Goal: Task Accomplishment & Management: Manage account settings

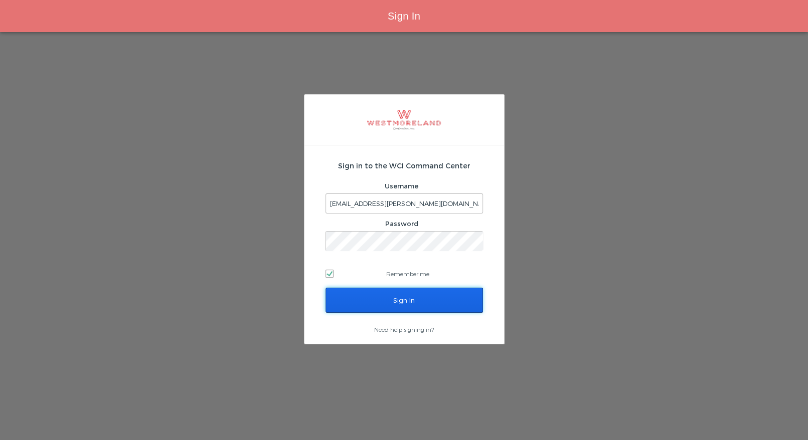
click at [411, 308] on input "Sign In" at bounding box center [404, 300] width 157 height 25
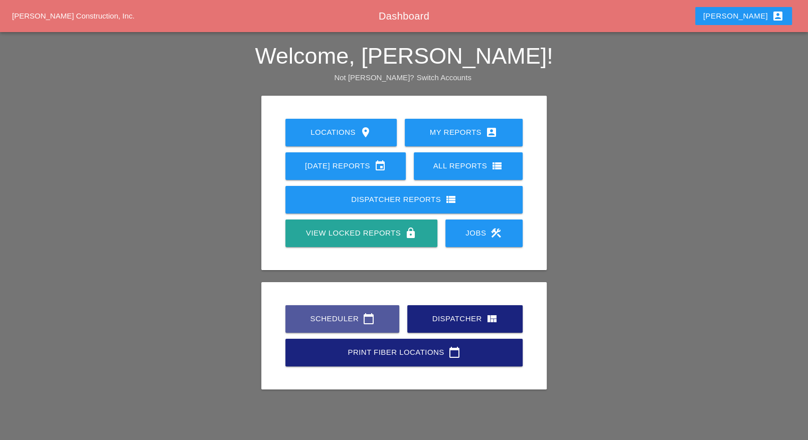
click at [359, 317] on div "Scheduler calendar_today" at bounding box center [342, 319] width 82 height 12
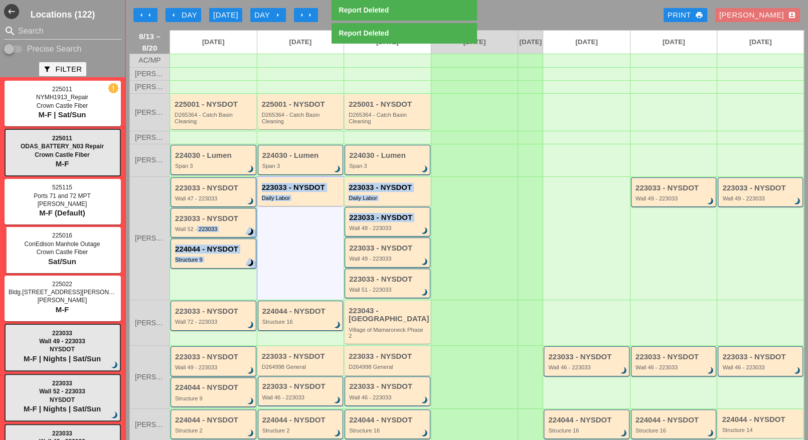
drag, startPoint x: 196, startPoint y: 230, endPoint x: 322, endPoint y: 231, distance: 125.9
click at [332, 235] on div "Ricardo C. 223033 - NYSDOT Wall 47 - 223033 brightness_3 223033 - NYSDOT Wall 5…" at bounding box center [466, 238] width 675 height 123
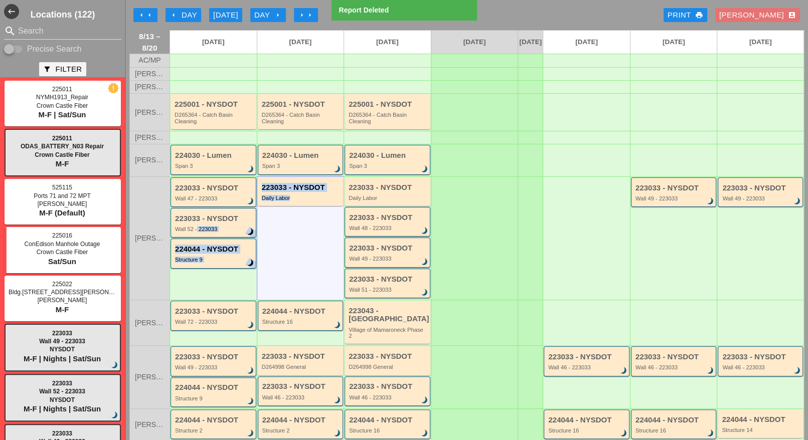
click at [282, 223] on div "223033 - NYSDOT Daily Labor" at bounding box center [300, 238] width 87 height 123
drag, startPoint x: 202, startPoint y: 222, endPoint x: 281, endPoint y: 226, distance: 79.8
click at [284, 226] on div "Ricardo C. 223033 - NYSDOT Wall 47 - 223033 brightness_3 223033 - NYSDOT Wall 5…" at bounding box center [466, 238] width 675 height 123
drag, startPoint x: 278, startPoint y: 225, endPoint x: 264, endPoint y: 225, distance: 14.6
click at [278, 225] on div "223033 - NYSDOT Daily Labor" at bounding box center [300, 238] width 87 height 123
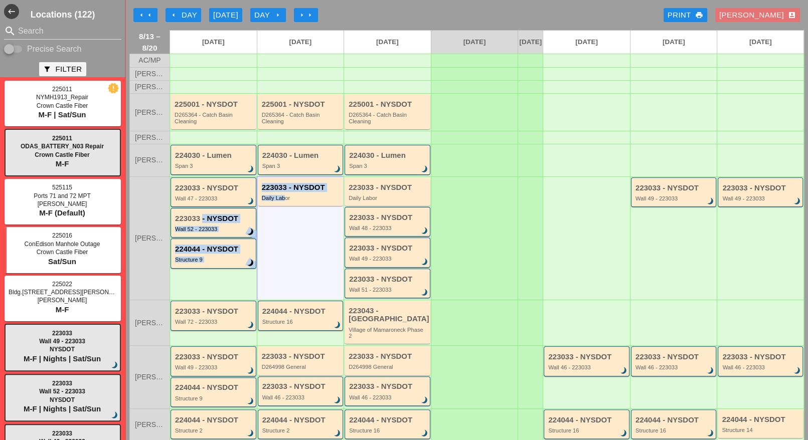
click at [204, 228] on div "223033 - NYSDOT Wall 52 - 223033 brightness_3" at bounding box center [214, 224] width 78 height 18
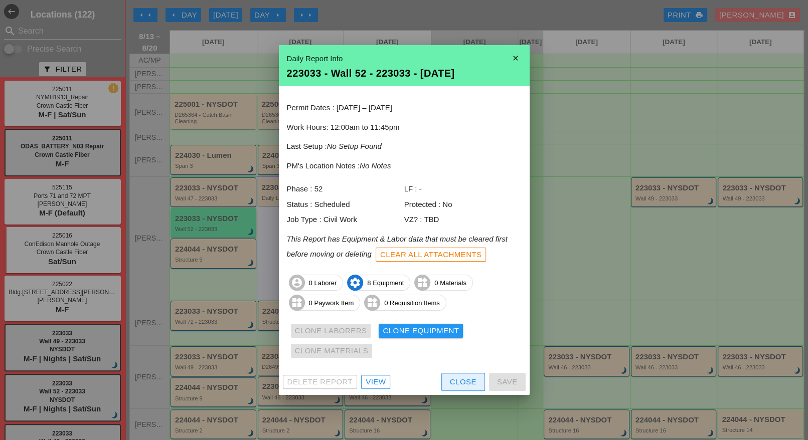
drag, startPoint x: 453, startPoint y: 380, endPoint x: 426, endPoint y: 363, distance: 32.3
click at [454, 380] on div "Close" at bounding box center [463, 383] width 27 height 12
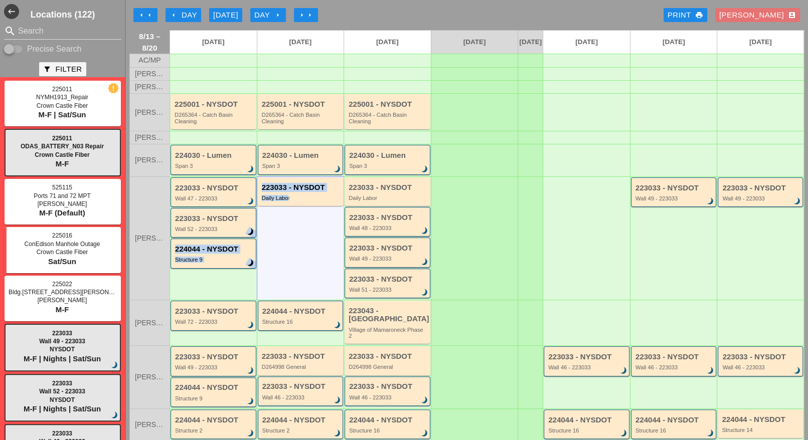
drag, startPoint x: 224, startPoint y: 228, endPoint x: 285, endPoint y: 231, distance: 61.7
click at [285, 231] on div "Ricardo C. 223033 - NYSDOT Wall 47 - 223033 brightness_3 223033 - NYSDOT Wall 5…" at bounding box center [466, 238] width 675 height 123
click at [285, 231] on div "223033 - NYSDOT Daily Labor" at bounding box center [300, 238] width 87 height 123
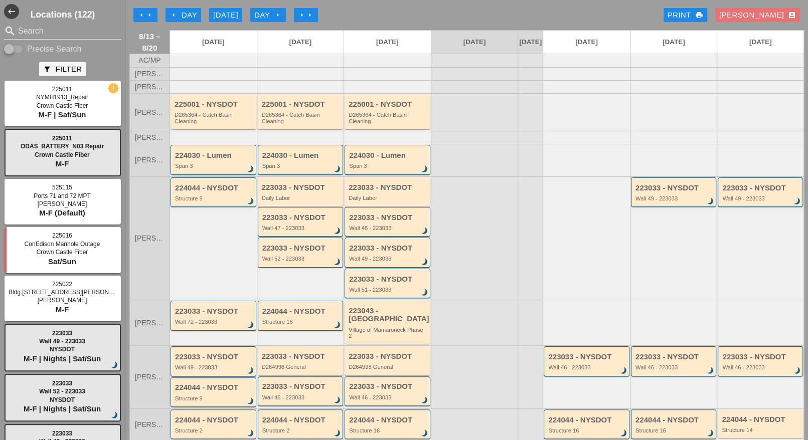
click at [192, 12] on div "arrow_left Day" at bounding box center [184, 16] width 28 height 12
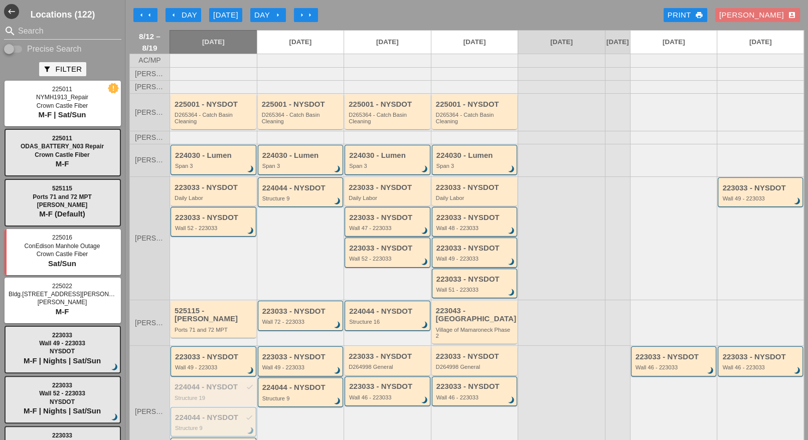
click at [19, 52] on input "Precise Search" at bounding box center [13, 49] width 19 height 12
checkbox input "true"
click at [25, 27] on input "Search" at bounding box center [62, 31] width 89 height 16
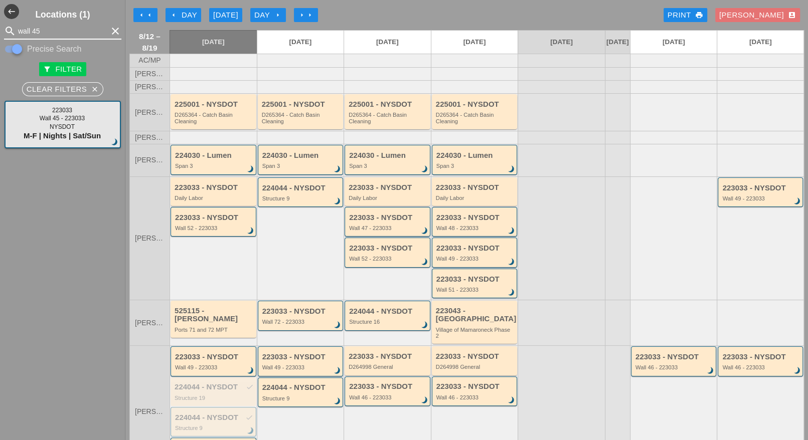
type input "wall 45"
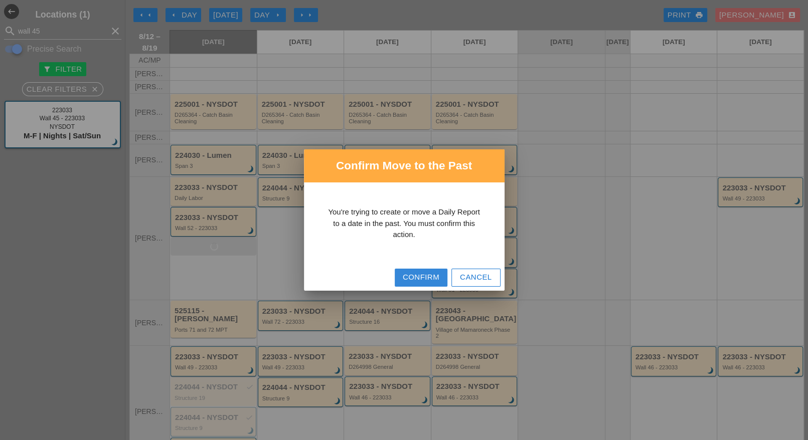
click at [410, 275] on div "Confirm" at bounding box center [421, 278] width 37 height 12
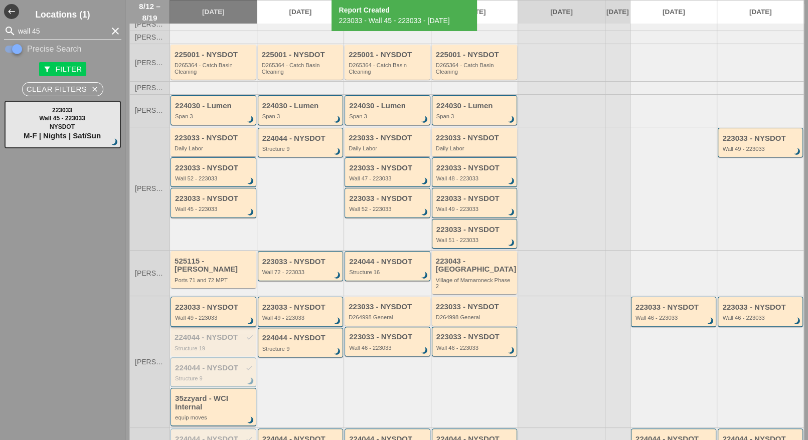
scroll to position [63, 0]
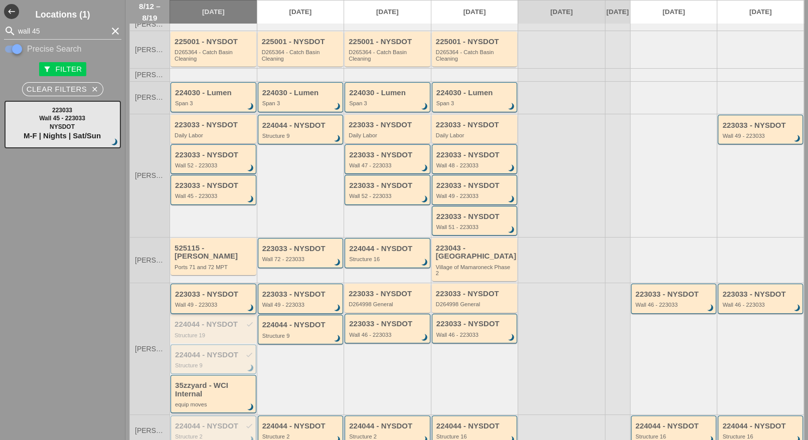
click at [201, 302] on div "Wall 49 - 223033" at bounding box center [214, 305] width 78 height 6
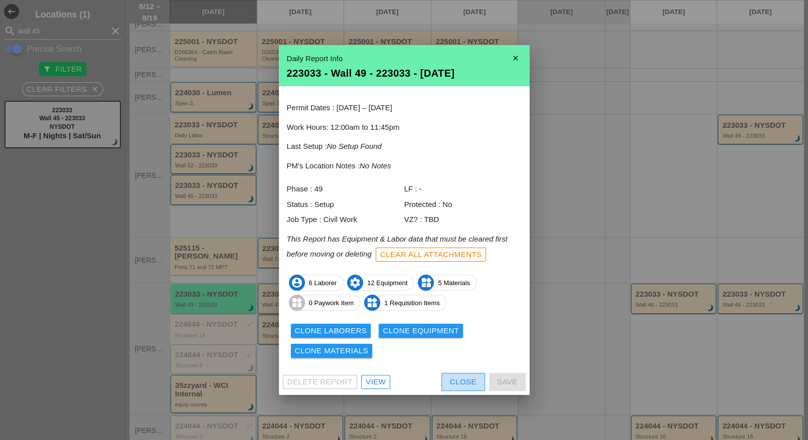
click at [451, 378] on div "Close" at bounding box center [463, 383] width 27 height 12
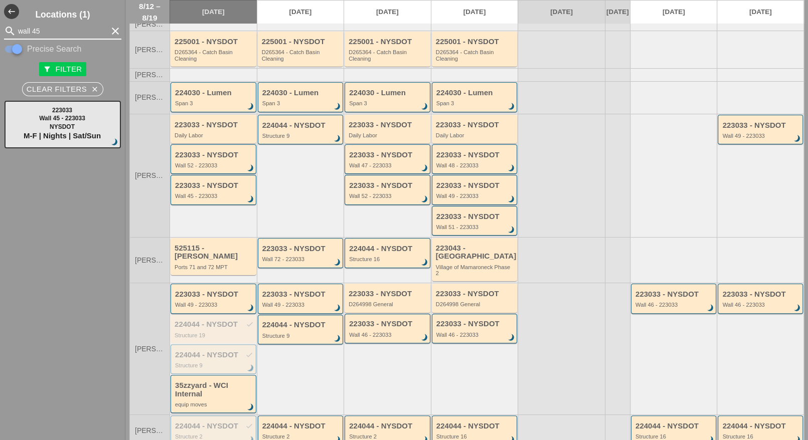
click at [37, 30] on input "wall 45" at bounding box center [62, 31] width 89 height 16
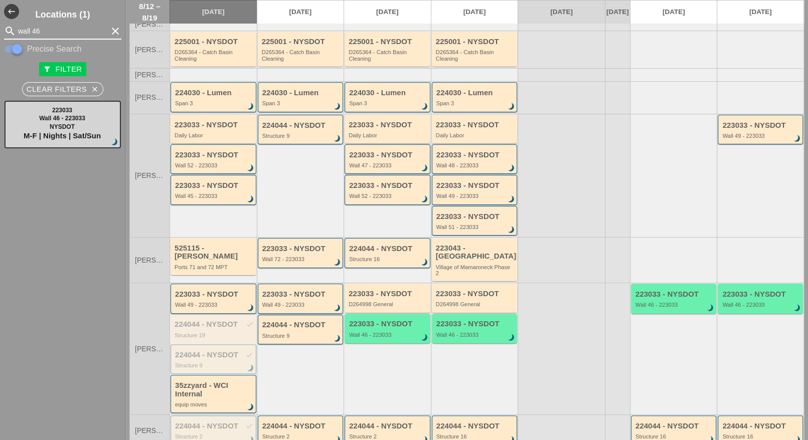
type input "wall 46"
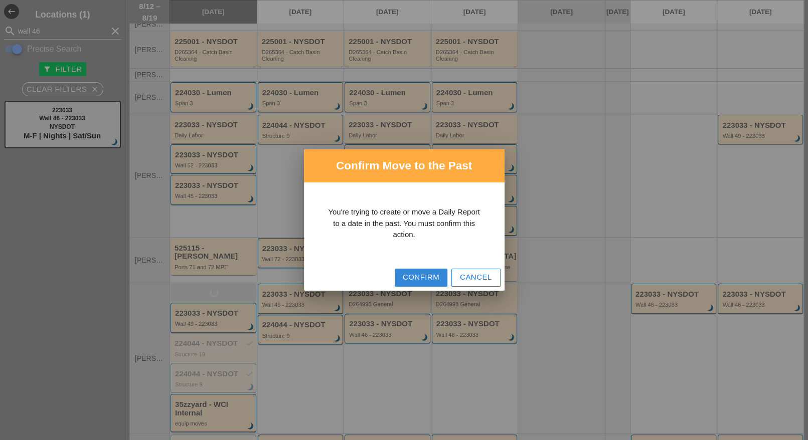
drag, startPoint x: 411, startPoint y: 277, endPoint x: 400, endPoint y: 284, distance: 12.4
click at [411, 277] on div "Confirm" at bounding box center [421, 278] width 37 height 12
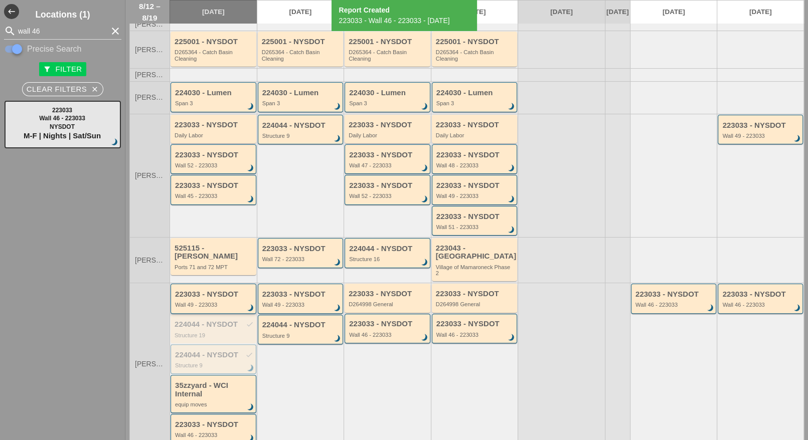
click at [208, 297] on div "223033 - NYSDOT Wall 49 - 223033 brightness_3" at bounding box center [214, 299] width 78 height 18
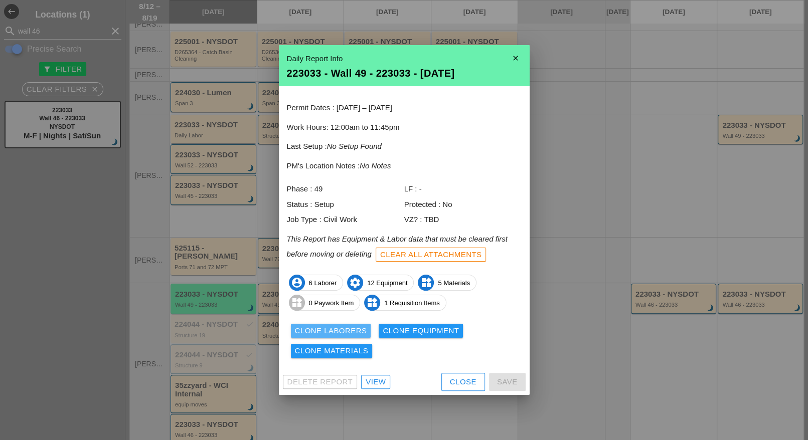
click at [352, 328] on div "Clone Laborers" at bounding box center [331, 332] width 72 height 12
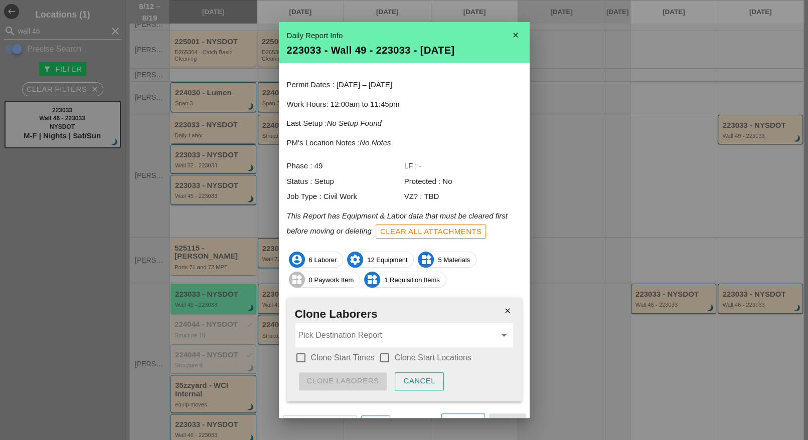
click at [300, 354] on div at bounding box center [300, 358] width 17 height 17
checkbox input "true"
click at [381, 357] on div at bounding box center [384, 358] width 17 height 17
checkbox input "true"
click at [380, 340] on input "Pick Destination Report" at bounding box center [397, 336] width 198 height 16
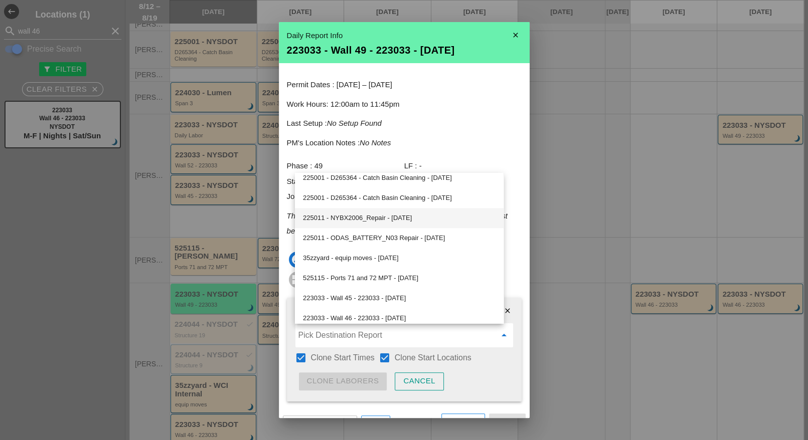
scroll to position [736, 0]
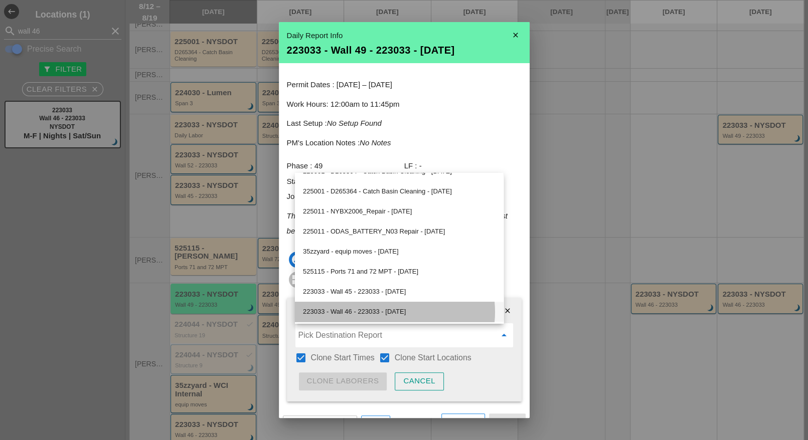
click at [386, 309] on div "223033 - Wall 46 - 223033 - 08/12/2025" at bounding box center [399, 312] width 193 height 12
type input "223033 - Wall 46 - 223033 - 08/12/2025"
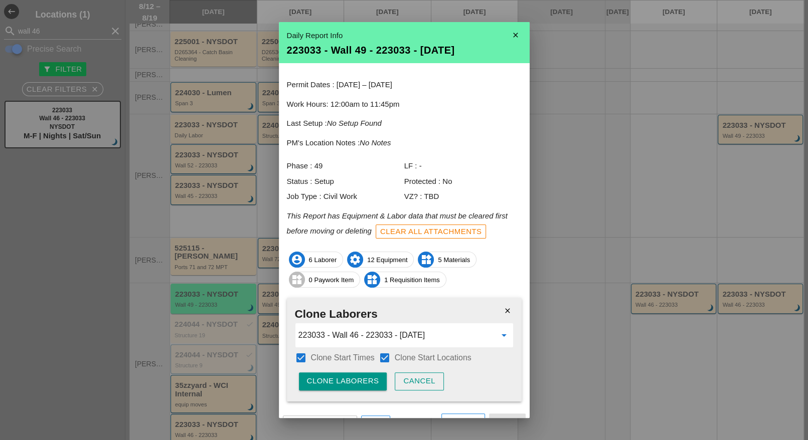
click at [362, 378] on div "Clone Laborers" at bounding box center [343, 382] width 72 height 12
click at [362, 377] on div "Are you sure?" at bounding box center [339, 382] width 64 height 12
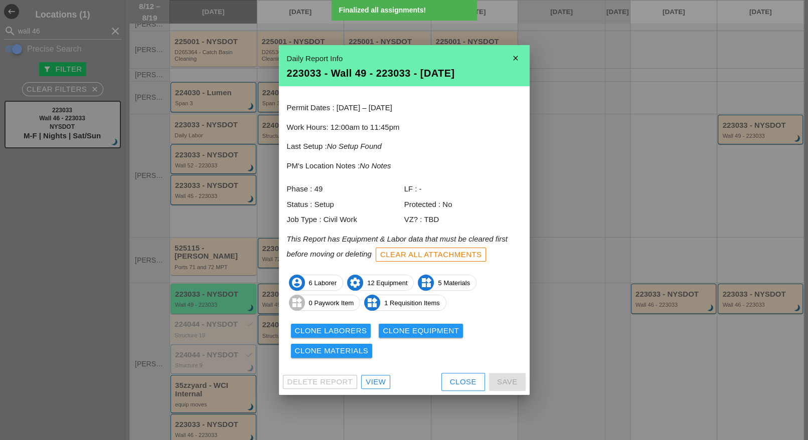
click at [402, 332] on div "Clone Equipment" at bounding box center [421, 332] width 76 height 12
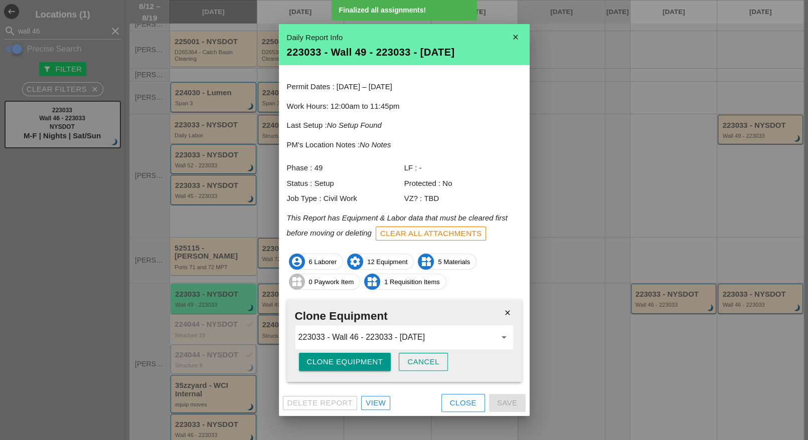
click at [347, 359] on div "Clone Equipment" at bounding box center [345, 363] width 76 height 12
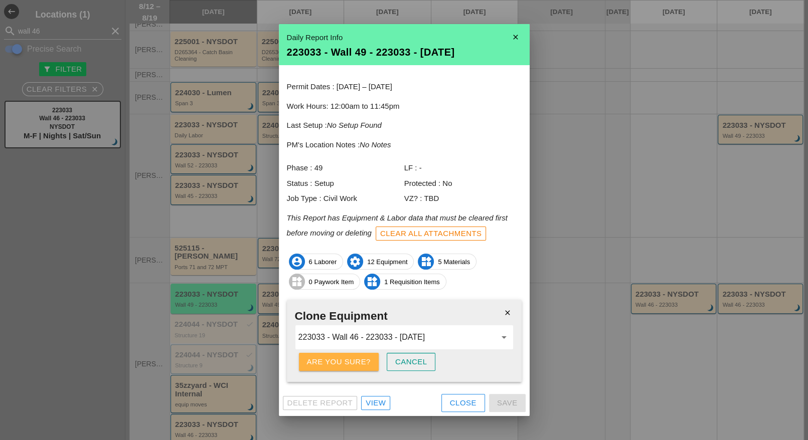
click at [350, 359] on div "Are you sure?" at bounding box center [339, 363] width 64 height 12
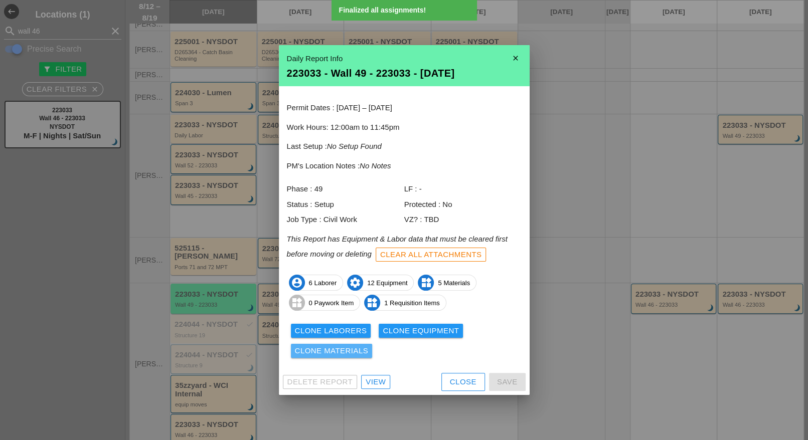
click at [351, 348] on div "Clone Materials" at bounding box center [332, 352] width 74 height 12
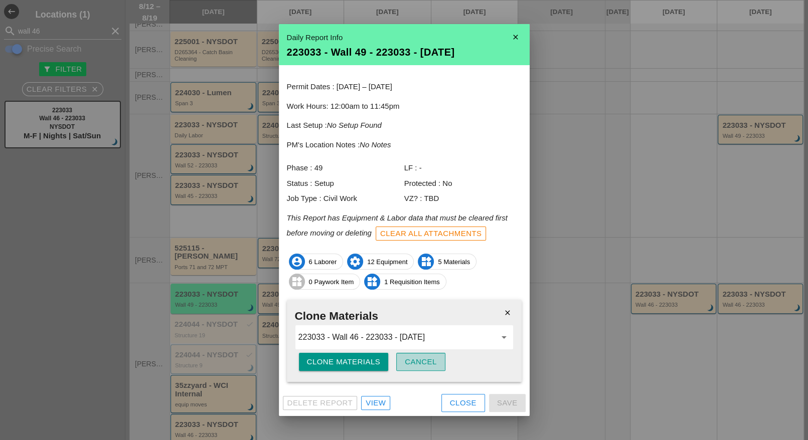
click at [406, 360] on div "Cancel" at bounding box center [421, 363] width 32 height 12
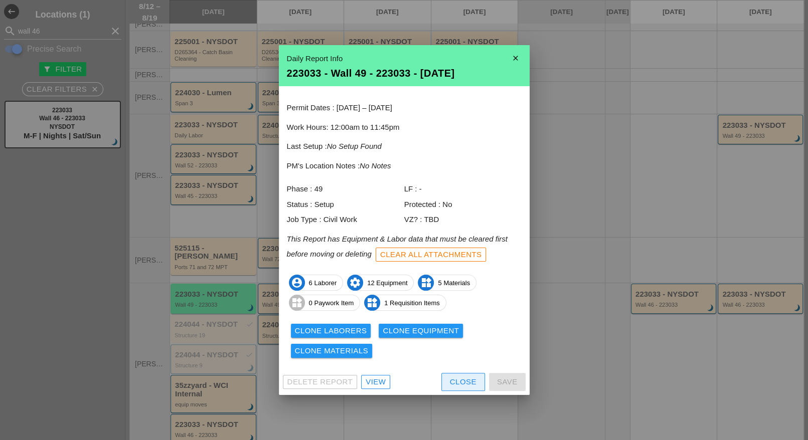
click at [452, 384] on div "Close" at bounding box center [463, 383] width 27 height 12
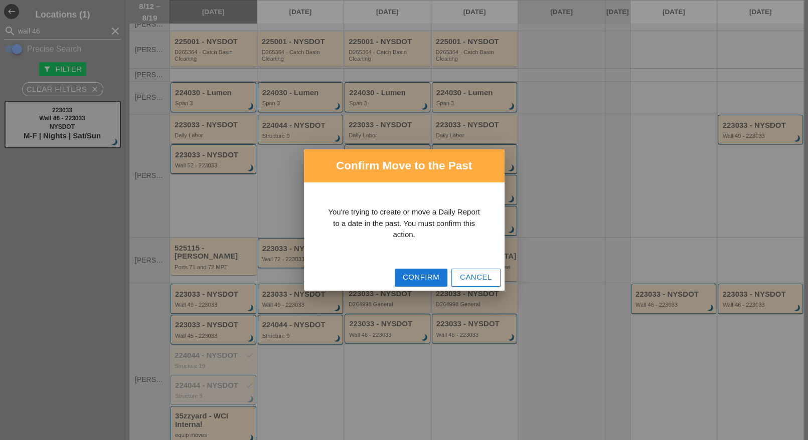
click at [399, 275] on button "Confirm" at bounding box center [421, 278] width 53 height 18
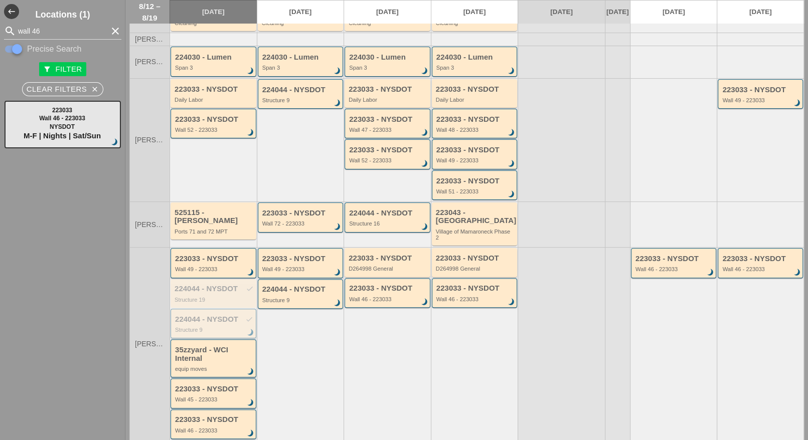
scroll to position [91, 0]
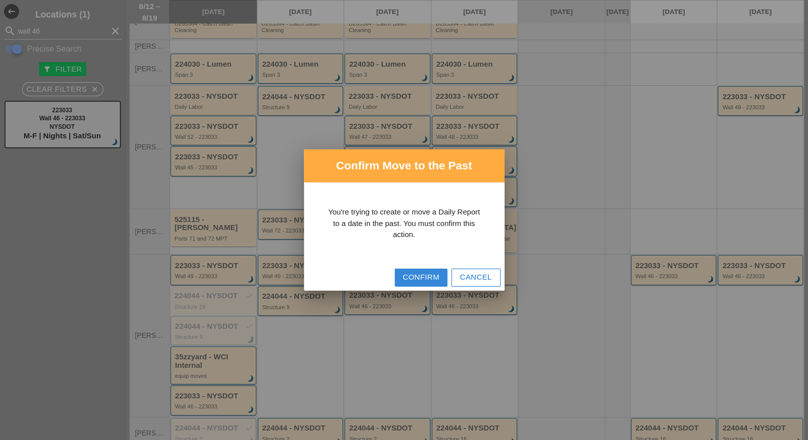
drag, startPoint x: 409, startPoint y: 273, endPoint x: 355, endPoint y: 267, distance: 54.0
click at [409, 274] on div "Confirm" at bounding box center [421, 278] width 37 height 12
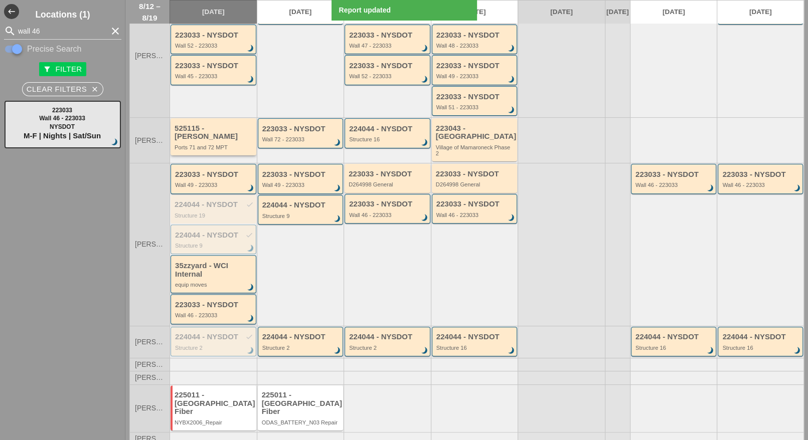
scroll to position [187, 0]
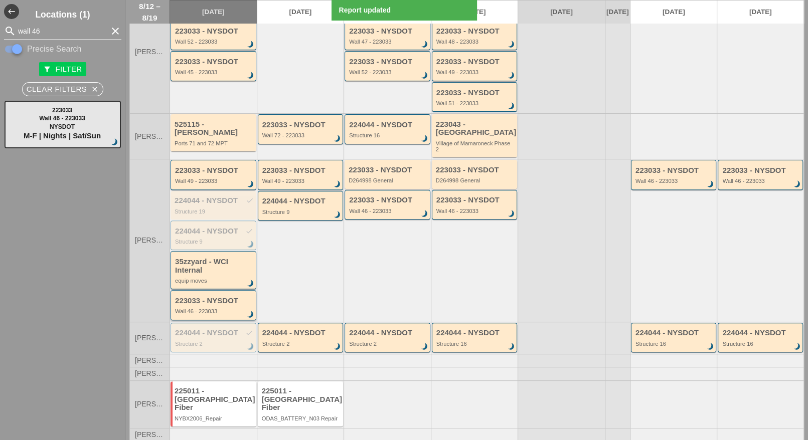
click at [218, 300] on div "223033 - NYSDOT" at bounding box center [214, 301] width 78 height 9
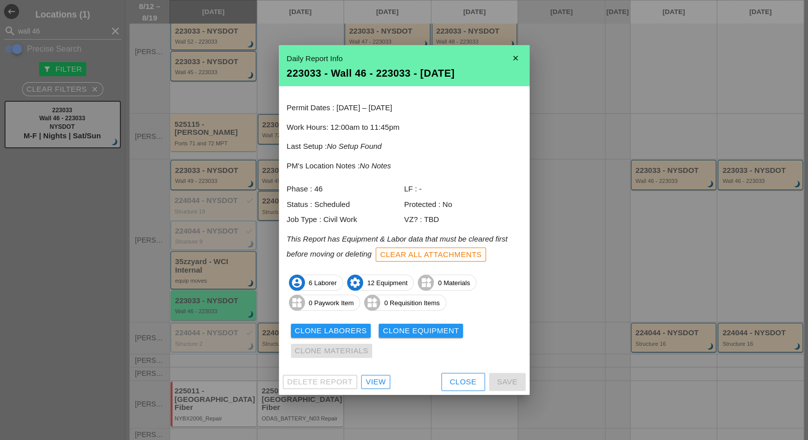
click at [447, 378] on button "Close" at bounding box center [463, 382] width 44 height 18
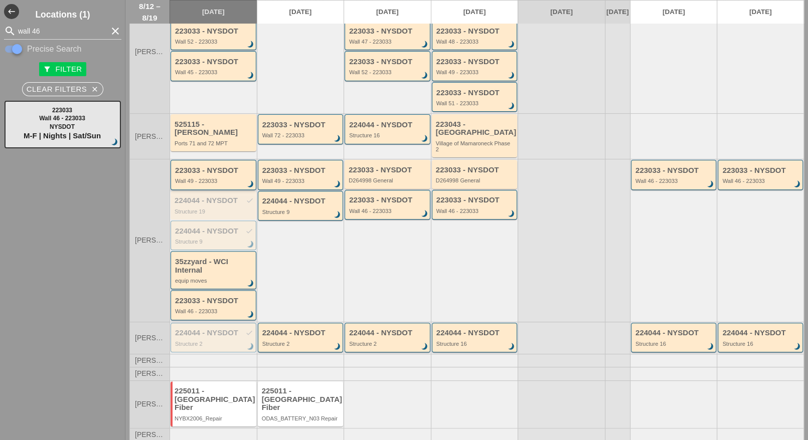
click at [209, 172] on div "223033 - NYSDOT Wall 49 - 223033 brightness_3" at bounding box center [214, 176] width 78 height 18
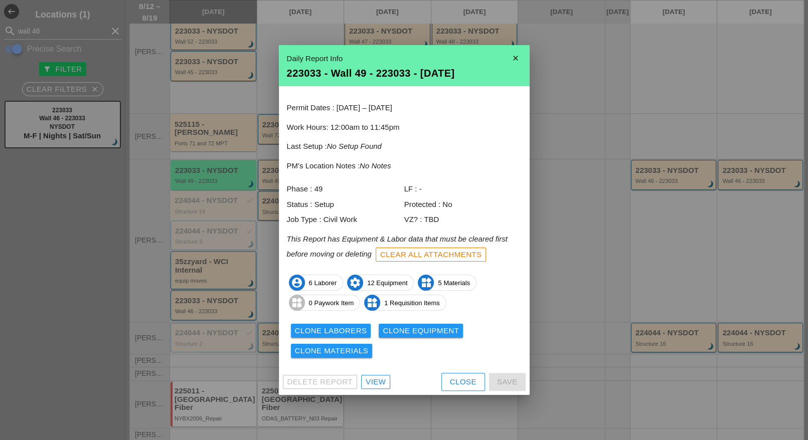
click at [439, 256] on div "Clear All Attachments" at bounding box center [431, 255] width 102 height 12
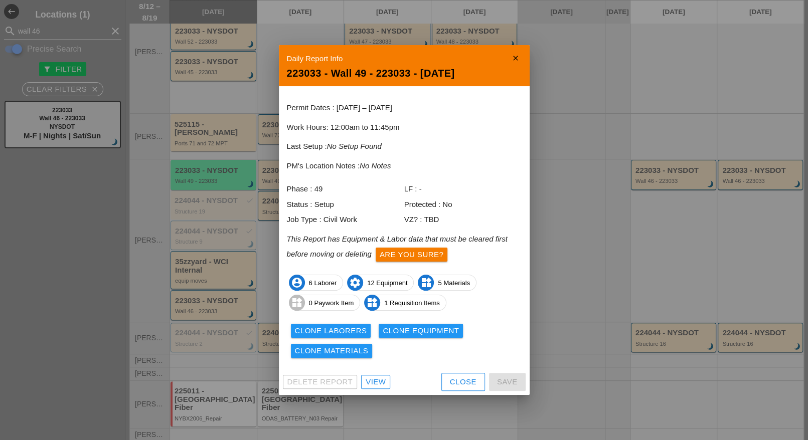
click at [439, 256] on div "Are you sure?" at bounding box center [412, 255] width 64 height 12
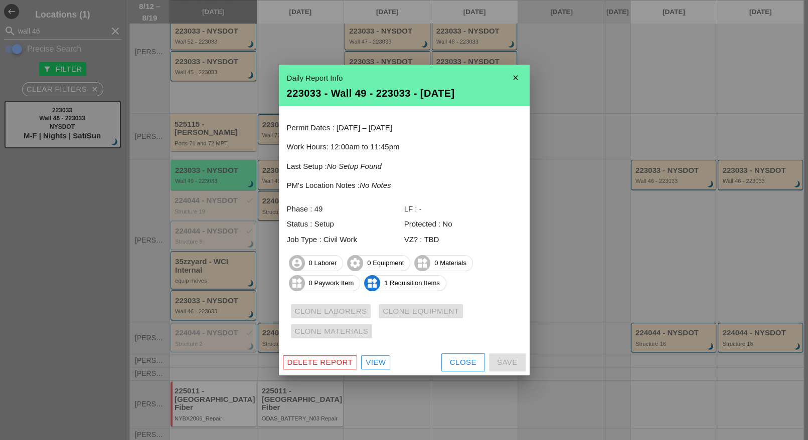
click at [343, 359] on div "Delete Report" at bounding box center [320, 363] width 66 height 12
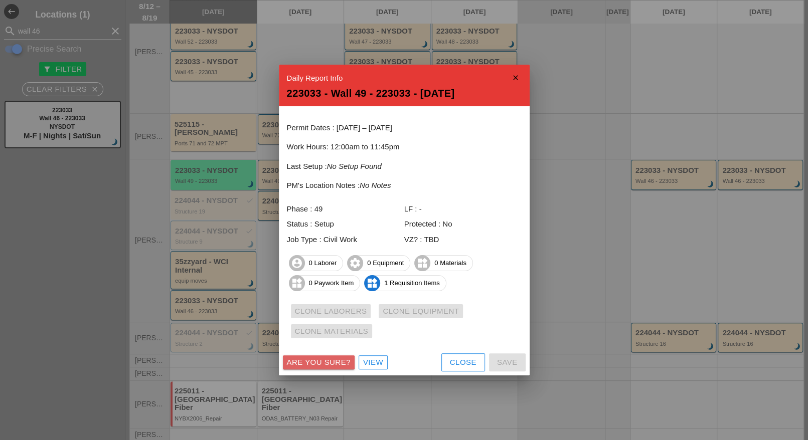
click at [343, 359] on div "Are you sure?" at bounding box center [319, 363] width 64 height 12
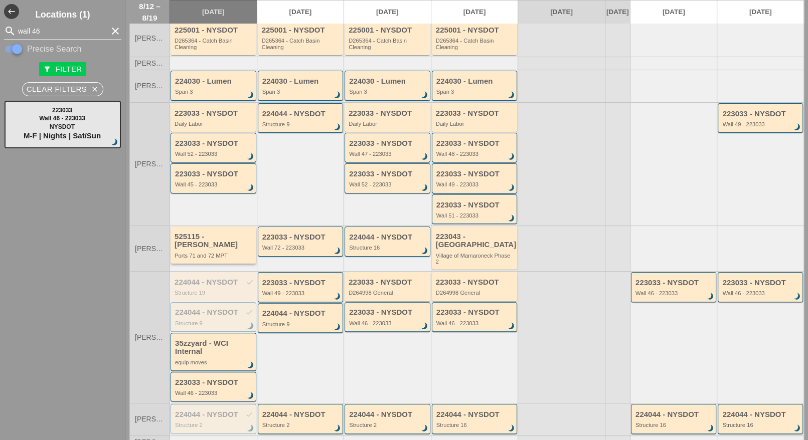
scroll to position [0, 0]
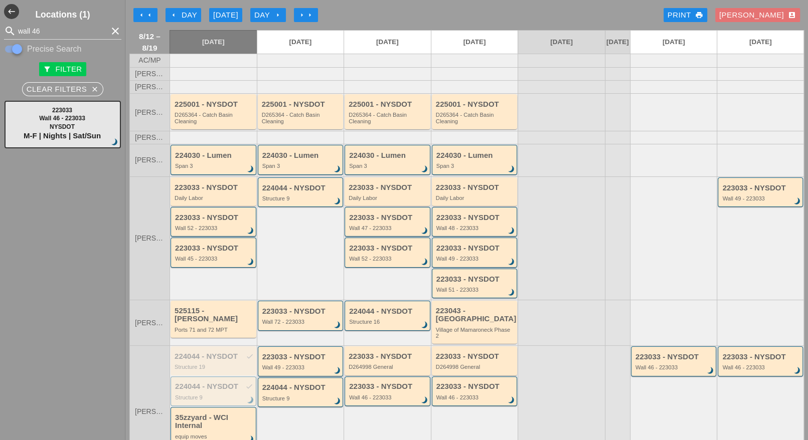
click at [764, 15] on div "Luca account_box" at bounding box center [757, 16] width 77 height 12
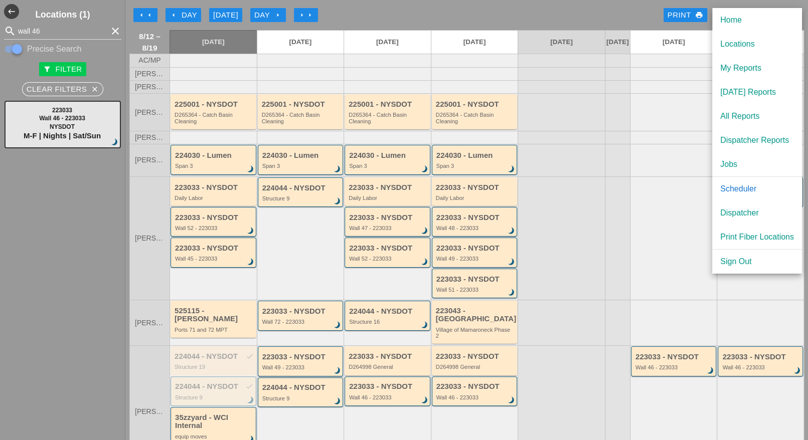
click at [561, 100] on div at bounding box center [561, 112] width 87 height 38
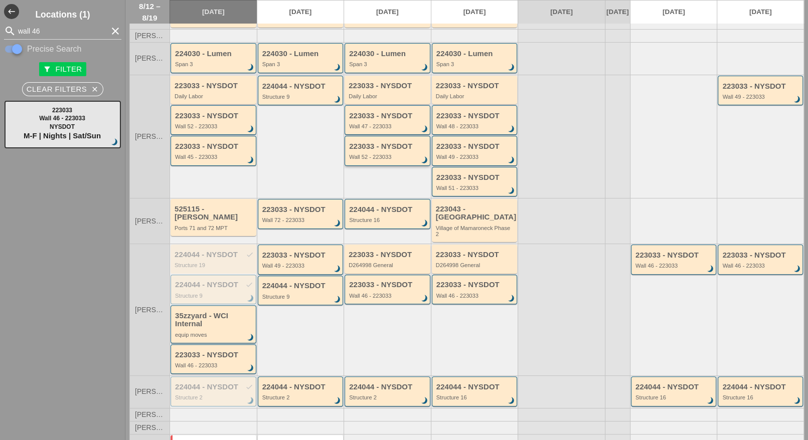
scroll to position [125, 0]
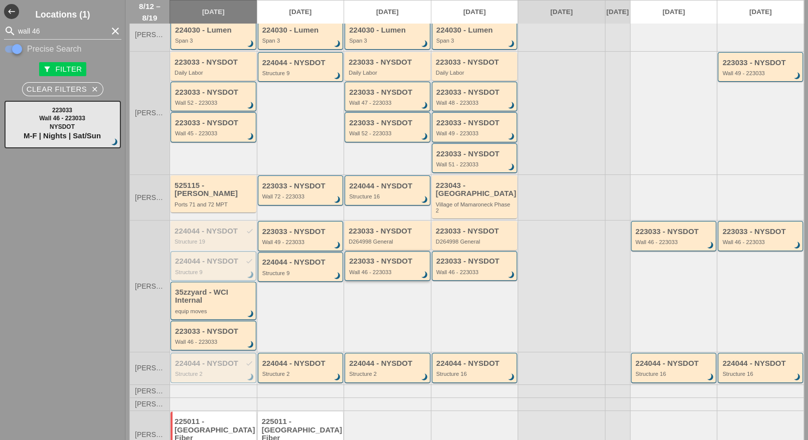
click at [375, 264] on div "223033 - NYSDOT Wall 46 - 223033 brightness_3" at bounding box center [388, 266] width 78 height 18
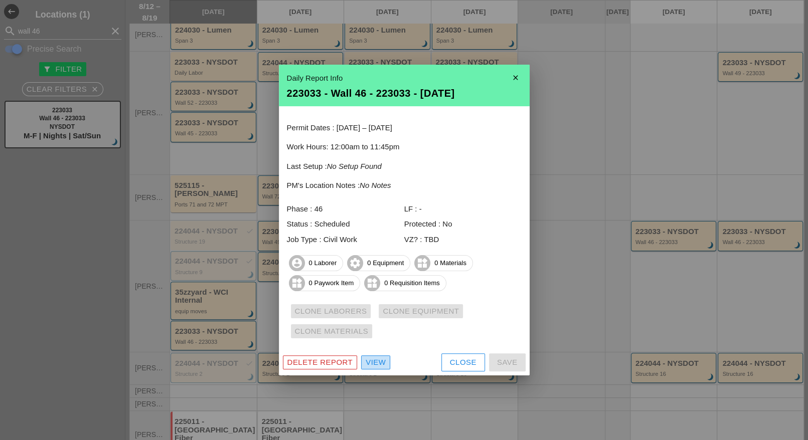
click at [386, 360] on link "View" at bounding box center [375, 363] width 29 height 14
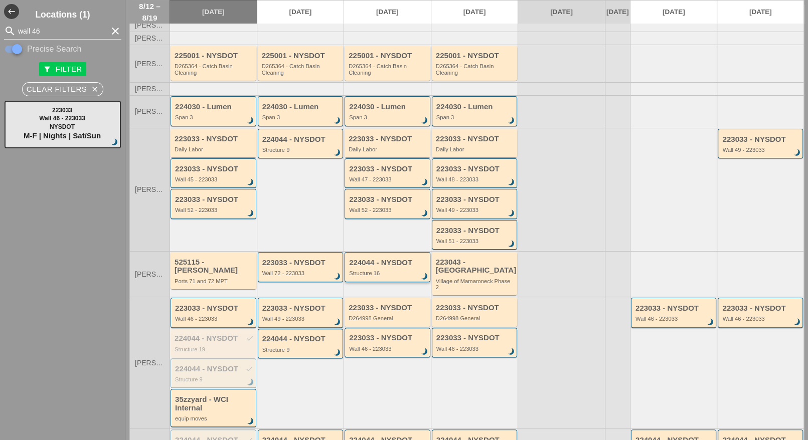
scroll to position [63, 0]
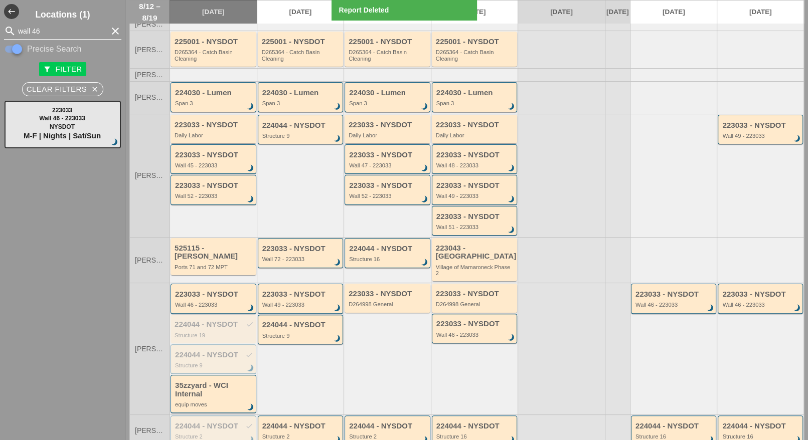
click at [42, 30] on input "wall 46" at bounding box center [62, 31] width 89 height 16
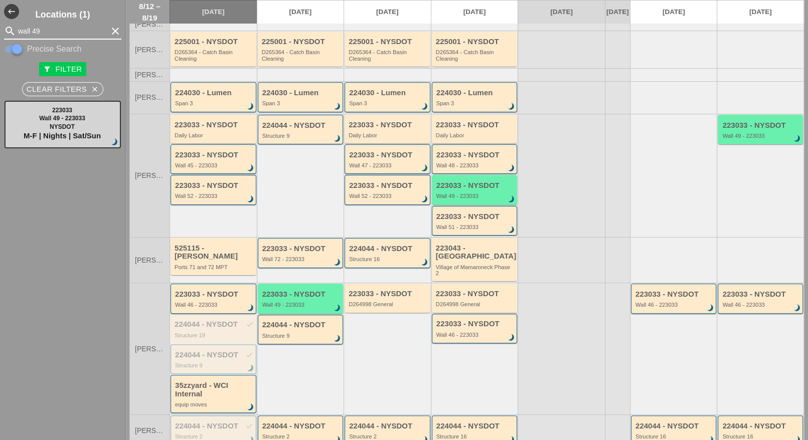
type input "wall 49"
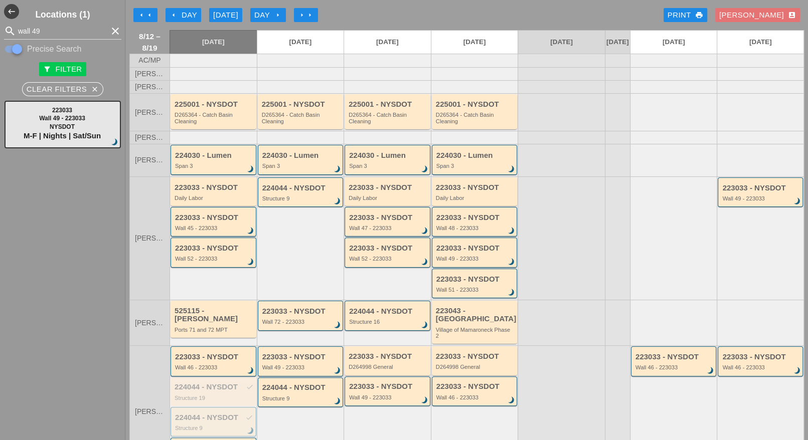
scroll to position [0, 0]
drag, startPoint x: 769, startPoint y: 15, endPoint x: 765, endPoint y: 21, distance: 7.5
click at [769, 15] on div "Luca account_box" at bounding box center [757, 16] width 77 height 12
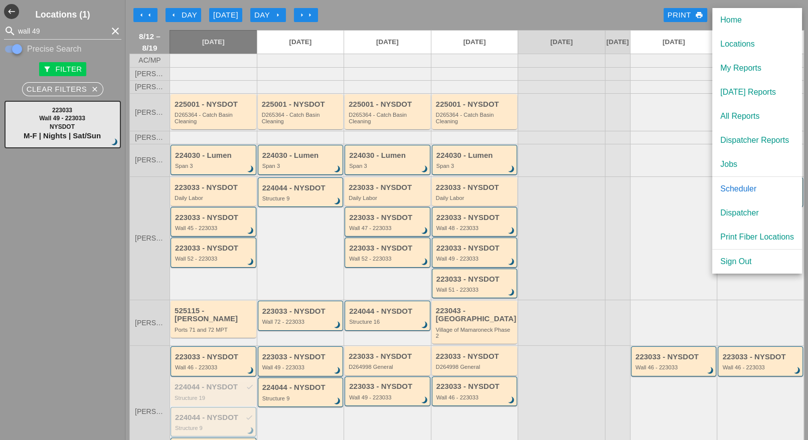
click at [737, 210] on div "Dispatcher" at bounding box center [757, 213] width 74 height 12
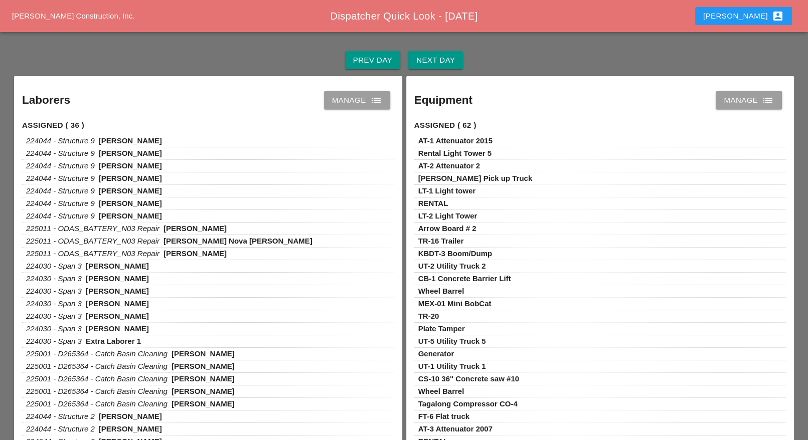
drag, startPoint x: 363, startPoint y: 103, endPoint x: 353, endPoint y: 106, distance: 9.9
click at [363, 103] on div "Manage list" at bounding box center [357, 100] width 50 height 12
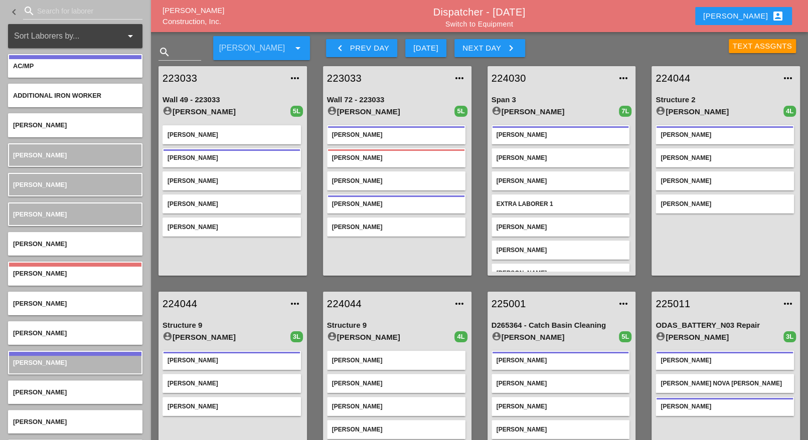
click at [769, 16] on div "Luca account_box" at bounding box center [743, 16] width 81 height 12
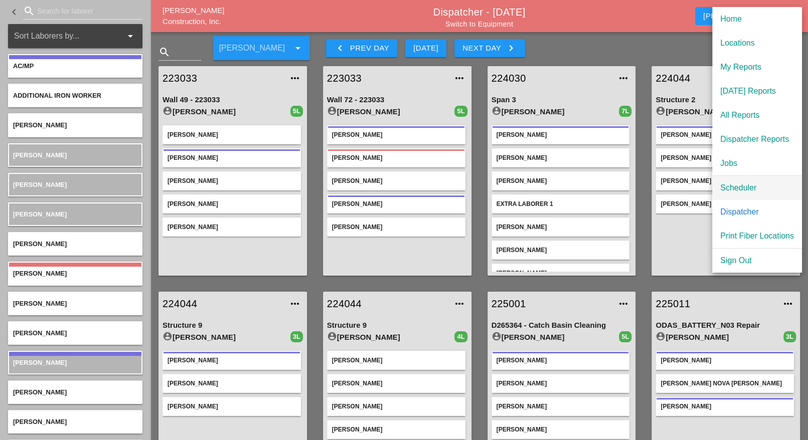
click at [737, 186] on div "Scheduler" at bounding box center [757, 188] width 74 height 12
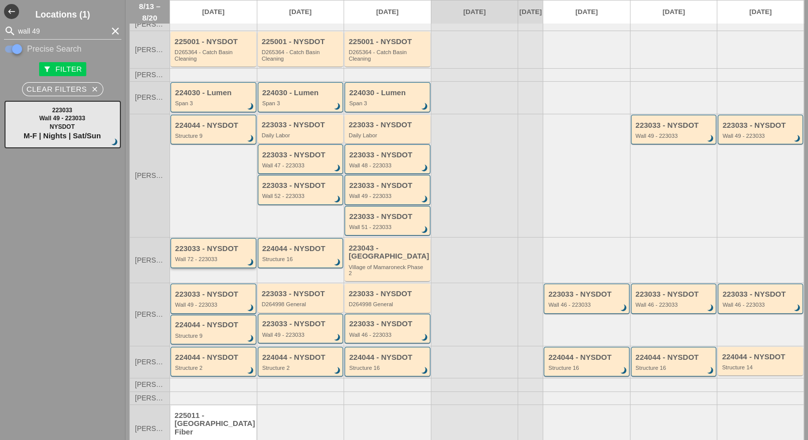
scroll to position [85, 0]
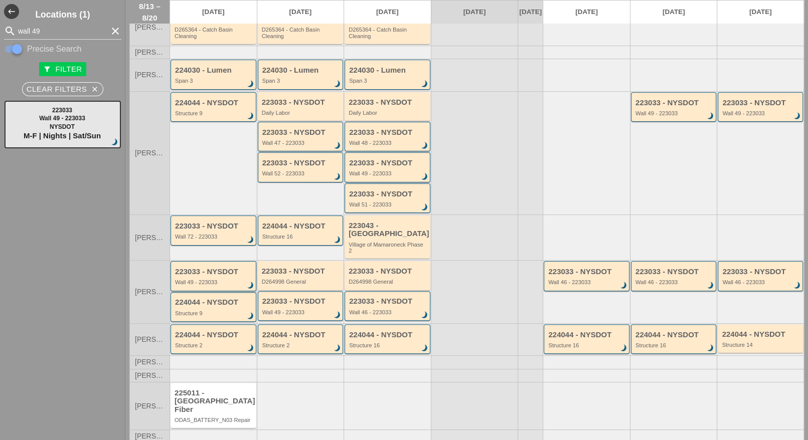
click at [209, 280] on div "223033 - NYSDOT Wall 49 - 223033 brightness_3" at bounding box center [214, 276] width 86 height 30
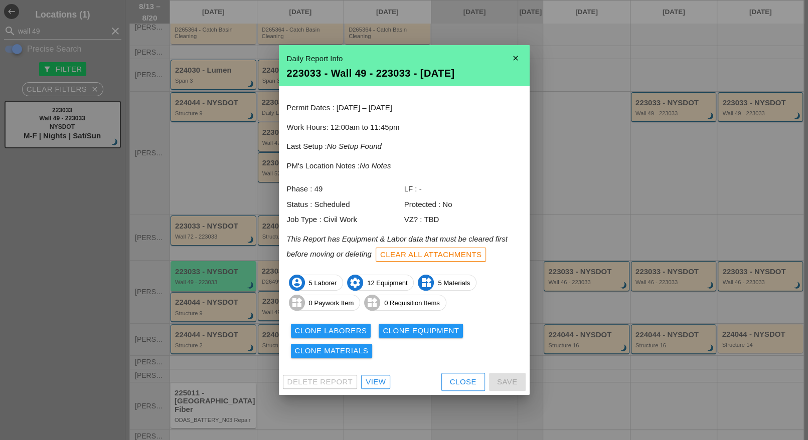
click at [450, 384] on div "Close" at bounding box center [463, 383] width 27 height 12
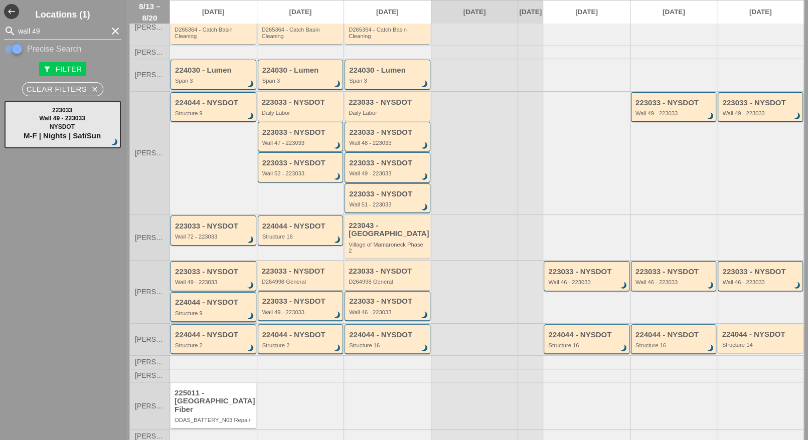
click at [215, 313] on div "224044 - NYSDOT Structure 9 brightness_3" at bounding box center [214, 307] width 86 height 30
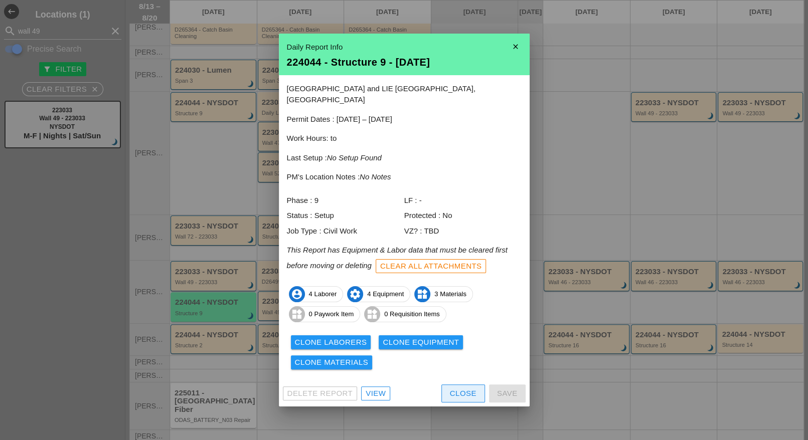
click at [455, 388] on div "Close" at bounding box center [463, 394] width 27 height 12
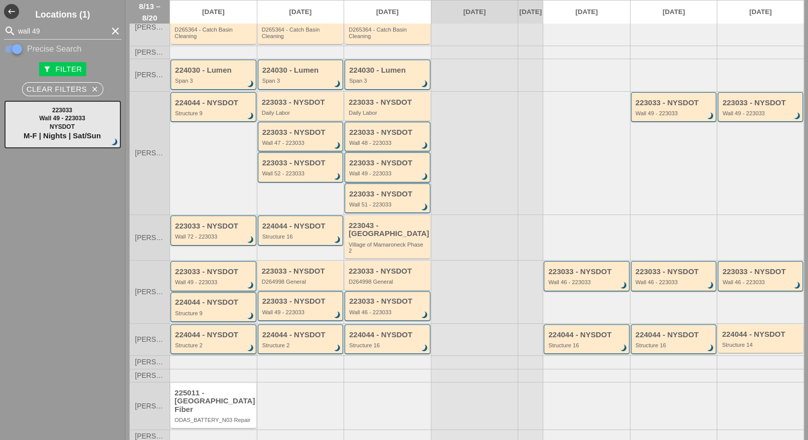
click at [221, 343] on div "Structure 2" at bounding box center [214, 346] width 78 height 6
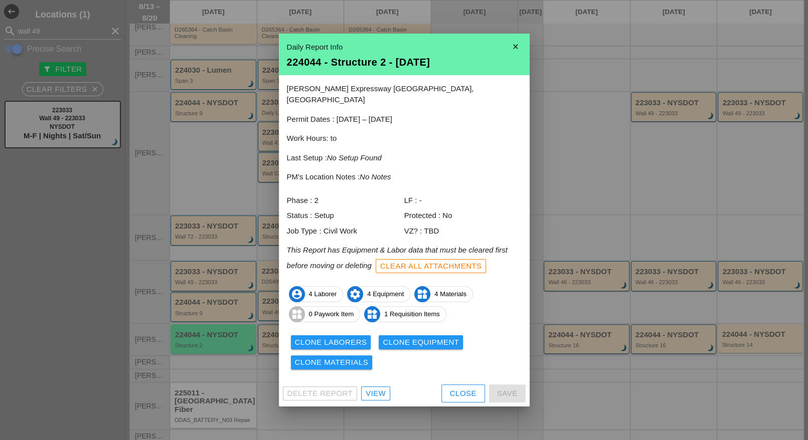
click at [447, 390] on button "Close" at bounding box center [463, 394] width 44 height 18
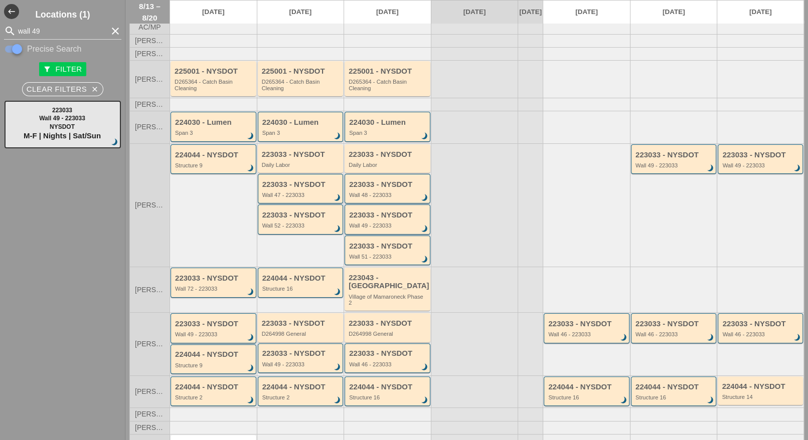
scroll to position [0, 0]
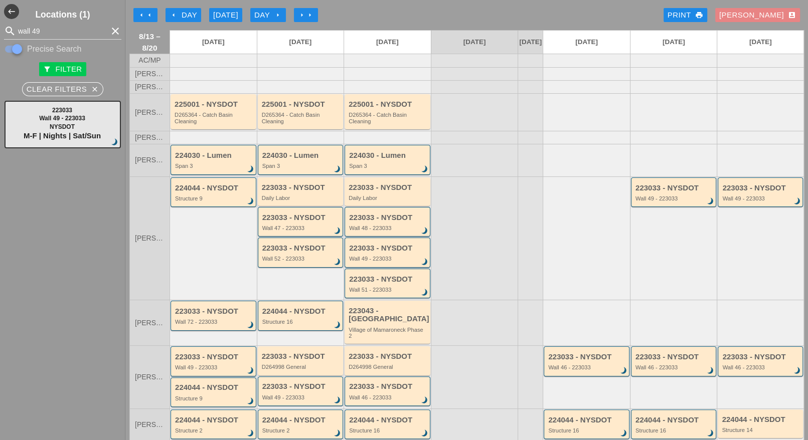
click at [768, 9] on button "Luca account_box" at bounding box center [757, 15] width 85 height 14
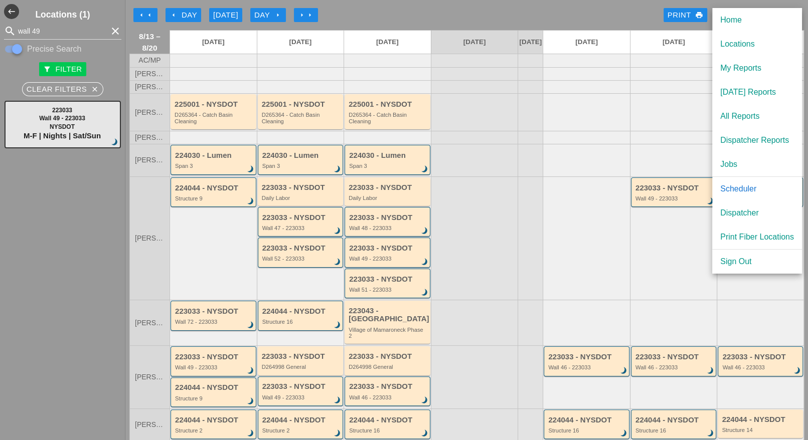
click at [736, 209] on div "Dispatcher" at bounding box center [757, 213] width 74 height 12
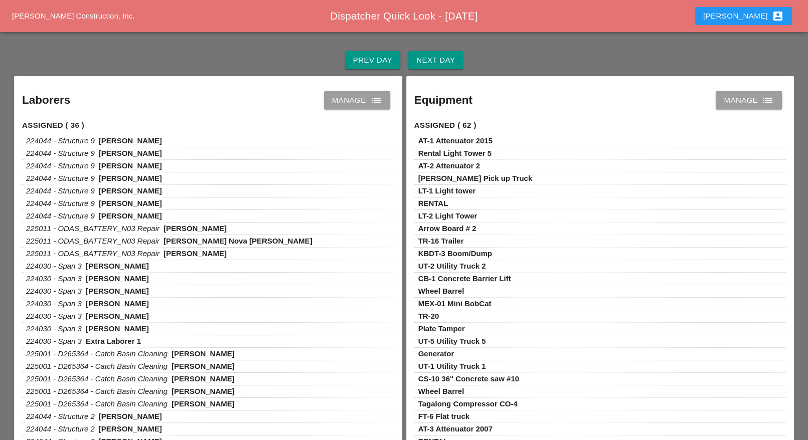
click at [347, 104] on div "Manage list" at bounding box center [357, 100] width 50 height 12
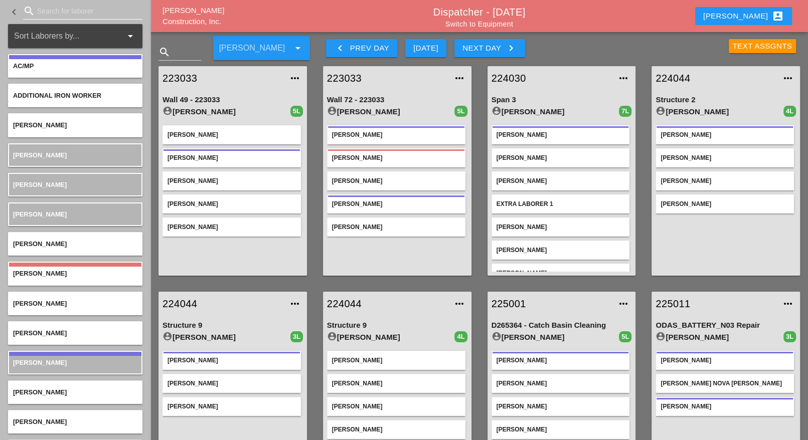
click at [55, 8] on input "Search for laborer" at bounding box center [82, 11] width 91 height 16
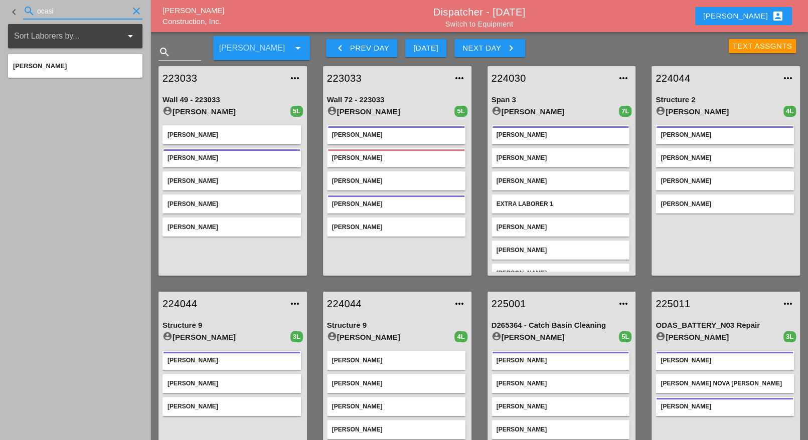
type input "ocasi"
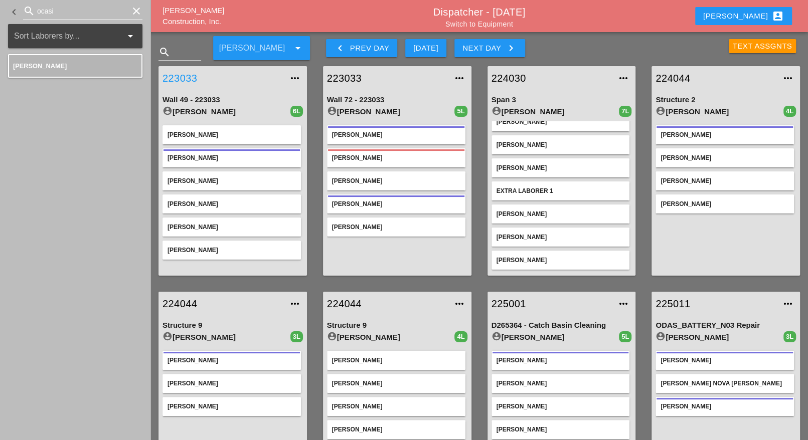
click at [185, 77] on link "223033" at bounding box center [223, 78] width 120 height 15
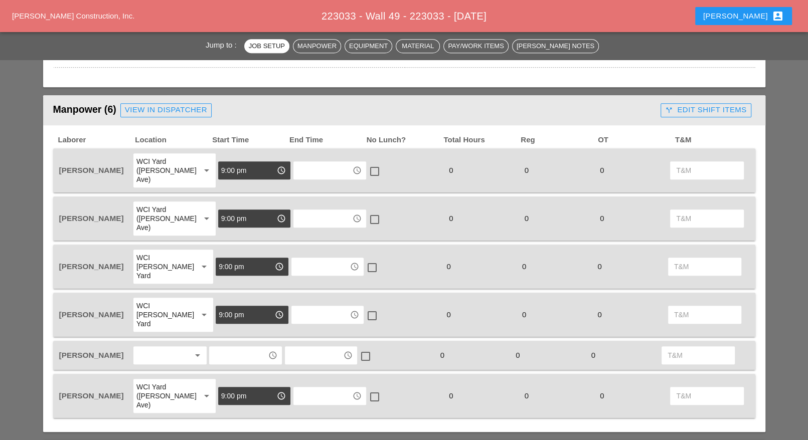
scroll to position [534, 0]
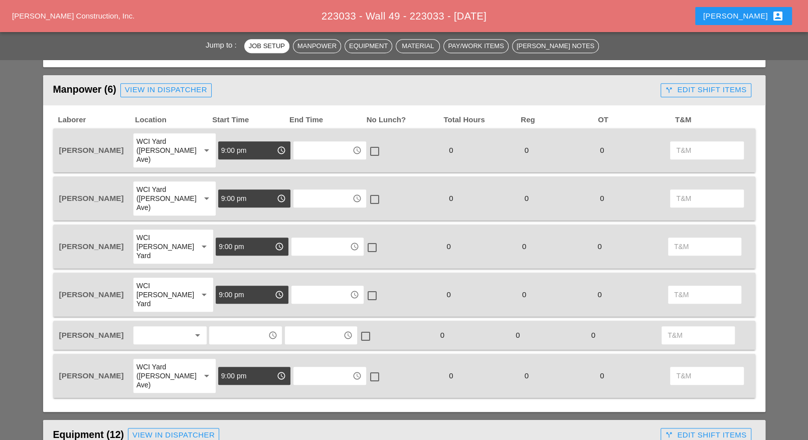
click at [155, 328] on div at bounding box center [162, 336] width 53 height 16
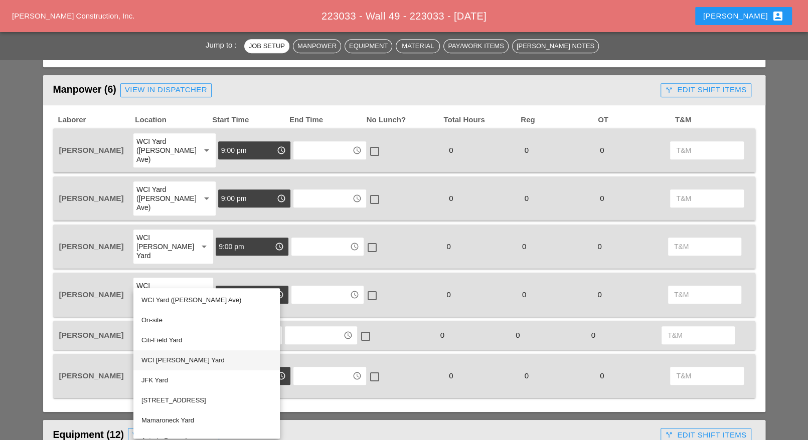
click at [164, 360] on div "WCI [PERSON_NAME] Yard" at bounding box center [206, 361] width 130 height 12
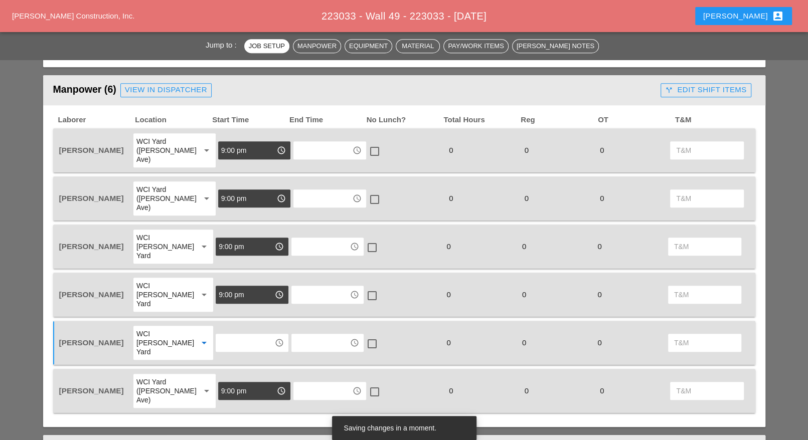
click at [224, 335] on input "text" at bounding box center [245, 343] width 52 height 16
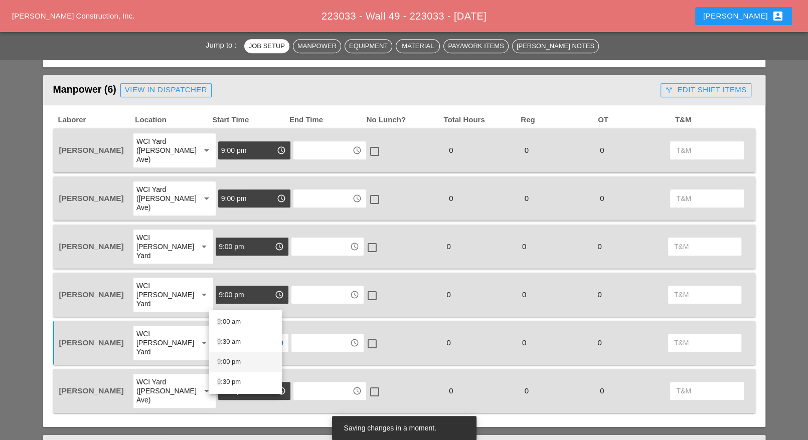
click at [236, 360] on div "9 :00 pm" at bounding box center [245, 362] width 57 height 12
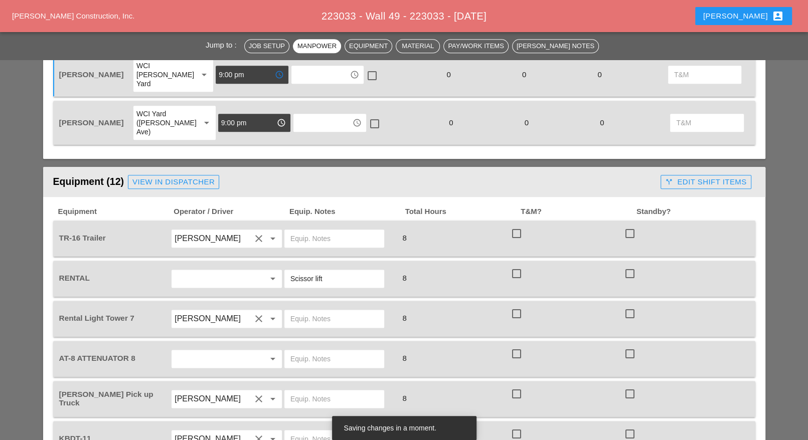
scroll to position [848, 0]
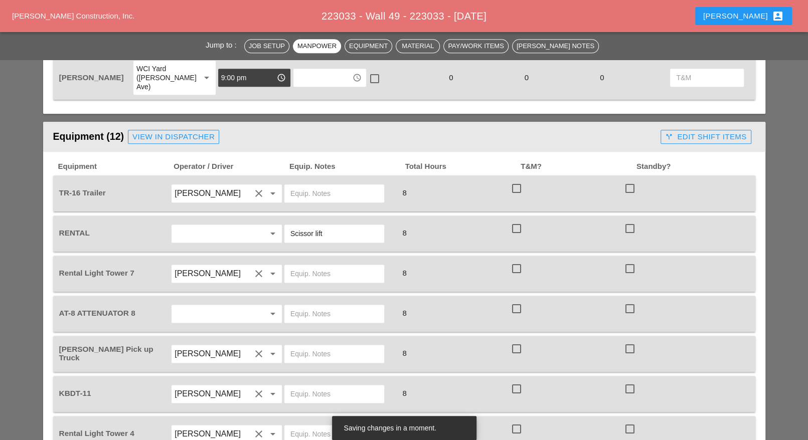
type input "9:00 pm"
click at [631, 180] on div at bounding box center [629, 188] width 17 height 17
checkbox input "true"
click at [256, 188] on icon "clear" at bounding box center [259, 194] width 12 height 12
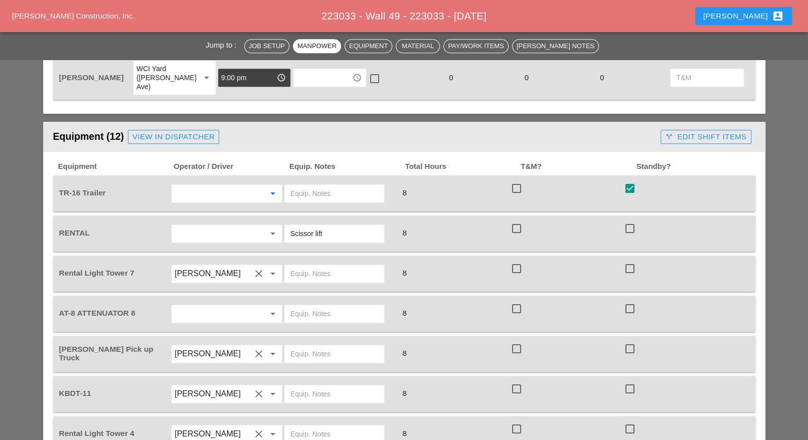
drag, startPoint x: 312, startPoint y: 177, endPoint x: 287, endPoint y: 173, distance: 25.8
click at [287, 225] on div "Scissor lift" at bounding box center [334, 234] width 100 height 18
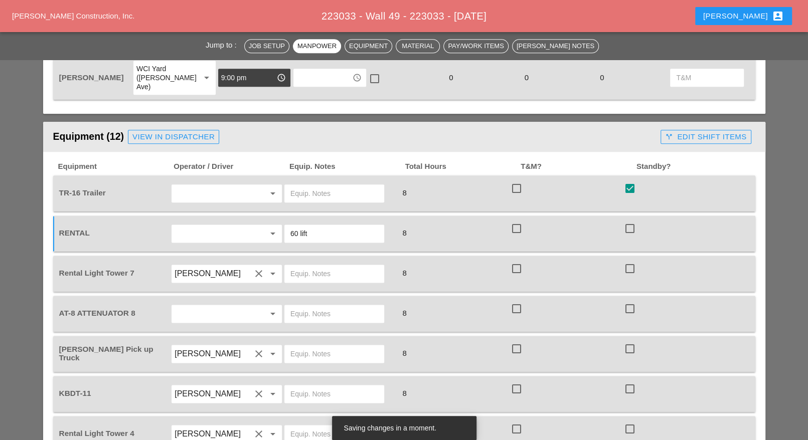
click at [310, 226] on input "60 lift" at bounding box center [334, 234] width 88 height 16
drag, startPoint x: 355, startPoint y: 173, endPoint x: 309, endPoint y: 175, distance: 45.7
click at [309, 226] on input "60 lift Bruckner yard" at bounding box center [334, 234] width 88 height 16
type input "60 lift Bruckner yard"
click at [298, 266] on input "text" at bounding box center [334, 274] width 88 height 16
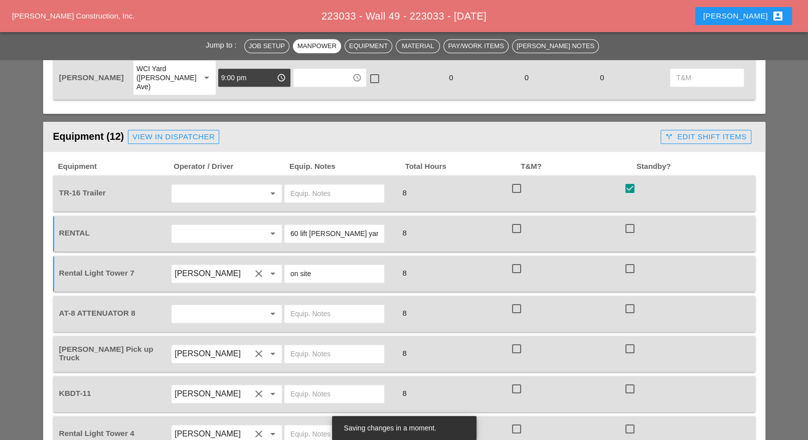
drag, startPoint x: 319, startPoint y: 214, endPoint x: 284, endPoint y: 214, distance: 35.1
click at [284, 265] on div "on site" at bounding box center [334, 274] width 100 height 18
paste input "Bruckner yard"
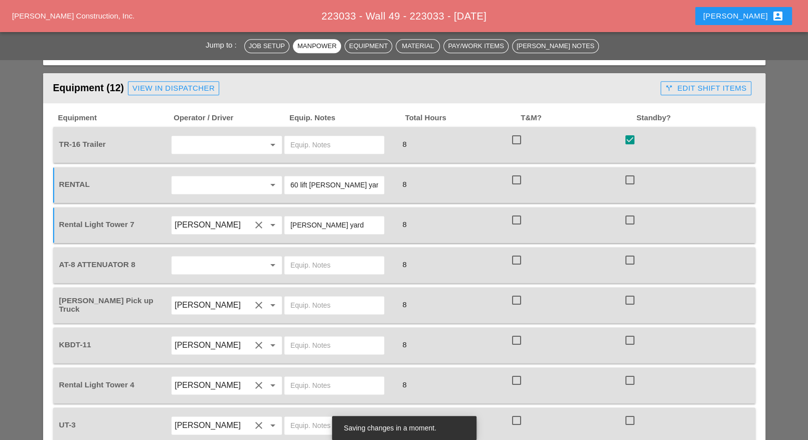
scroll to position [910, 0]
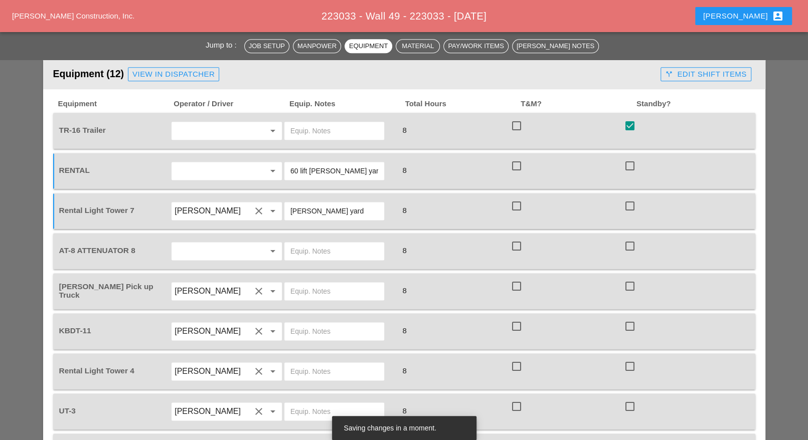
type input "Bruckner yard"
click at [237, 243] on input "text" at bounding box center [213, 251] width 76 height 16
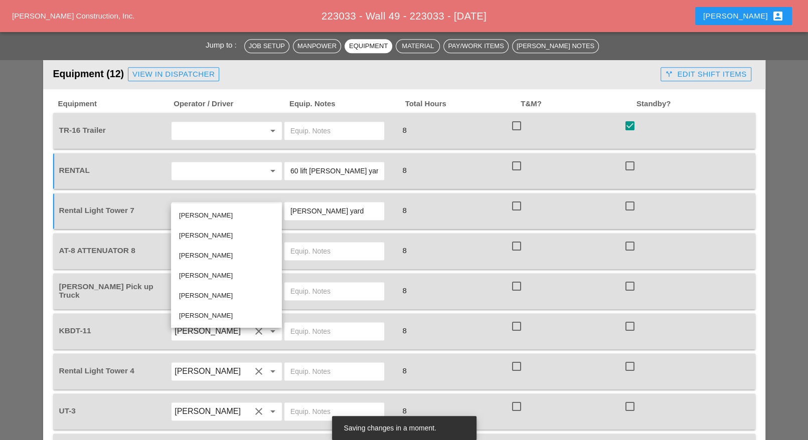
drag, startPoint x: 213, startPoint y: 273, endPoint x: 216, endPoint y: 256, distance: 17.2
click at [213, 273] on div "Octavio Grosso" at bounding box center [226, 276] width 95 height 12
type input "Octavio Grosso"
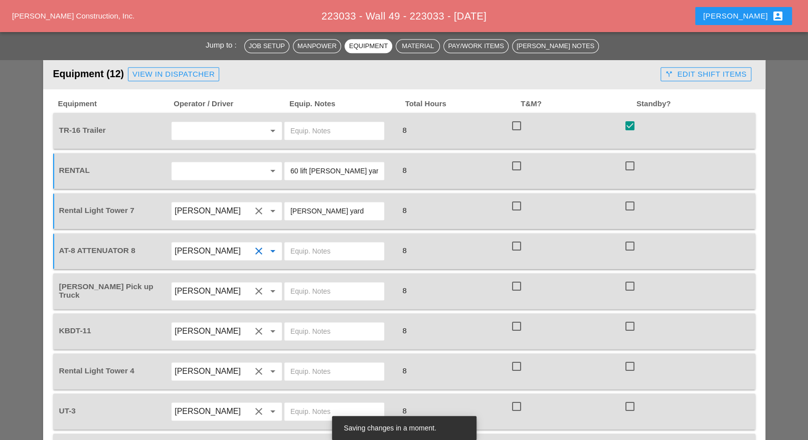
click at [303, 243] on input "text" at bounding box center [334, 251] width 88 height 16
paste input "Bruckner yard"
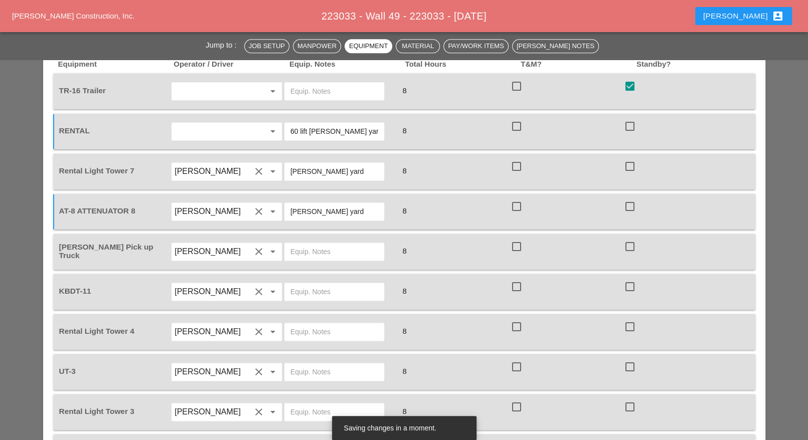
scroll to position [973, 0]
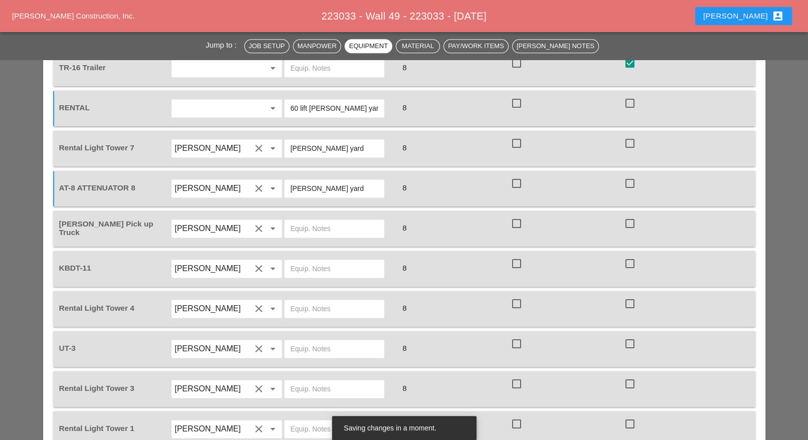
type input "Bruckner yard"
click at [297, 301] on input "text" at bounding box center [334, 309] width 88 height 16
paste input "Bruckner yard"
type input "Bruckner yard"
click at [294, 341] on input "text" at bounding box center [334, 349] width 88 height 16
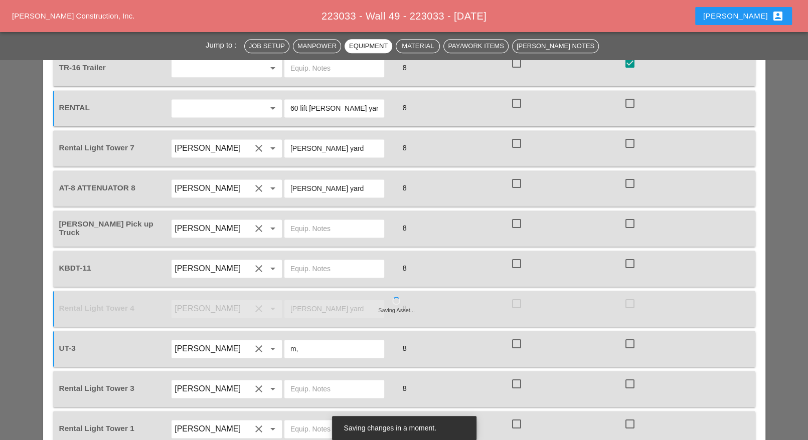
type input "m"
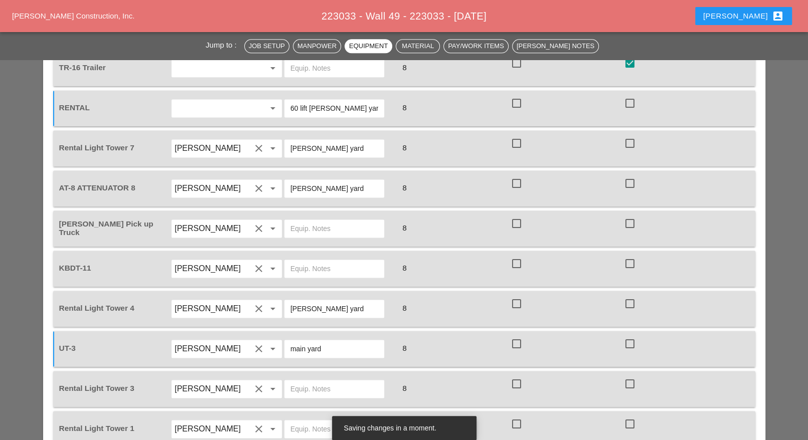
type input "main yard"
click at [307, 381] on input "text" at bounding box center [334, 389] width 88 height 16
paste input "Bruckner yard"
type input "Bruckner yard"
click at [300, 421] on input "text" at bounding box center [334, 429] width 88 height 16
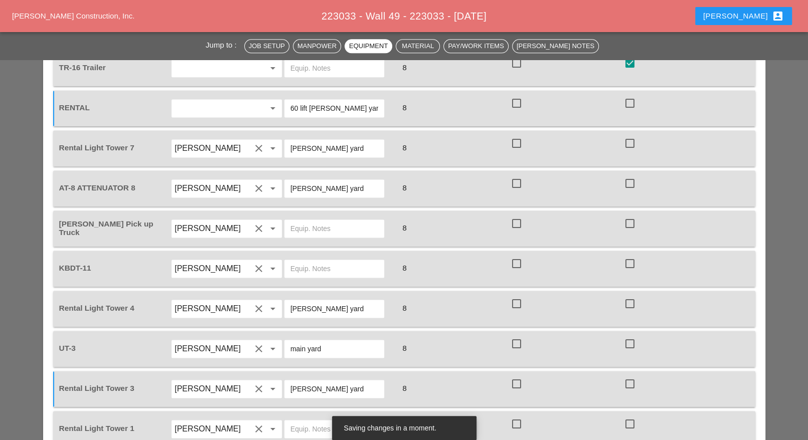
paste input "Bruckner yard"
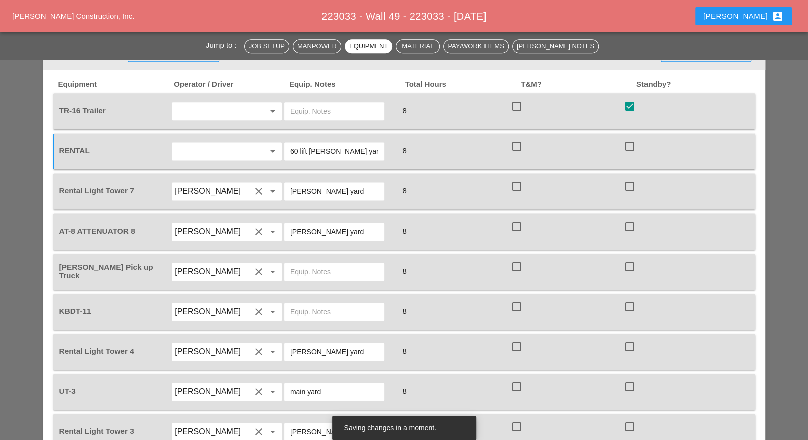
scroll to position [1098, 0]
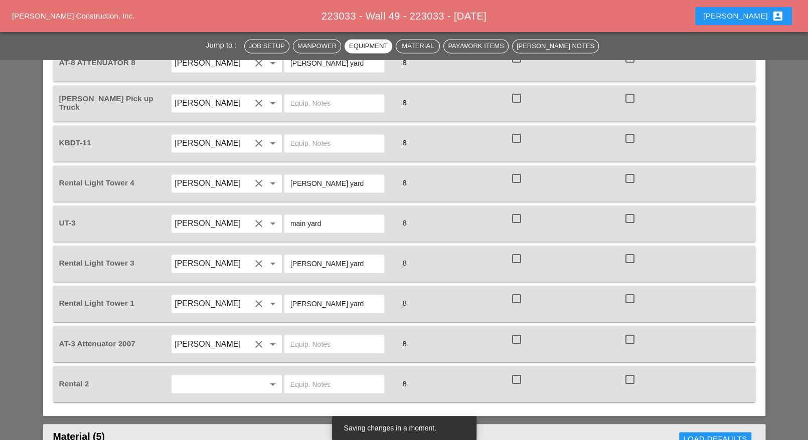
type input "Bruckner yard"
click at [228, 336] on input "Octavio Grosso" at bounding box center [213, 344] width 76 height 16
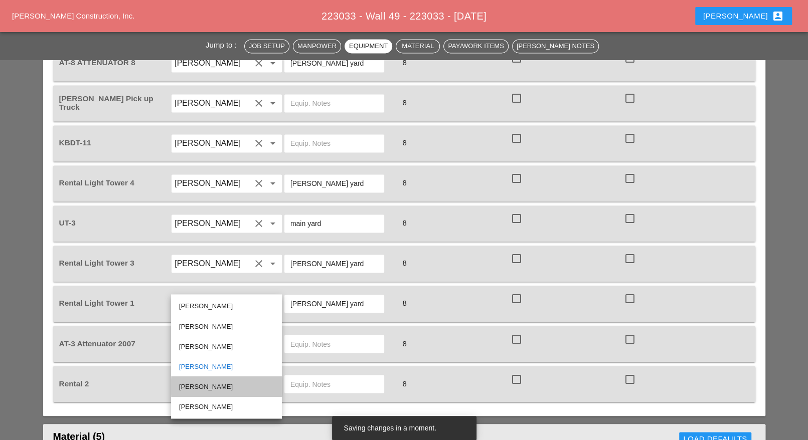
click at [210, 385] on div "Luis Ocasio" at bounding box center [226, 387] width 95 height 12
type input "Luis Ocasio"
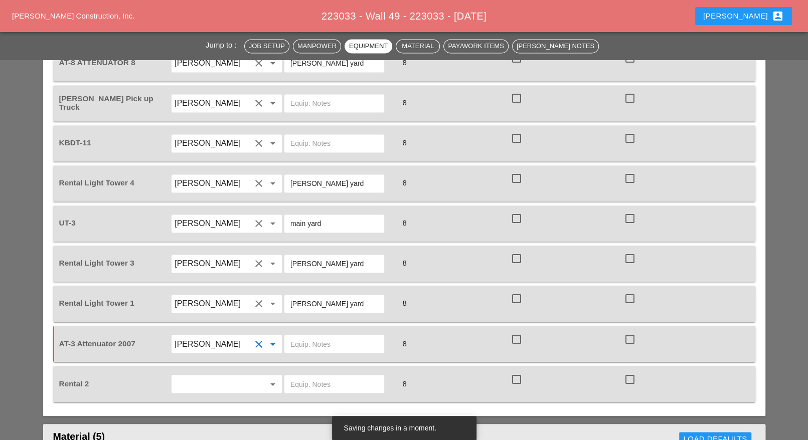
click at [296, 336] on input "text" at bounding box center [334, 344] width 88 height 16
paste input "Bruckner yard"
type input "Bruckner yard"
click at [629, 371] on div at bounding box center [629, 379] width 17 height 17
click at [306, 376] on input "text" at bounding box center [334, 384] width 88 height 16
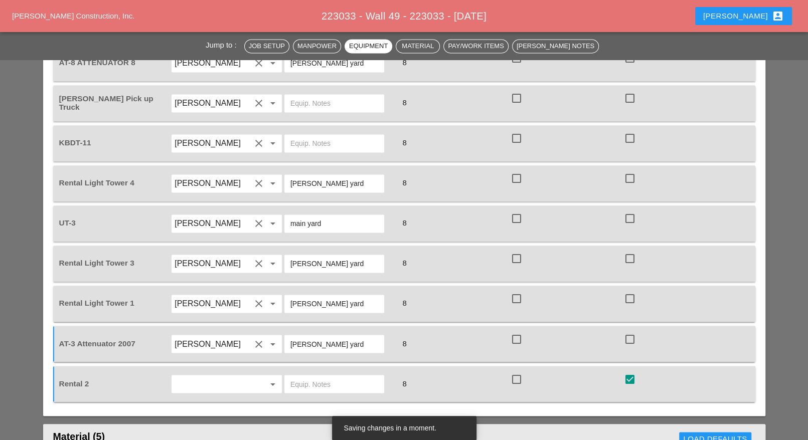
click at [634, 371] on div at bounding box center [629, 379] width 17 height 17
checkbox input "false"
click at [322, 376] on input "text" at bounding box center [334, 384] width 88 height 16
paste input "Bruckner yard"
click at [361, 376] on input "60 lift Bruckner yard" at bounding box center [334, 384] width 88 height 16
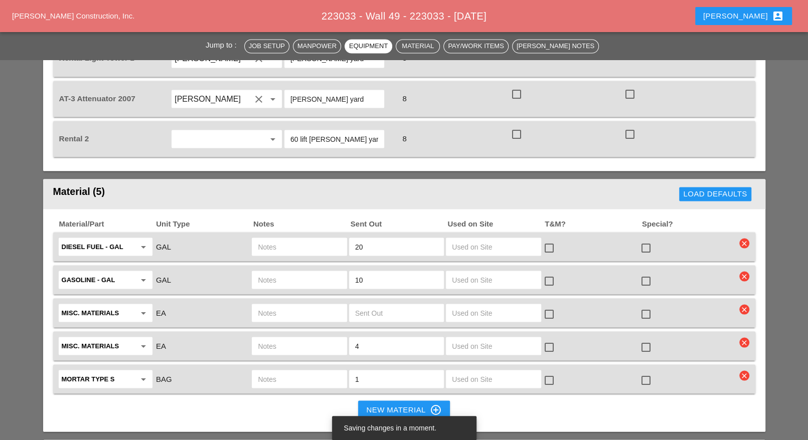
scroll to position [1349, 0]
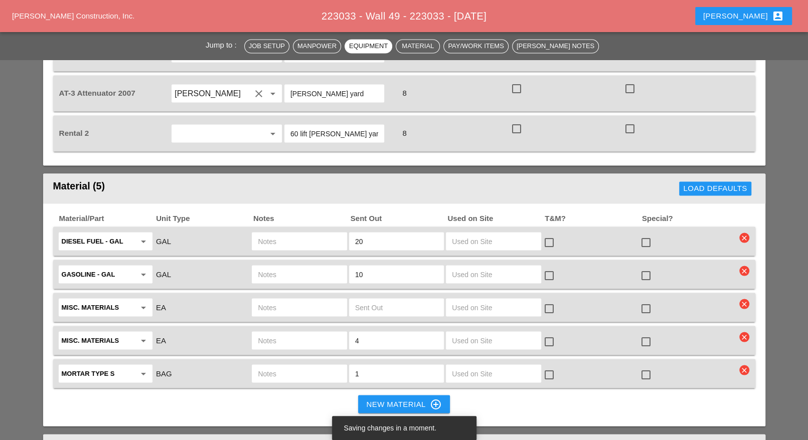
type input "60 lift Bruckner yard"
click at [281, 233] on input "text" at bounding box center [299, 241] width 83 height 16
type input "ut3"
click at [285, 266] on input "text" at bounding box center [299, 274] width 83 height 16
type input "ut3"
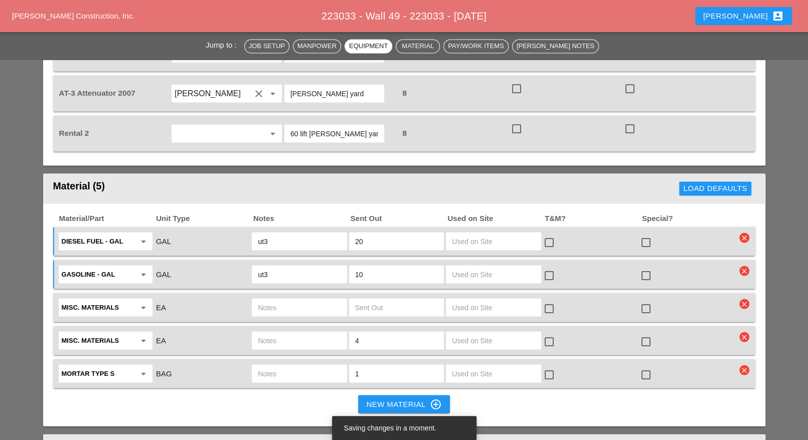
click at [290, 299] on input "text" at bounding box center [299, 307] width 83 height 16
type input "4"
click at [744, 299] on icon "clear" at bounding box center [744, 304] width 10 height 10
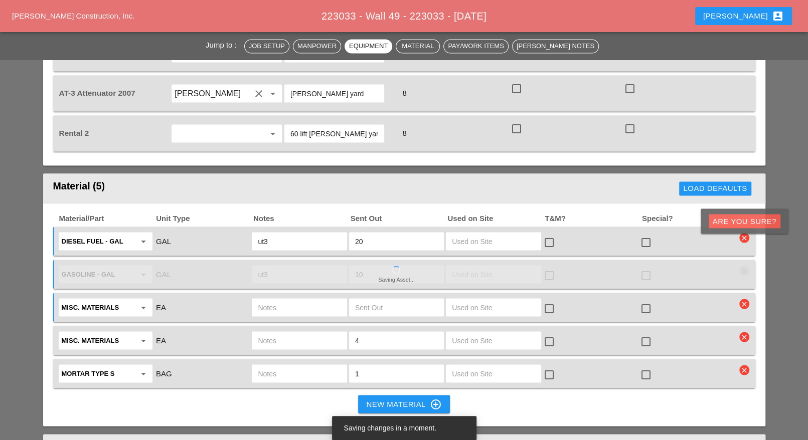
click at [741, 223] on div "Are you Sure?" at bounding box center [745, 222] width 64 height 12
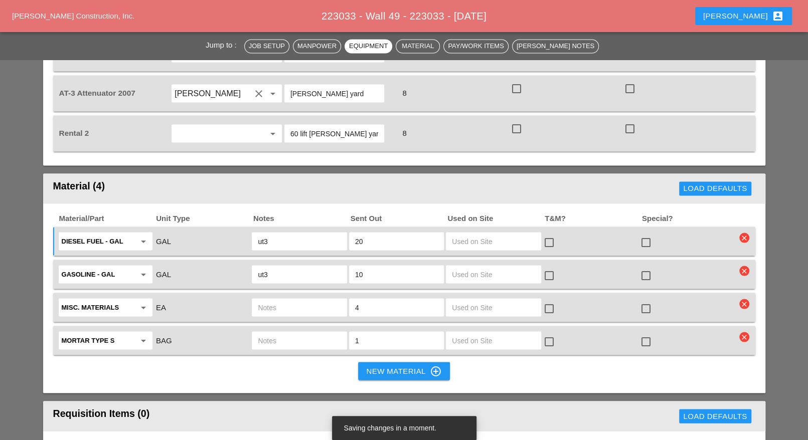
click at [275, 299] on input "text" at bounding box center [299, 307] width 83 height 16
type input "water 5 gal. pails"
click at [363, 333] on input "1" at bounding box center [396, 341] width 83 height 16
type input "5"
click at [321, 333] on input "text" at bounding box center [299, 341] width 83 height 16
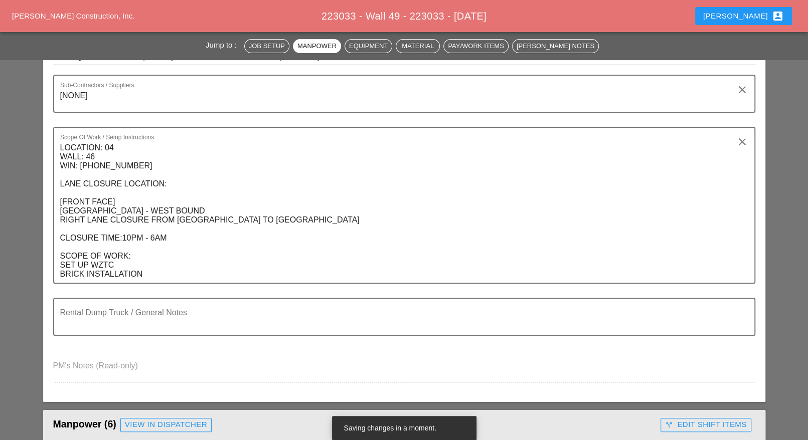
scroll to position [158, 0]
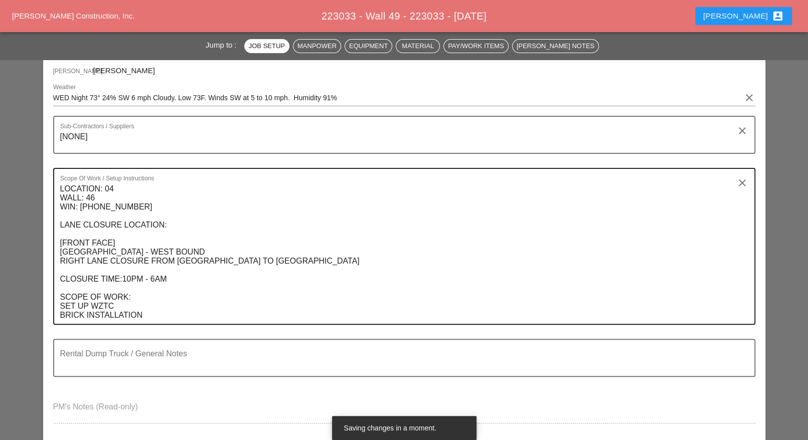
type input "ut3"
click at [95, 199] on textarea "LOCATION: 04 WALL: 46 WIN: 1-095-048 LANE CLOSURE LOCATION: [FRONT FACE] CROSS …" at bounding box center [400, 252] width 680 height 143
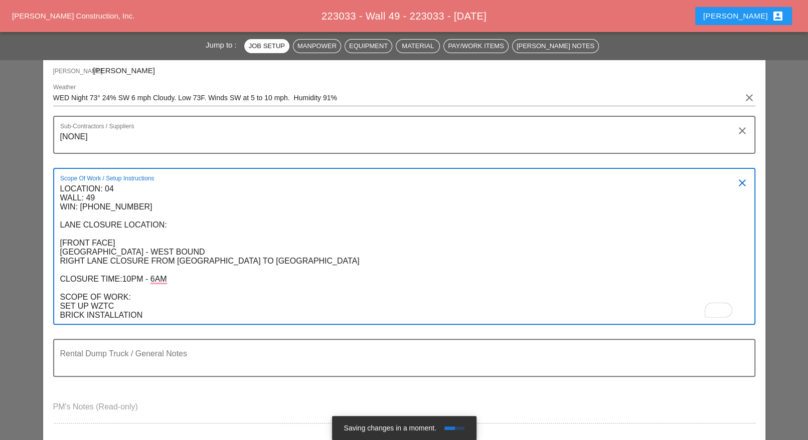
scroll to position [0, 0]
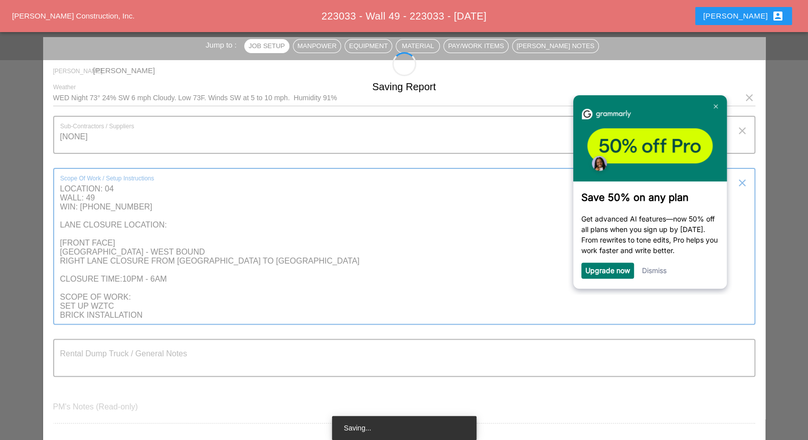
drag, startPoint x: 295, startPoint y: 260, endPoint x: 151, endPoint y: 258, distance: 144.0
click at [151, 258] on div "Saving Report Report Date 08/13/2025 Foreman Luca Gambardella Weather WED Night…" at bounding box center [404, 240] width 722 height 406
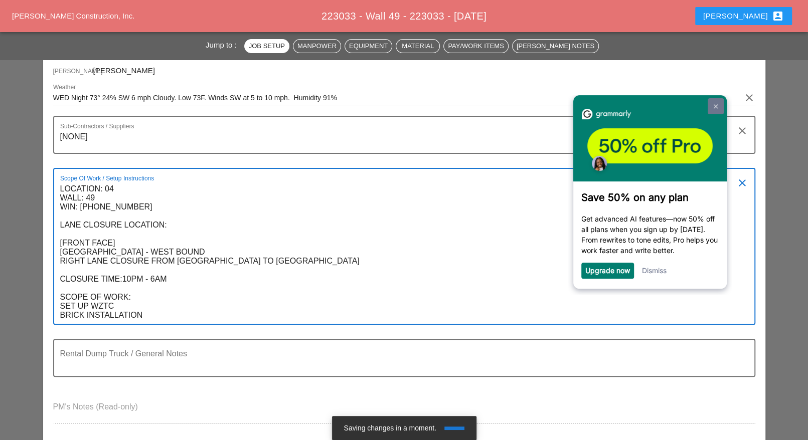
click at [717, 105] on img at bounding box center [715, 106] width 4 height 5
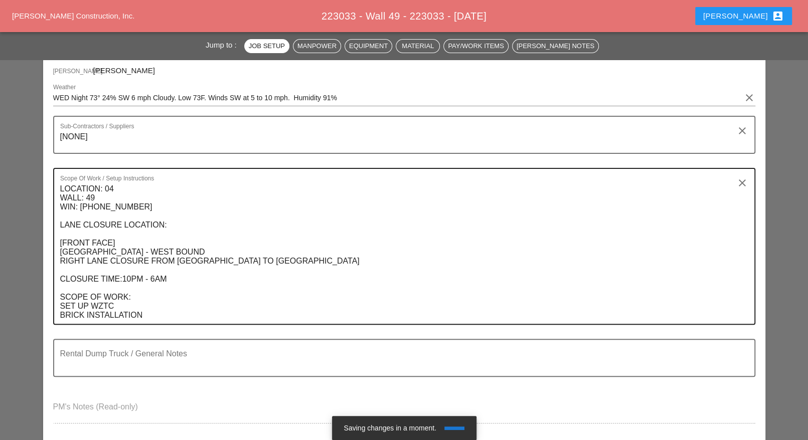
click at [309, 259] on textarea "LOCATION: 04 WALL: 49 WIN: 1-095-048 LANE CLOSURE LOCATION: [FRONT FACE] CROSS …" at bounding box center [400, 252] width 680 height 143
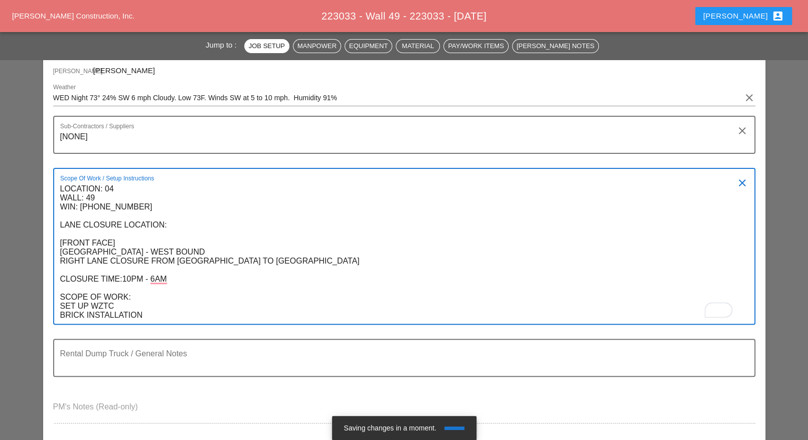
drag, startPoint x: 292, startPoint y: 263, endPoint x: 162, endPoint y: 267, distance: 130.0
click at [162, 267] on textarea "LOCATION: 04 WALL: 49 WIN: 1-095-048 LANE CLOSURE LOCATION: [FRONT FACE] CROSS …" at bounding box center [400, 252] width 680 height 143
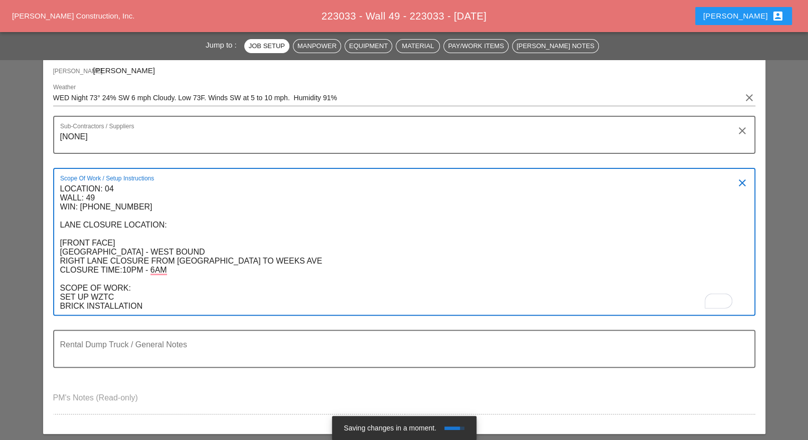
click at [296, 262] on textarea "LOCATION: 04 WALL: 49 WIN: 1-095-048 LANE CLOSURE LOCATION: [FRONT FACE] CROSS …" at bounding box center [400, 248] width 680 height 134
click at [152, 304] on textarea "LOCATION: 04 WALL: 49 WIN: 1-095-048 LANE CLOSURE LOCATION: [FRONT FACE] CROSS …" at bounding box center [400, 248] width 680 height 134
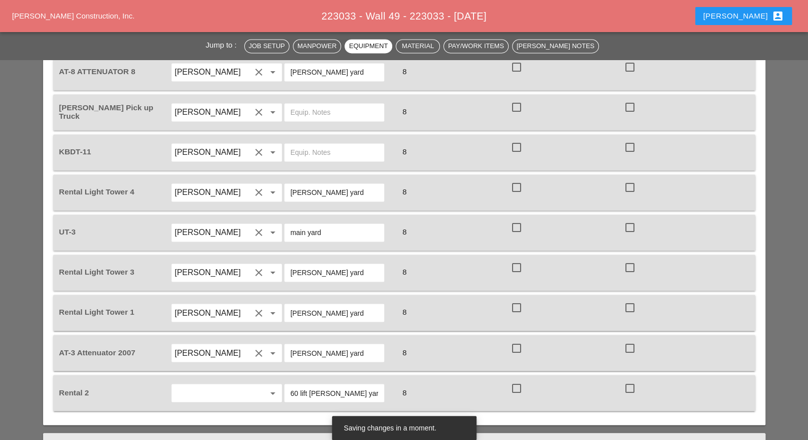
scroll to position [1036, 0]
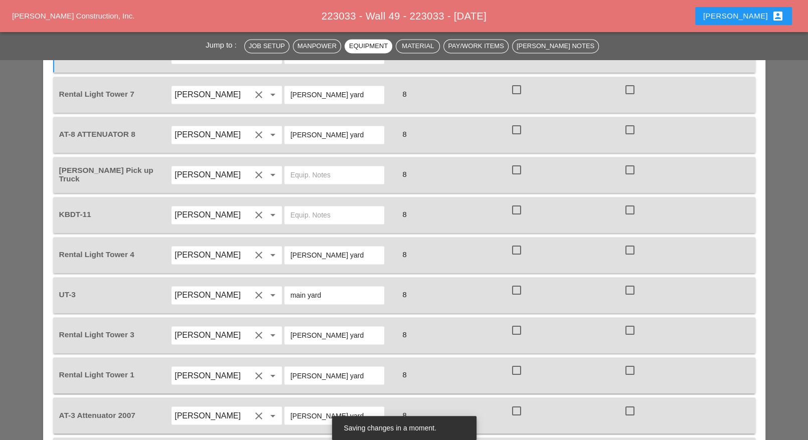
type textarea "LOCATION: 04 WALL: 49 WIN: 1-095-048 LANE CLOSURE LOCATION: [FRONT FACE] CROSS …"
click at [310, 207] on input "text" at bounding box center [334, 215] width 88 height 16
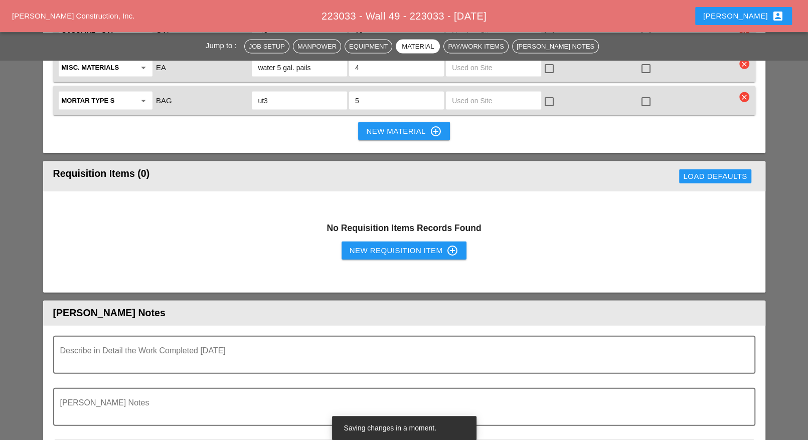
scroll to position [1600, 0]
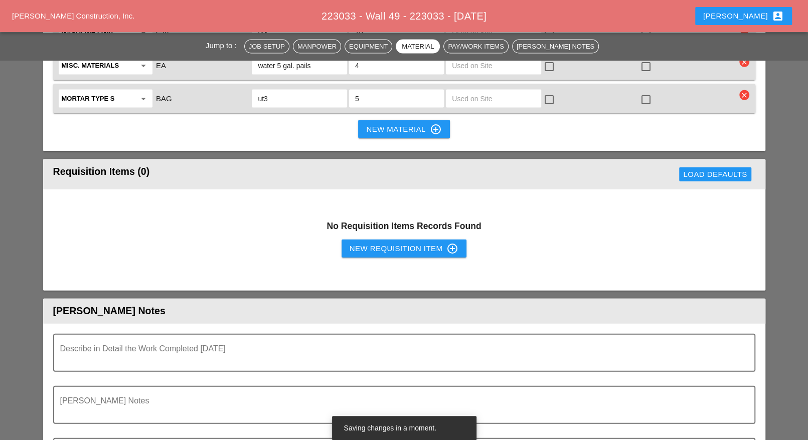
type input "main yard"
click at [378, 240] on button "New Requisition Item control_point" at bounding box center [404, 249] width 125 height 18
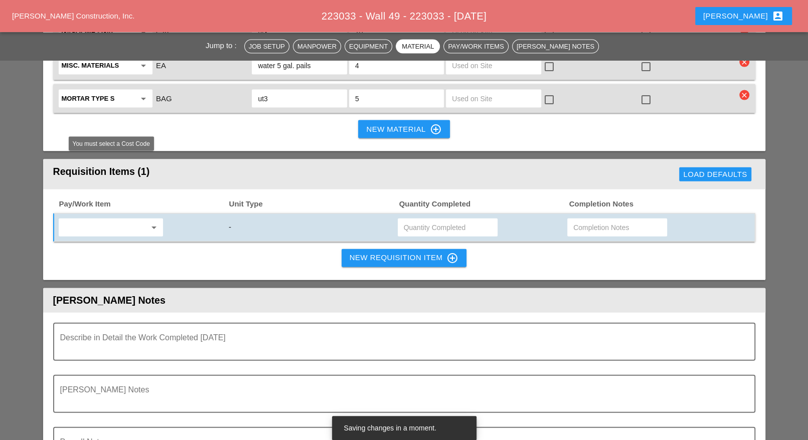
click at [130, 220] on input "text" at bounding box center [104, 228] width 84 height 16
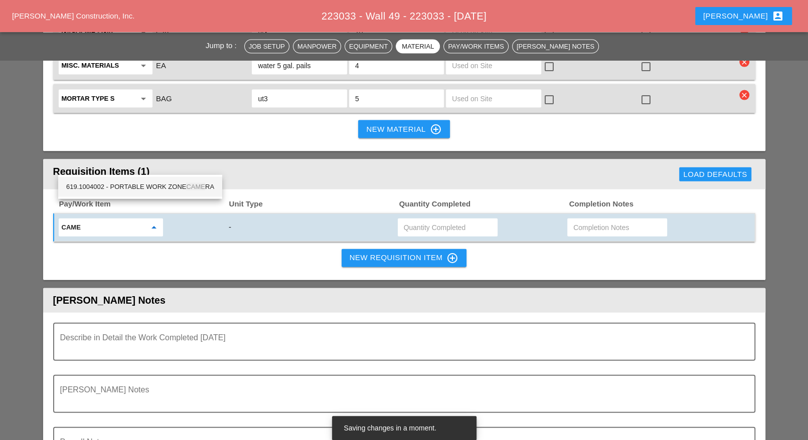
click at [132, 183] on div "619.1004002 - PORTABLE WORK ZONE CAME RA" at bounding box center [140, 187] width 148 height 12
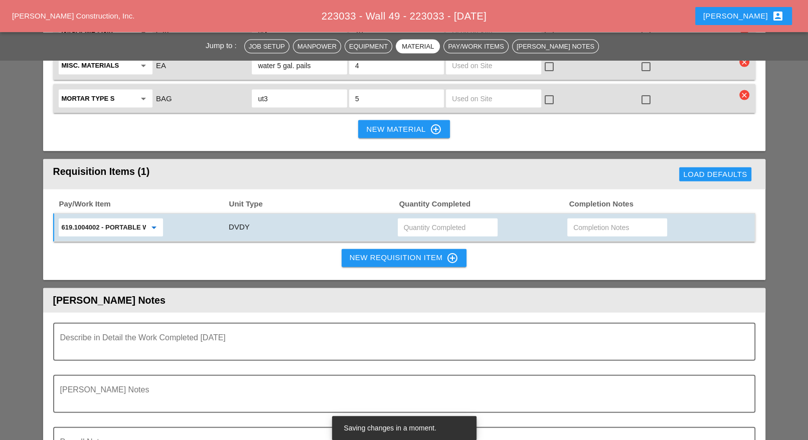
type input "619.1004002 - PORTABLE WORK ZONE CAMERA"
click at [422, 220] on input "text" at bounding box center [448, 228] width 88 height 16
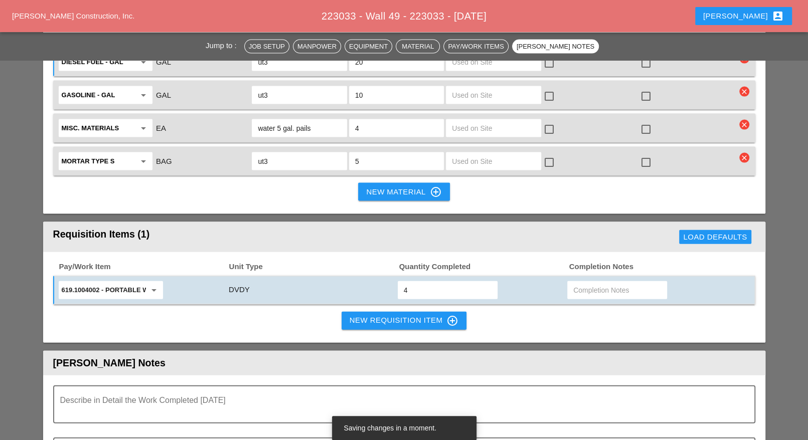
scroll to position [1412, 0]
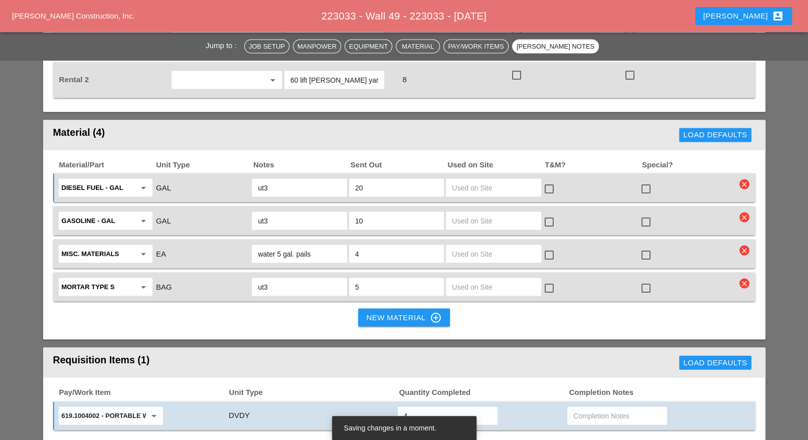
type input "4"
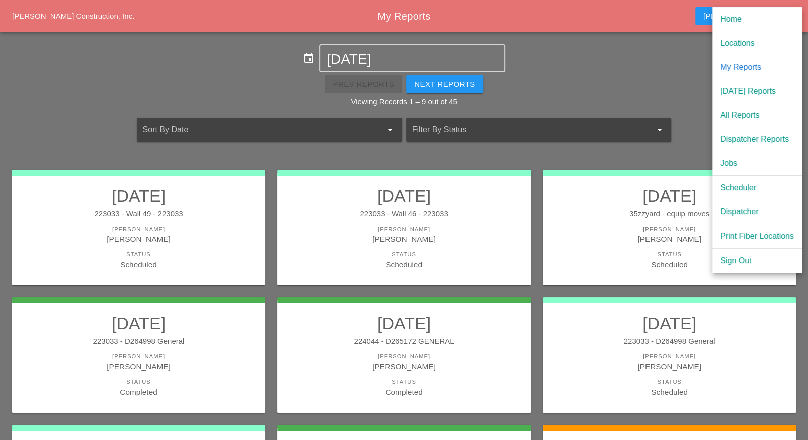
click at [751, 139] on div "Dispatcher Reports" at bounding box center [757, 139] width 74 height 12
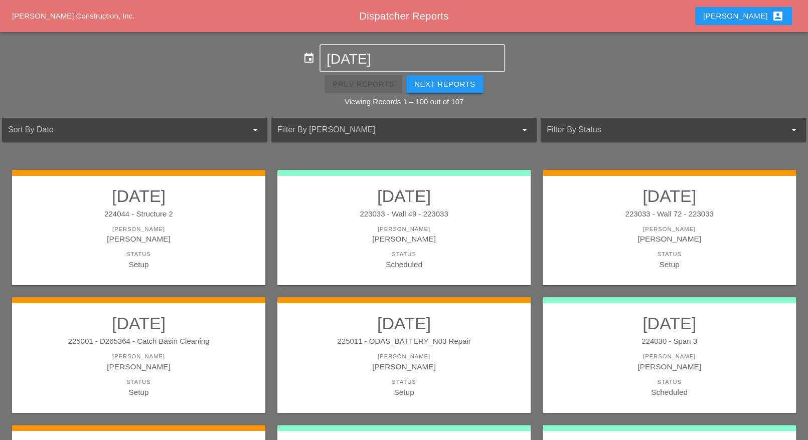
drag, startPoint x: 756, startPoint y: 17, endPoint x: 762, endPoint y: 19, distance: 6.5
click at [758, 17] on div "Luca account_box" at bounding box center [743, 16] width 81 height 12
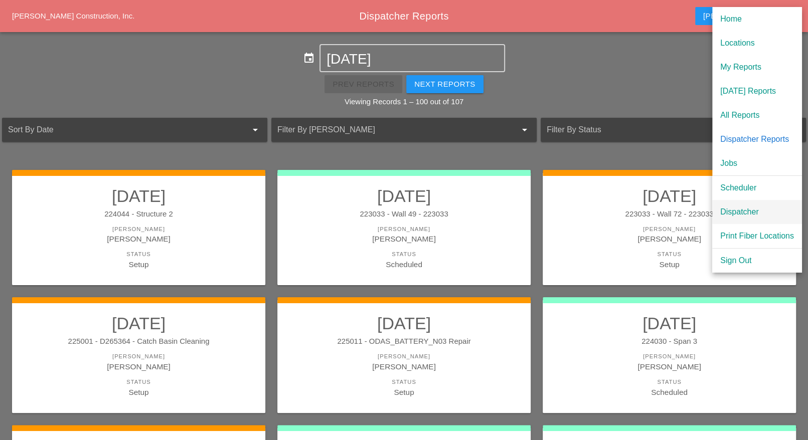
drag, startPoint x: 738, startPoint y: 213, endPoint x: 639, endPoint y: 198, distance: 100.4
click at [739, 213] on div "Dispatcher" at bounding box center [757, 212] width 74 height 12
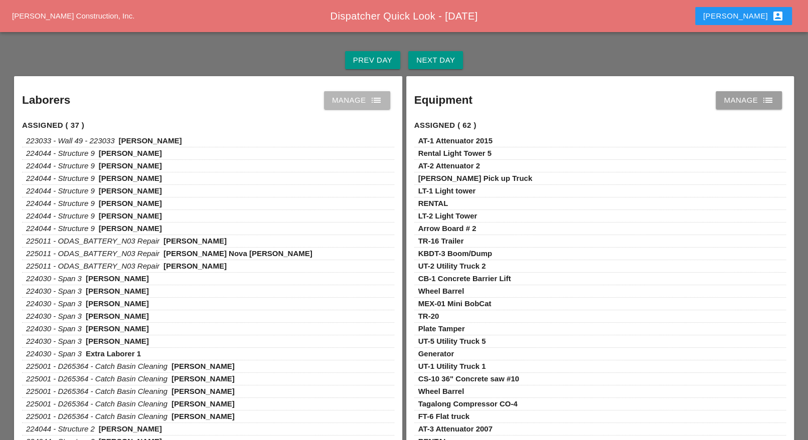
click at [341, 96] on div "Manage list" at bounding box center [357, 100] width 50 height 12
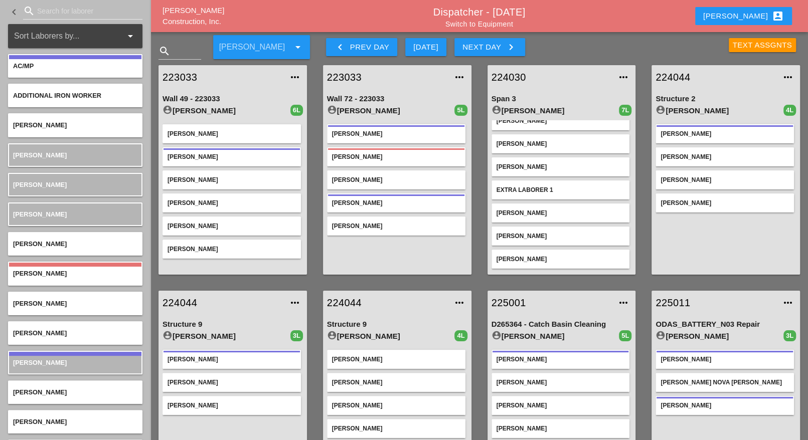
scroll to position [69, 0]
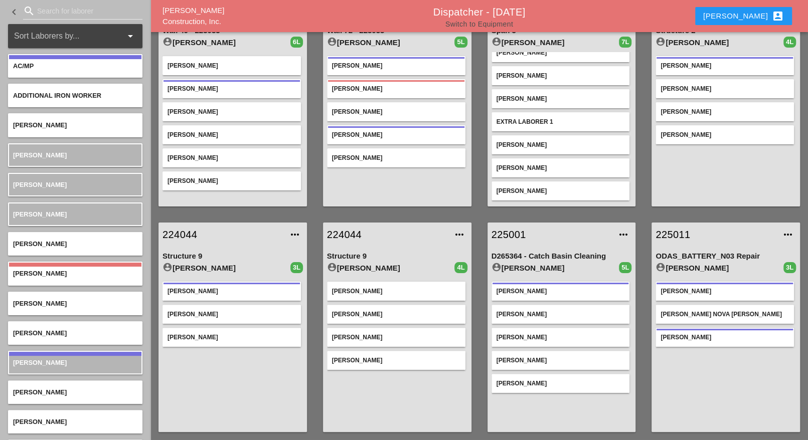
click at [500, 25] on link "Switch to Equipment" at bounding box center [479, 24] width 68 height 8
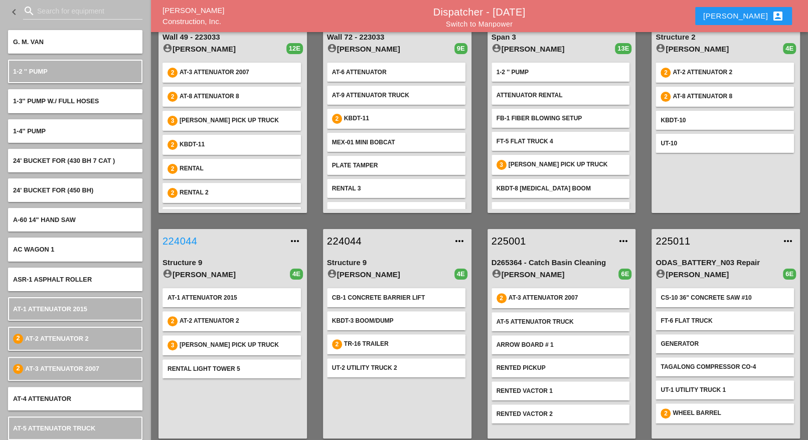
click at [186, 241] on link "224044" at bounding box center [223, 241] width 120 height 15
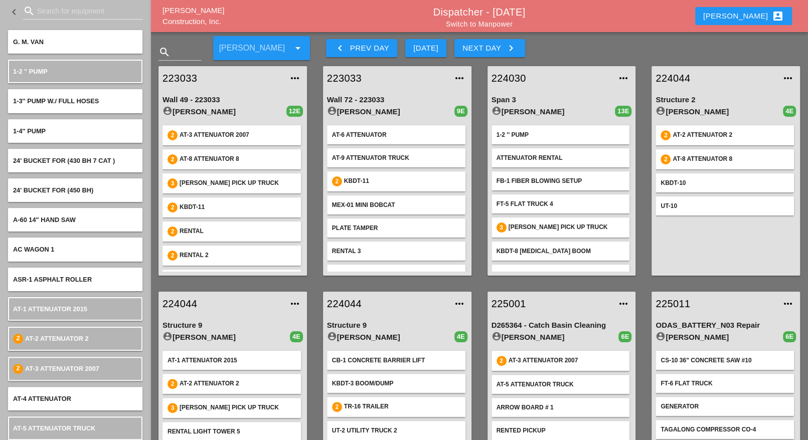
click at [488, 48] on div "Next Day keyboard_arrow_right" at bounding box center [489, 48] width 55 height 12
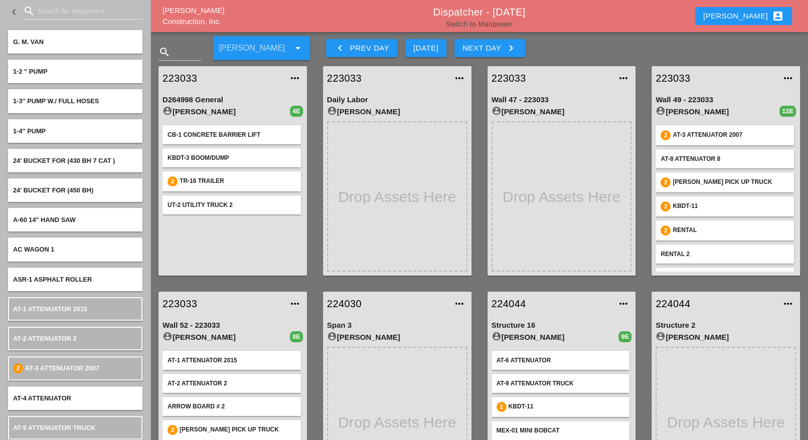
click at [468, 21] on link "Switch to Manpower" at bounding box center [479, 24] width 67 height 8
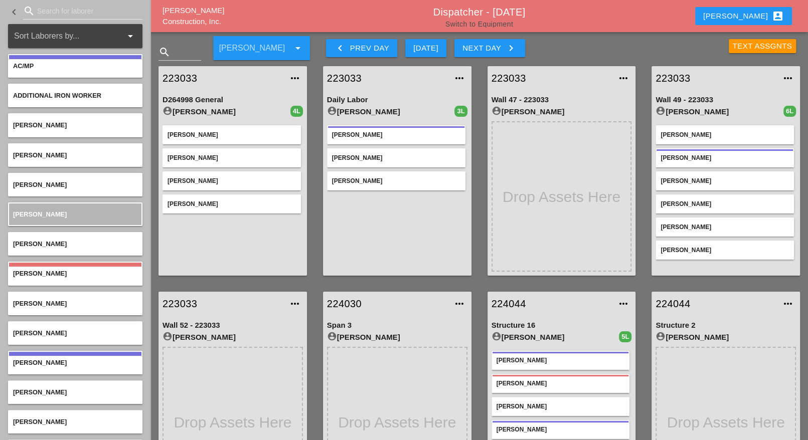
click at [474, 24] on link "Switch to Equipment" at bounding box center [479, 24] width 68 height 8
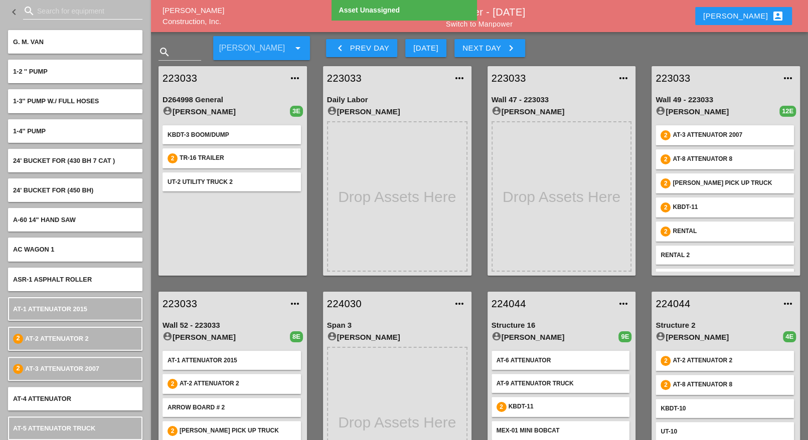
click at [41, 14] on input "Search for equipment" at bounding box center [82, 11] width 91 height 16
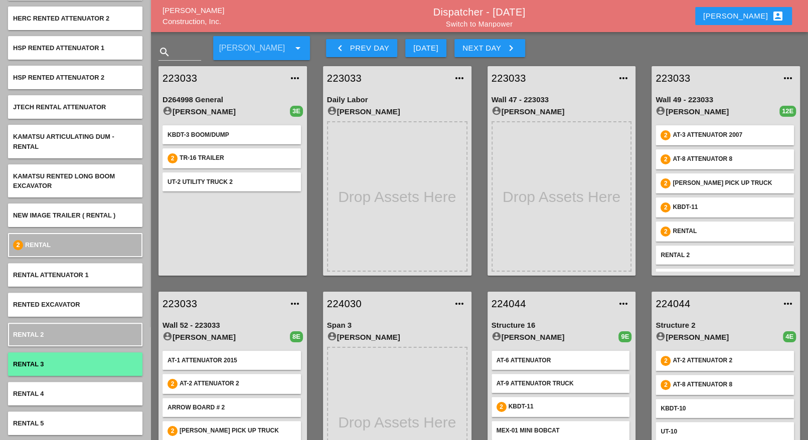
scroll to position [188, 0]
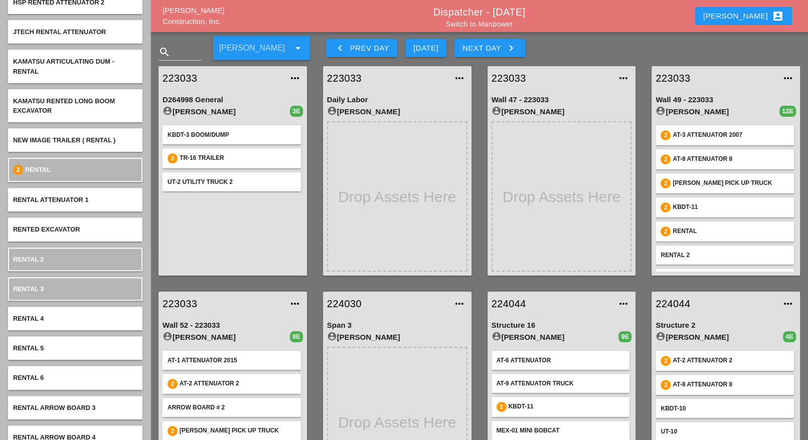
type input "renta"
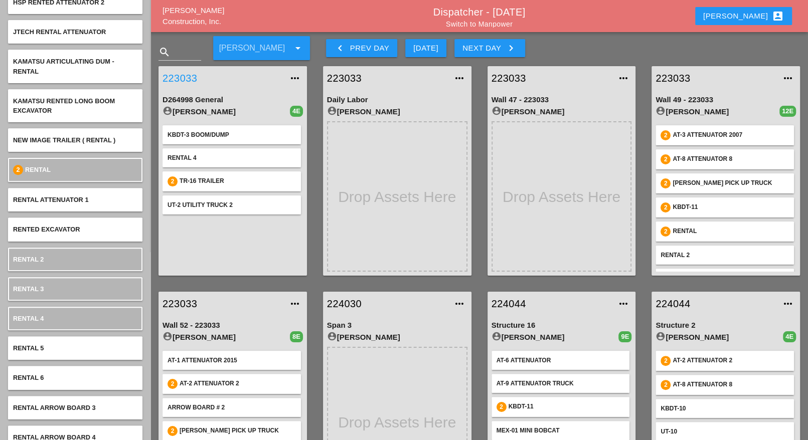
click at [182, 75] on link "223033" at bounding box center [223, 78] width 120 height 15
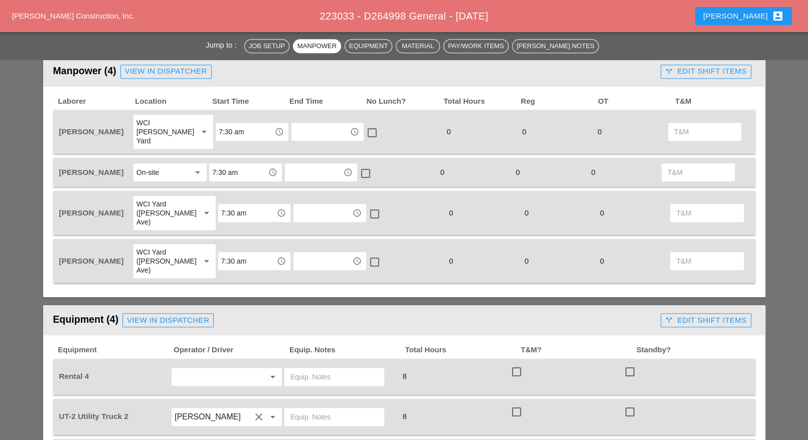
scroll to position [502, 0]
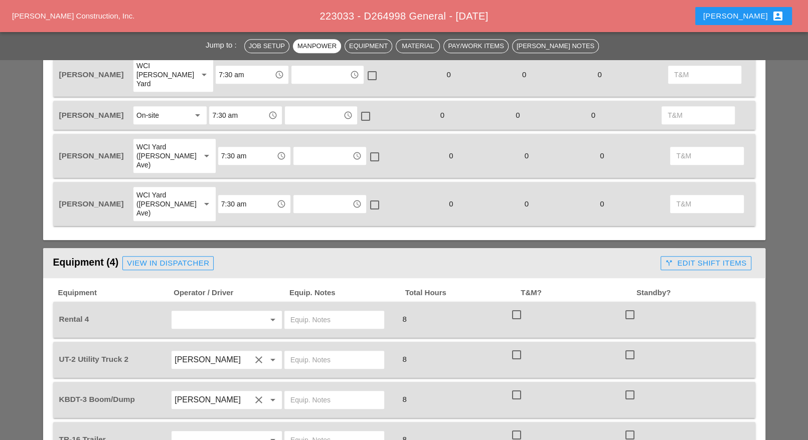
click at [301, 312] on input "text" at bounding box center [334, 320] width 88 height 16
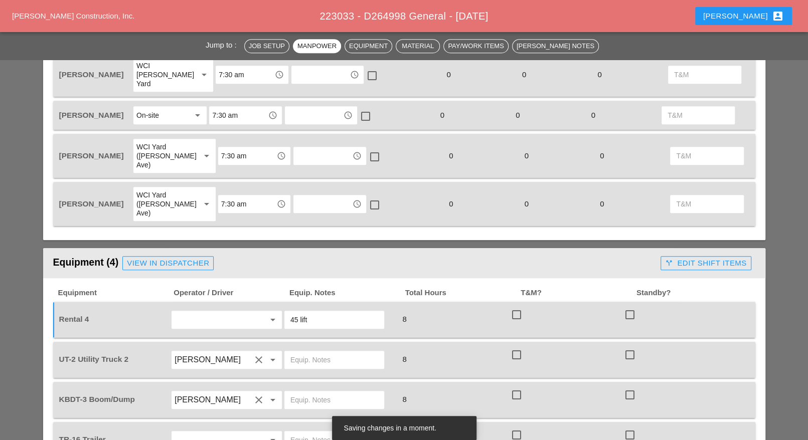
paste input "Thu 14 Day 89° 24% N 6 mph Mostly cloudy skies. A stray shower or thunderstorm …"
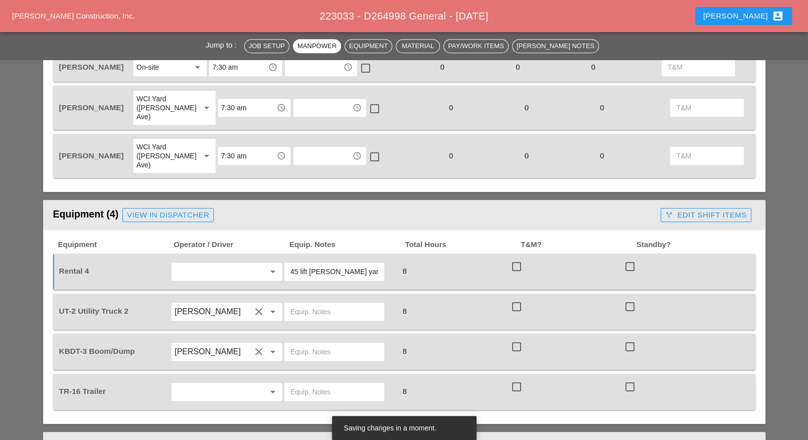
scroll to position [564, 0]
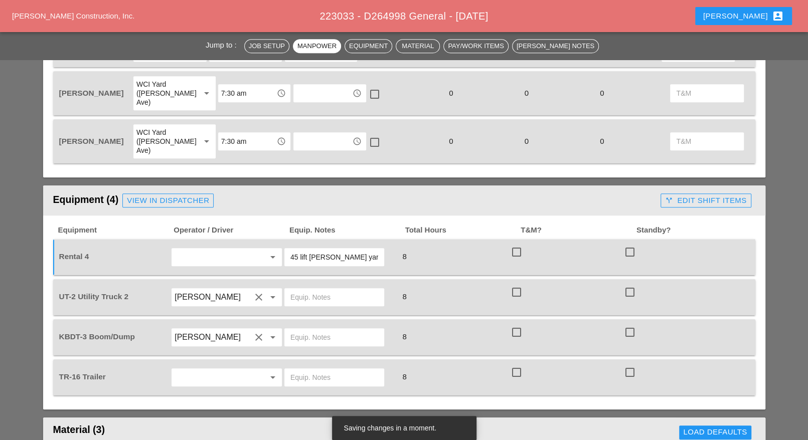
type input "45 lift Bruckner yard"
click at [301, 289] on input "text" at bounding box center [334, 297] width 88 height 16
click at [205, 249] on input "text" at bounding box center [213, 257] width 76 height 16
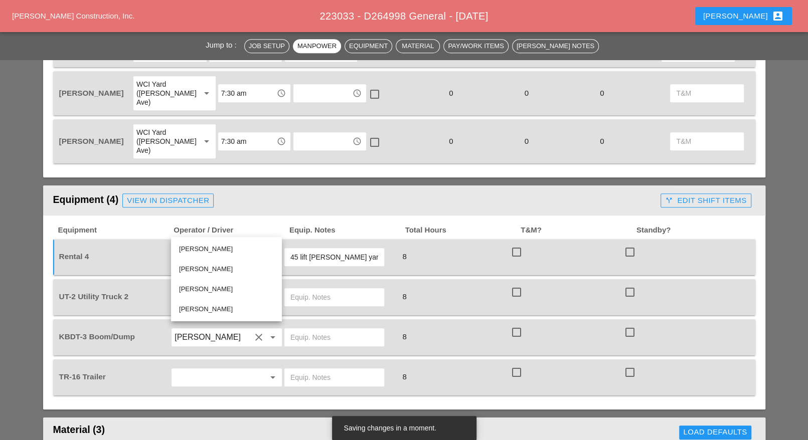
click at [205, 288] on div "Luis Ceja Rodriguez" at bounding box center [226, 289] width 95 height 12
type input "Luis Ceja Rodriguez"
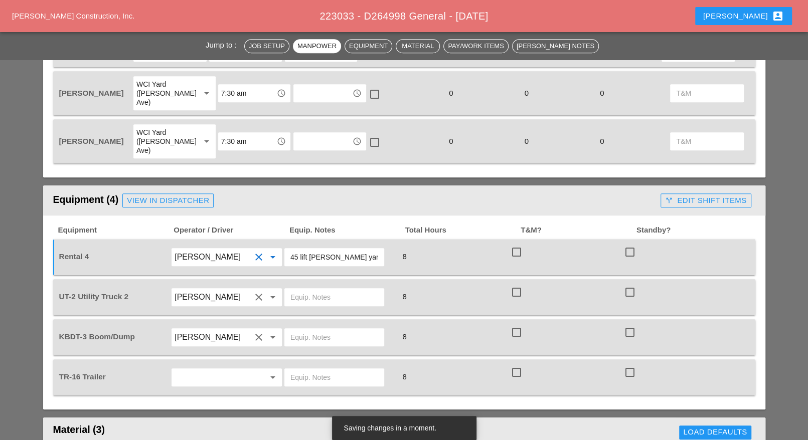
click at [292, 289] on input "text" at bounding box center [334, 297] width 88 height 16
drag, startPoint x: 355, startPoint y: 228, endPoint x: 308, endPoint y: 228, distance: 46.1
click at [308, 249] on input "45 lift Bruckner yard" at bounding box center [334, 257] width 88 height 16
click at [320, 289] on input "text" at bounding box center [334, 297] width 88 height 16
click at [312, 289] on input "text" at bounding box center [334, 297] width 88 height 16
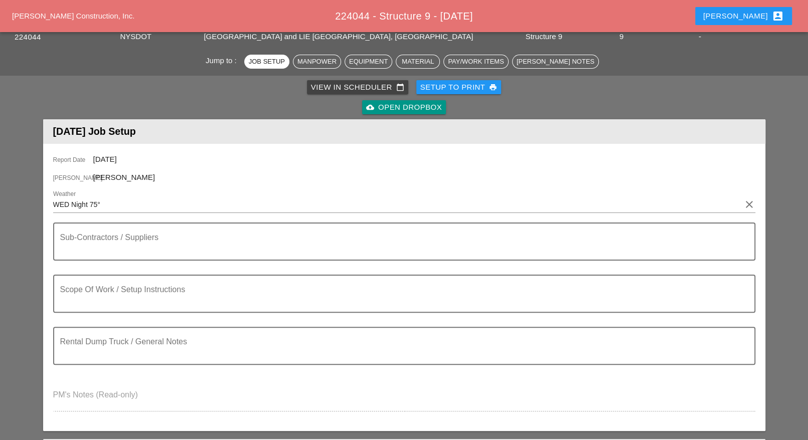
scroll to position [63, 0]
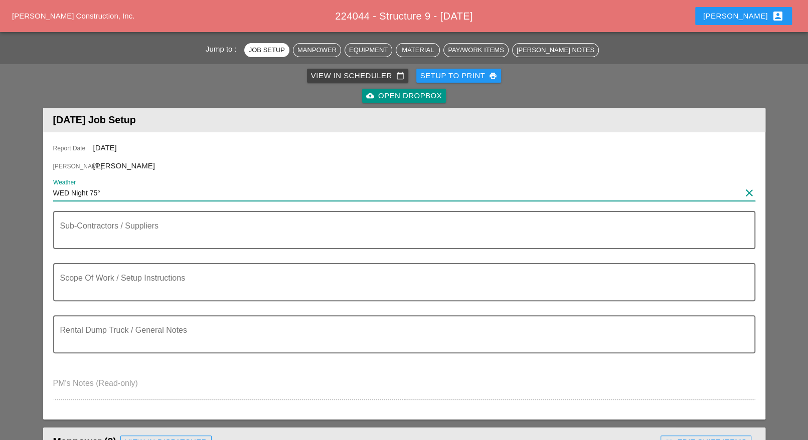
drag, startPoint x: 117, startPoint y: 192, endPoint x: 41, endPoint y: 193, distance: 76.2
click at [101, 233] on textarea "Sub-Contractors / Suppliers" at bounding box center [400, 236] width 680 height 24
drag, startPoint x: 111, startPoint y: 191, endPoint x: 50, endPoint y: 196, distance: 61.4
click at [50, 196] on div "Report Date 08/13/2025 Foreman Ricardo Capao Weather WED Night 75° clear Sub-Co…" at bounding box center [404, 275] width 722 height 287
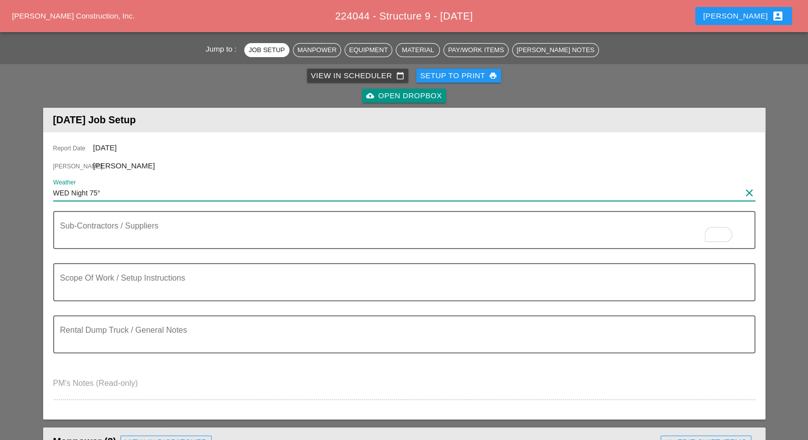
paste input "Night 74° 78% SW 5 mph Heavy thunderstorms during the evening will give way to …"
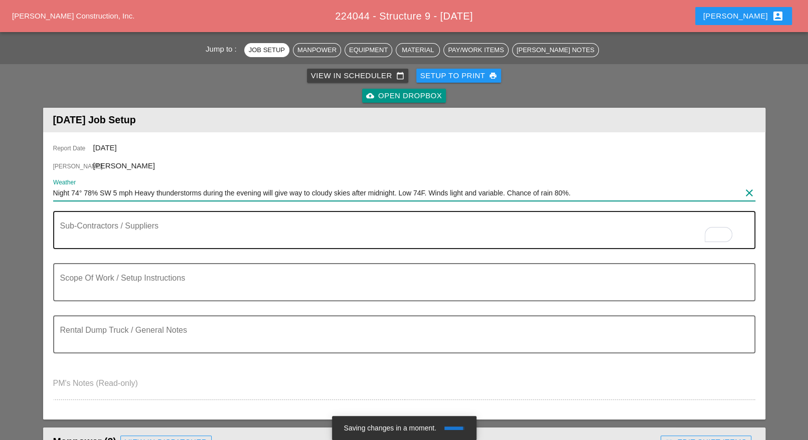
type input "Night 74° 78% SW 5 mph Heavy thunderstorms during the evening will give way to …"
click at [79, 233] on textarea "To enrich screen reader interactions, please activate Accessibility in Grammarl…" at bounding box center [400, 236] width 680 height 24
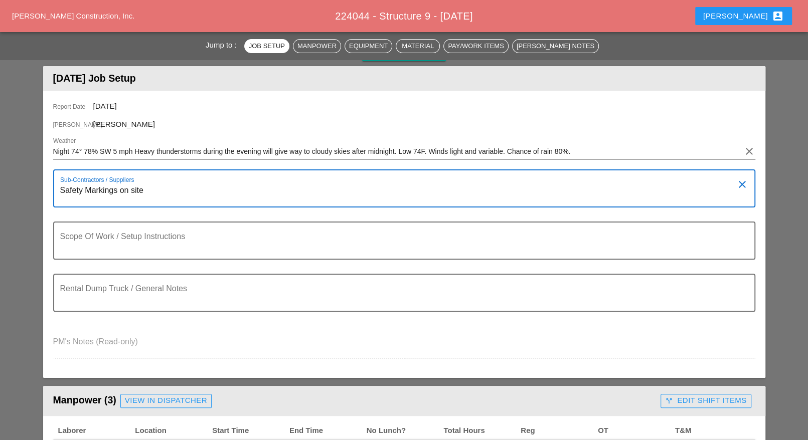
scroll to position [125, 0]
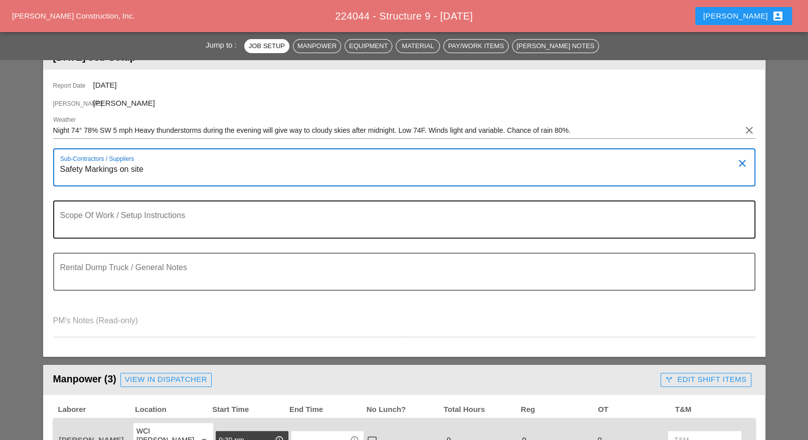
type textarea "Safety Markings on site"
click at [104, 228] on textarea "Scope Of Work / Setup Instructions" at bounding box center [400, 226] width 680 height 24
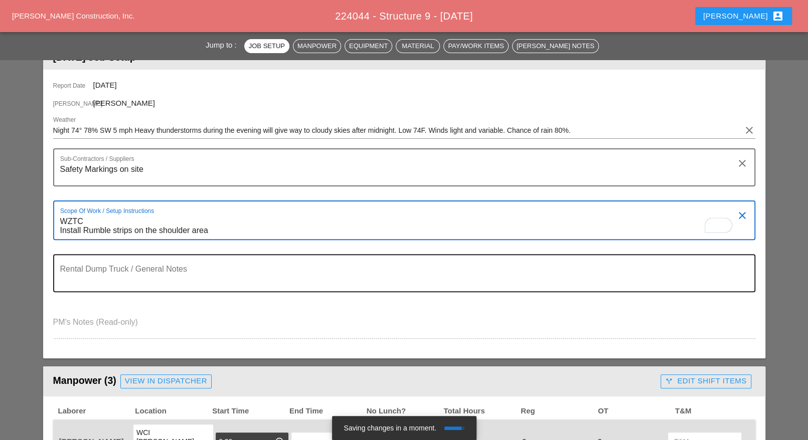
type textarea "WZTC Install Rumble strips on the shoulder area"
click at [139, 274] on textarea "Rental Dump Truck / General Notes" at bounding box center [400, 279] width 680 height 24
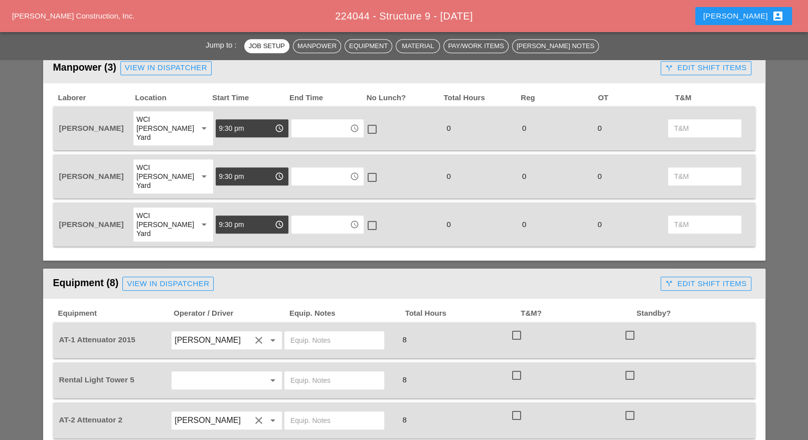
scroll to position [502, 0]
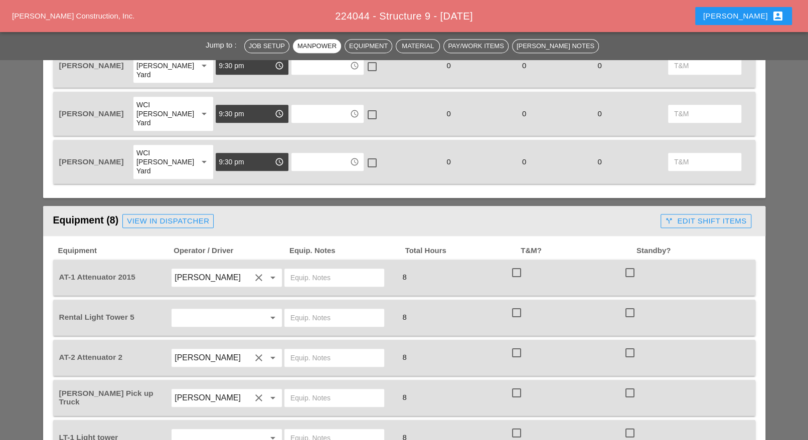
type textarea "New Image 1 Am on siite"
click at [305, 270] on input "text" at bounding box center [334, 278] width 88 height 16
paste input "Night 74° 78% SW 5 mph Heavy thunderstorms during the evening will give way to …"
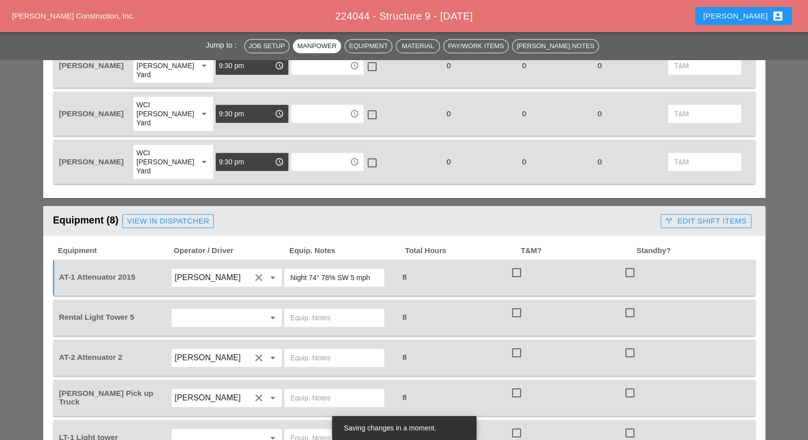
scroll to position [0, 0]
type input "N"
drag, startPoint x: 342, startPoint y: 245, endPoint x: 289, endPoint y: 245, distance: 52.7
click at [289, 269] on div "[PERSON_NAME] yard" at bounding box center [334, 278] width 100 height 18
type input "[PERSON_NAME] yard"
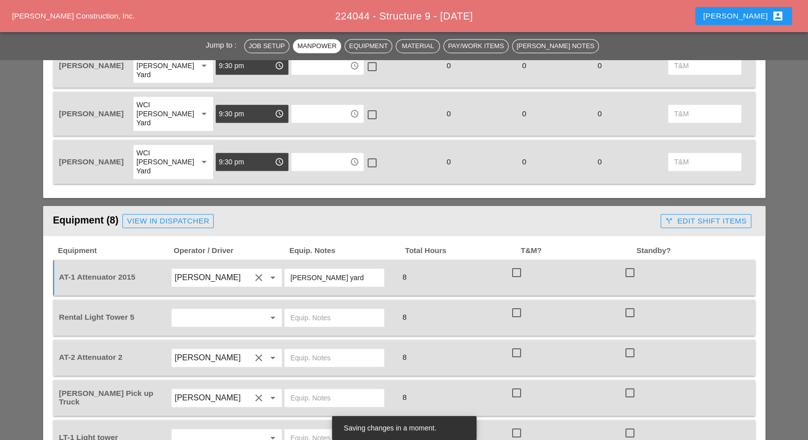
click at [192, 310] on input "text" at bounding box center [213, 318] width 76 height 16
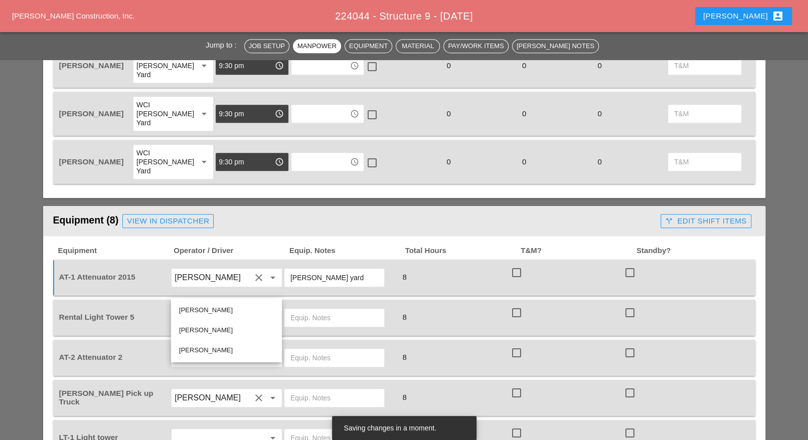
drag, startPoint x: 199, startPoint y: 309, endPoint x: 211, endPoint y: 311, distance: 11.7
click at [200, 309] on div "[PERSON_NAME]" at bounding box center [226, 310] width 95 height 12
type input "[PERSON_NAME]"
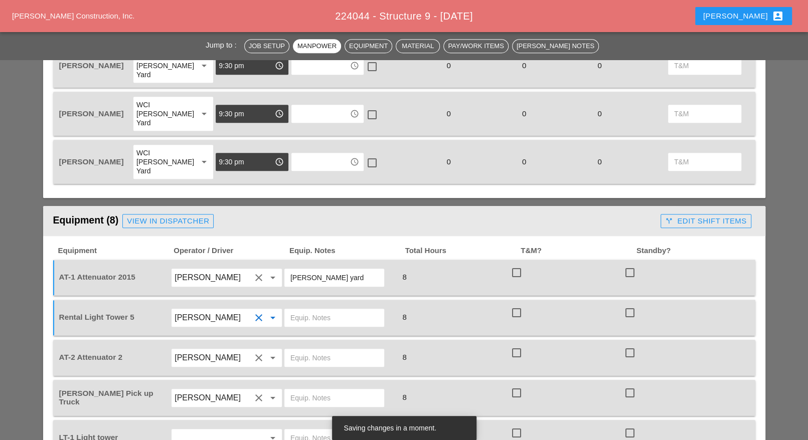
click at [302, 310] on input "text" at bounding box center [334, 318] width 88 height 16
paste input "[PERSON_NAME] yard"
type input "[PERSON_NAME] yard"
click at [294, 350] on input "text" at bounding box center [334, 358] width 88 height 16
paste input "[PERSON_NAME] yard"
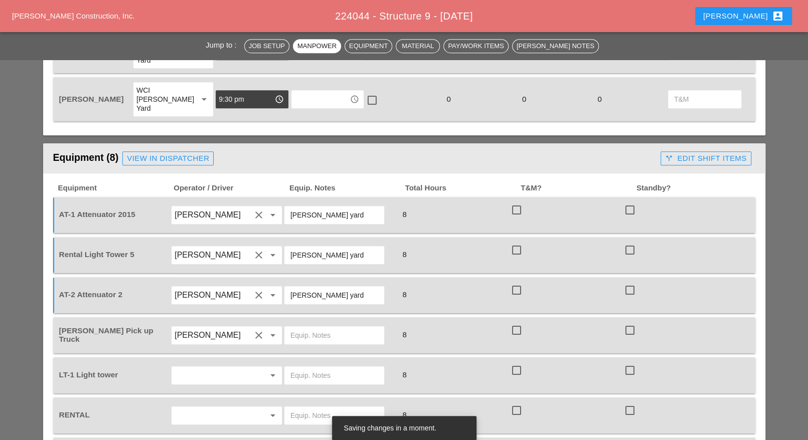
scroll to position [627, 0]
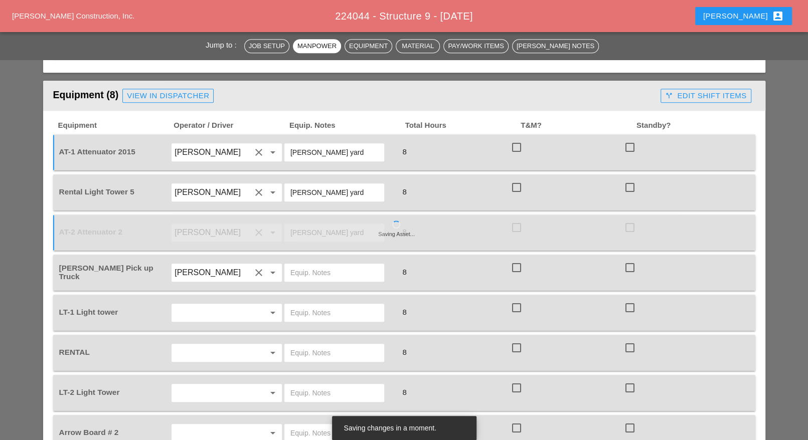
type input "[PERSON_NAME] yard"
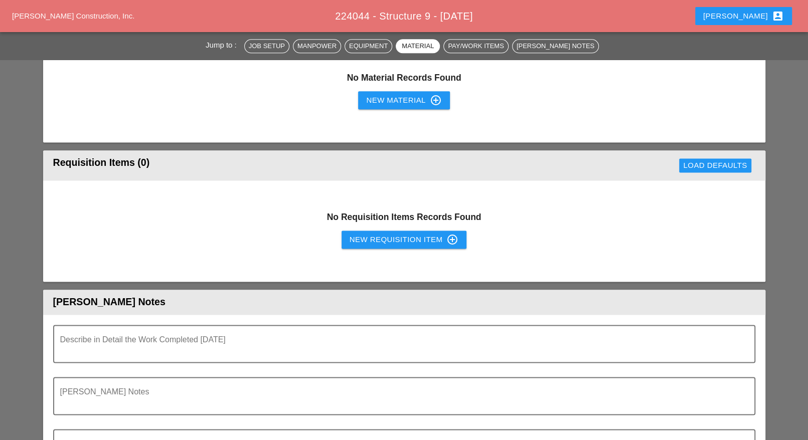
scroll to position [940, 0]
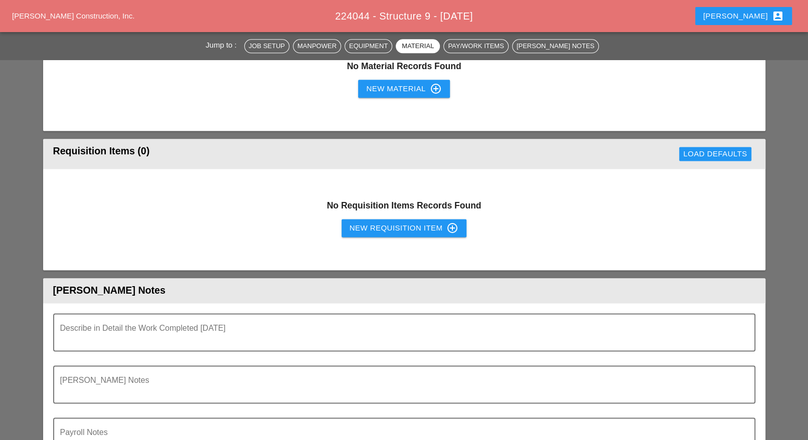
click at [367, 222] on div "New Requisition Item control_point" at bounding box center [404, 228] width 109 height 12
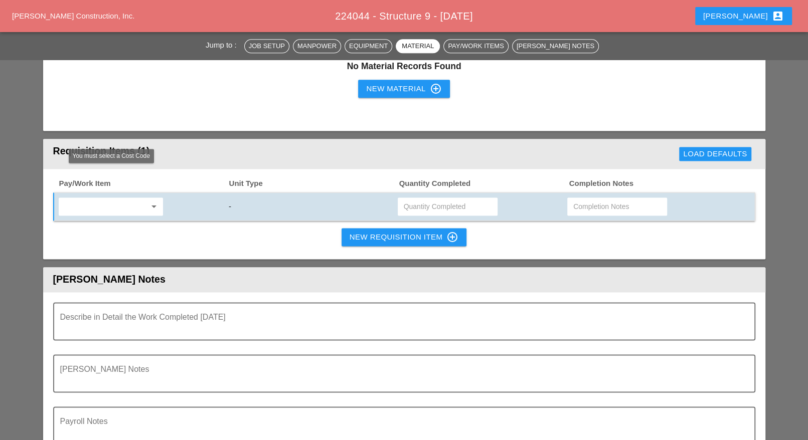
click at [132, 199] on input "text" at bounding box center [104, 207] width 84 height 16
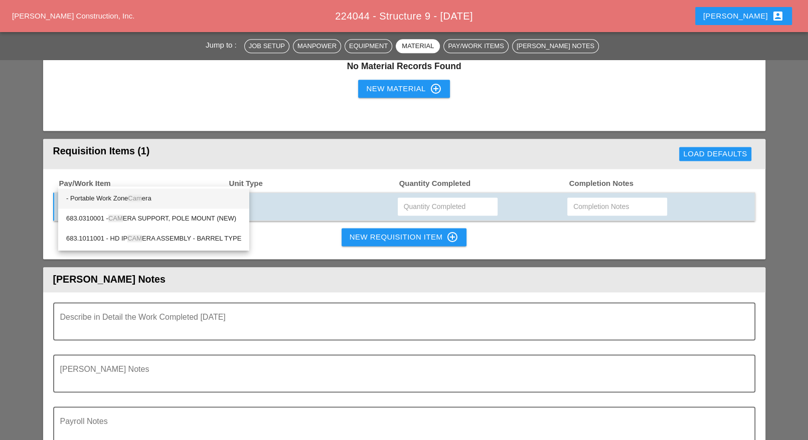
click at [144, 196] on div "- Portable Work Zone Cam era" at bounding box center [153, 199] width 175 height 12
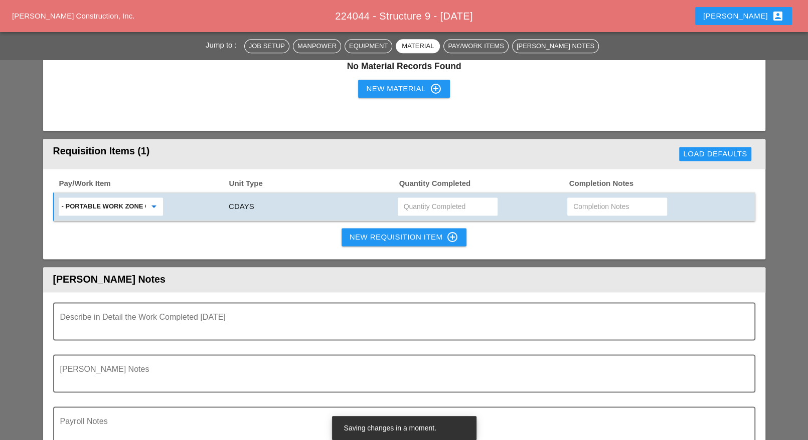
type input "- Portable Work Zone Camera"
click at [406, 199] on input "text" at bounding box center [448, 207] width 88 height 16
type input "4"
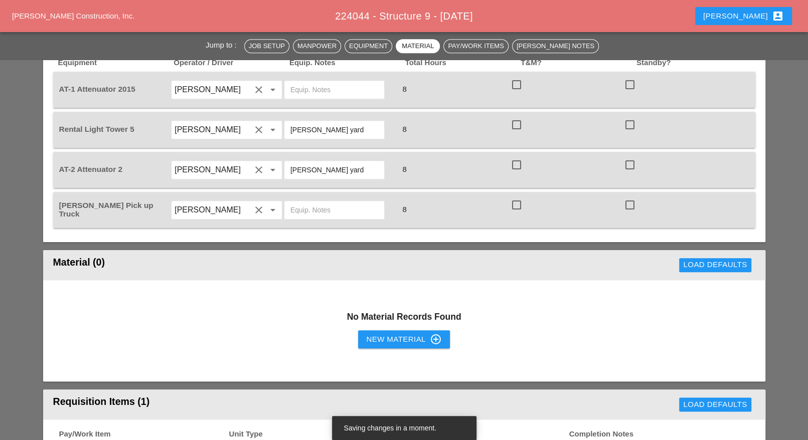
scroll to position [376, 0]
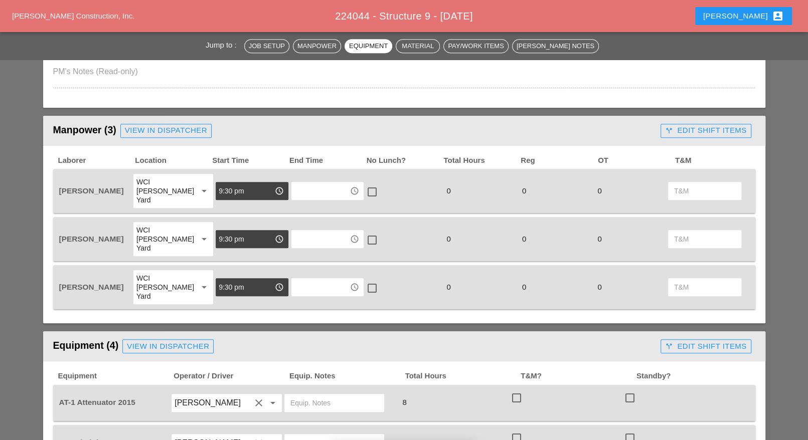
click at [224, 183] on input "9:30 pm" at bounding box center [245, 191] width 52 height 16
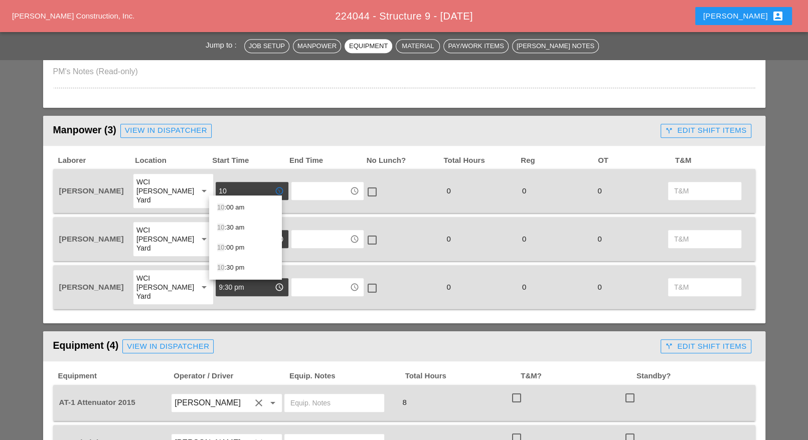
drag, startPoint x: 235, startPoint y: 261, endPoint x: 236, endPoint y: 256, distance: 5.0
click at [236, 262] on div "10 :30 pm" at bounding box center [245, 268] width 57 height 12
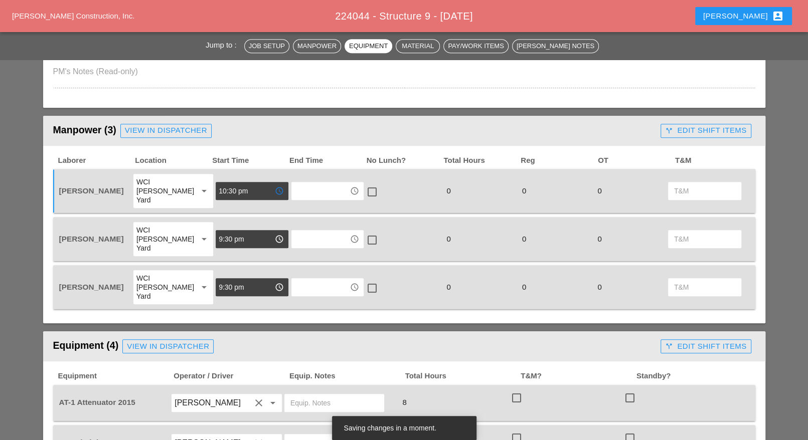
drag, startPoint x: 242, startPoint y: 184, endPoint x: 207, endPoint y: 183, distance: 34.6
click at [214, 183] on div "10:30 pm access_time" at bounding box center [251, 191] width 75 height 36
type input "10:30 pm"
click at [228, 231] on input "9:30 pm" at bounding box center [245, 239] width 52 height 16
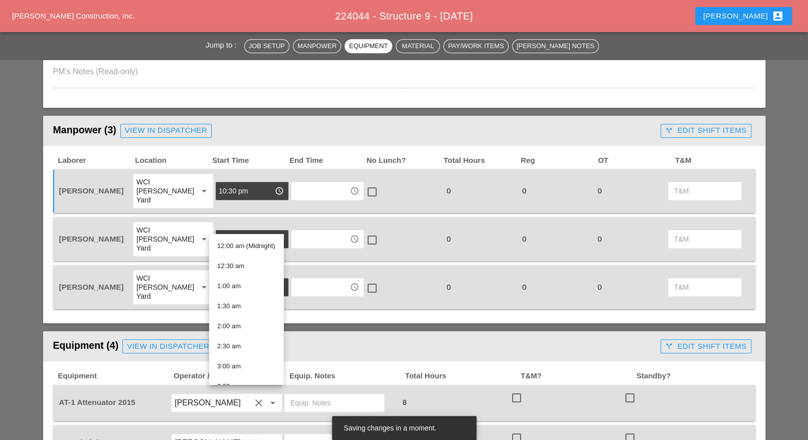
paste input "[PERSON_NAME] yard"
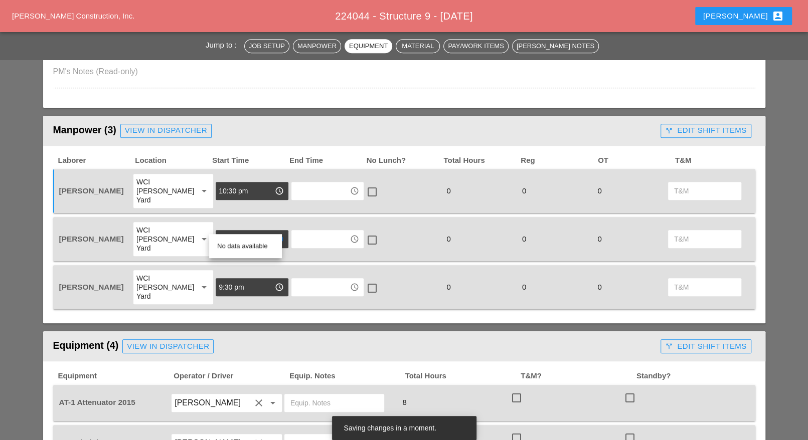
drag, startPoint x: 256, startPoint y: 225, endPoint x: 209, endPoint y: 226, distance: 47.2
click at [216, 230] on div "[PERSON_NAME] yard access_time" at bounding box center [252, 239] width 72 height 18
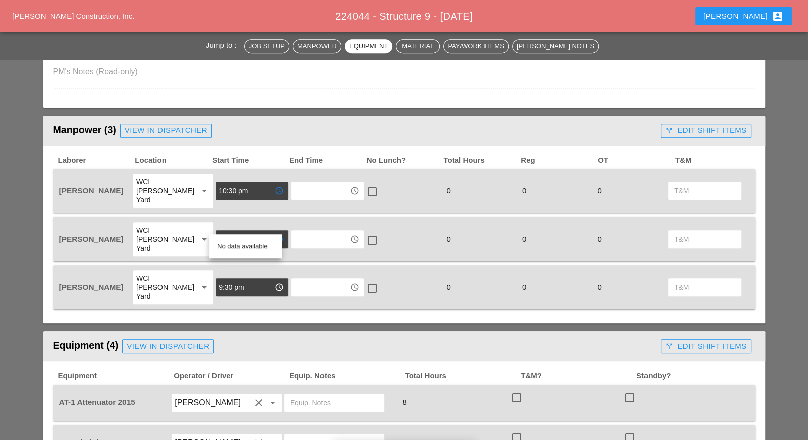
click at [224, 188] on input "10:30 pm" at bounding box center [245, 191] width 52 height 16
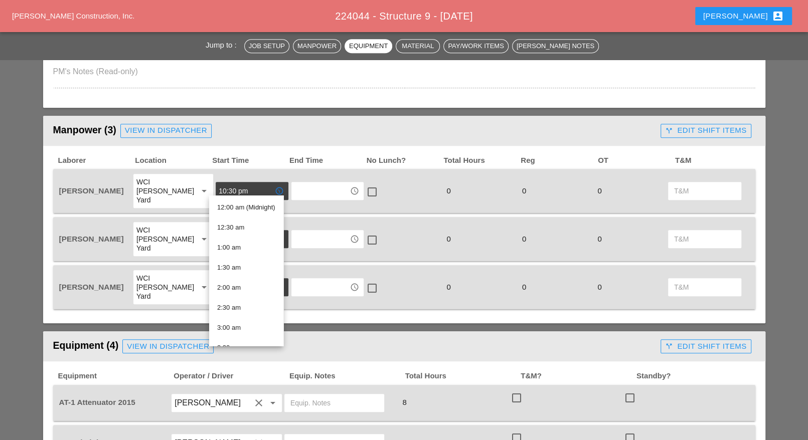
click at [305, 186] on input "text" at bounding box center [320, 191] width 52 height 16
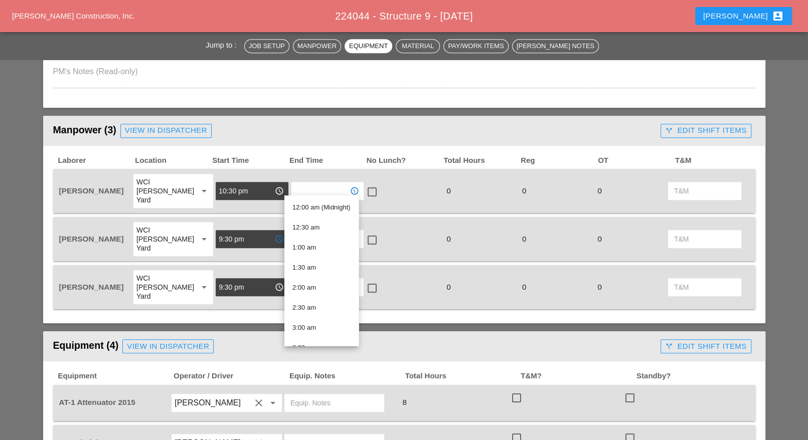
click at [243, 231] on input "9:30 pm" at bounding box center [245, 239] width 52 height 16
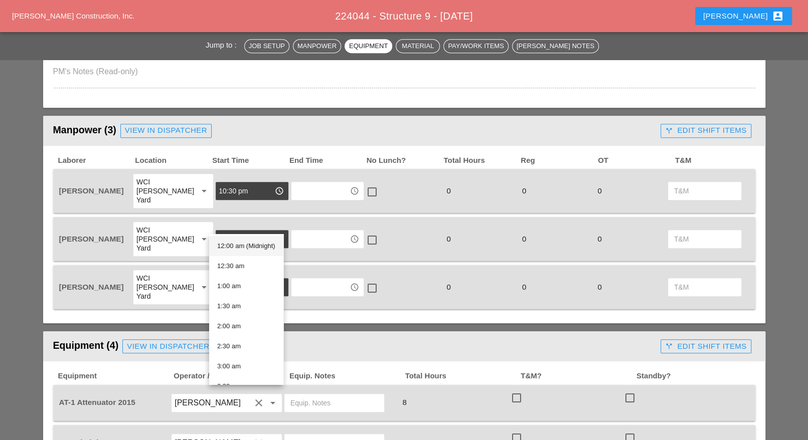
drag, startPoint x: 248, startPoint y: 225, endPoint x: 205, endPoint y: 222, distance: 43.2
click at [205, 222] on div "[PERSON_NAME] WCI [PERSON_NAME] Yard arrow_drop_down 9:30 pm access_time access…" at bounding box center [396, 239] width 679 height 36
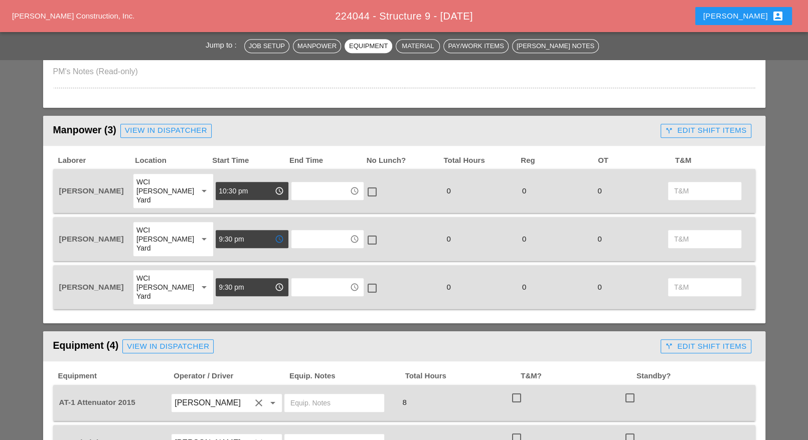
click at [237, 231] on input "9:30 pm" at bounding box center [245, 239] width 52 height 16
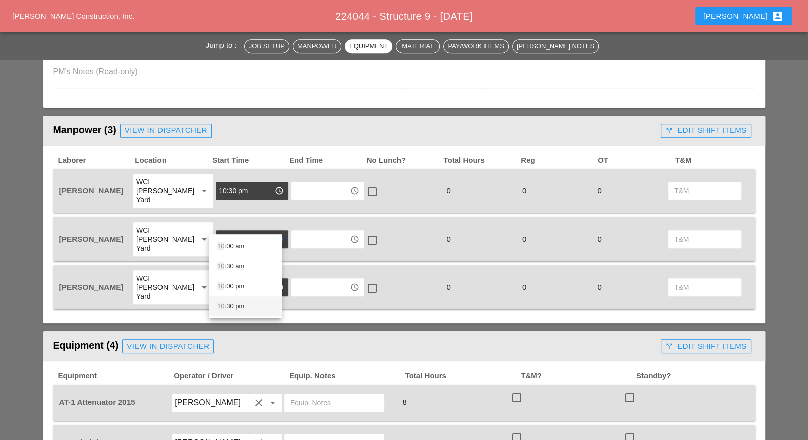
click at [240, 310] on div "10 :30 pm" at bounding box center [245, 306] width 57 height 12
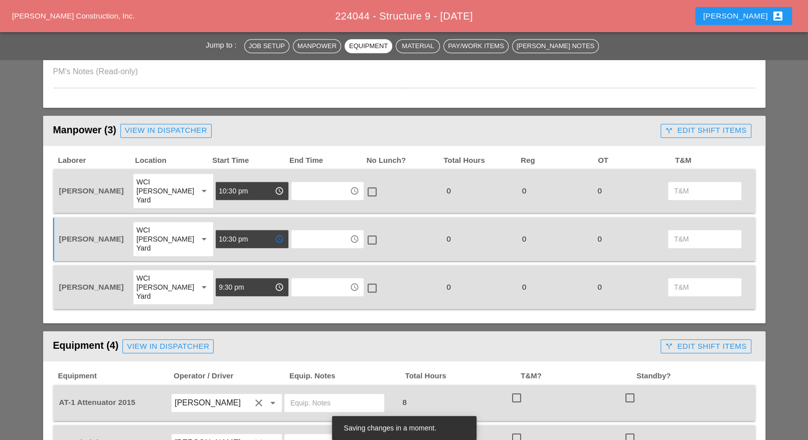
type input "10:30 pm"
click at [256, 279] on input "9:30 pm" at bounding box center [245, 287] width 52 height 16
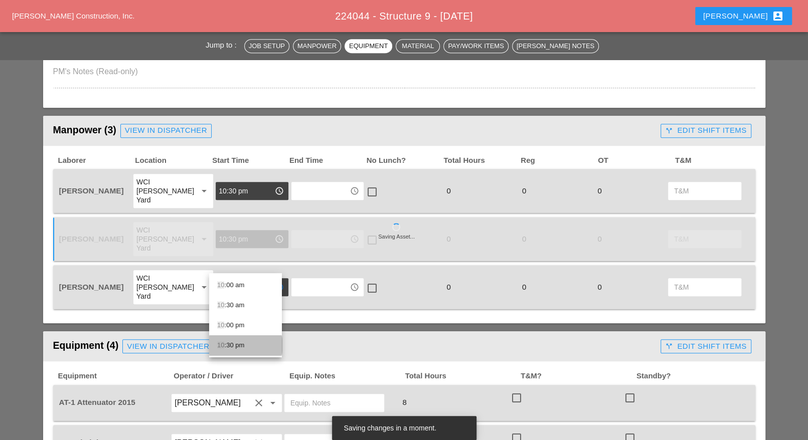
click at [232, 347] on div "10 :30 pm" at bounding box center [245, 346] width 57 height 12
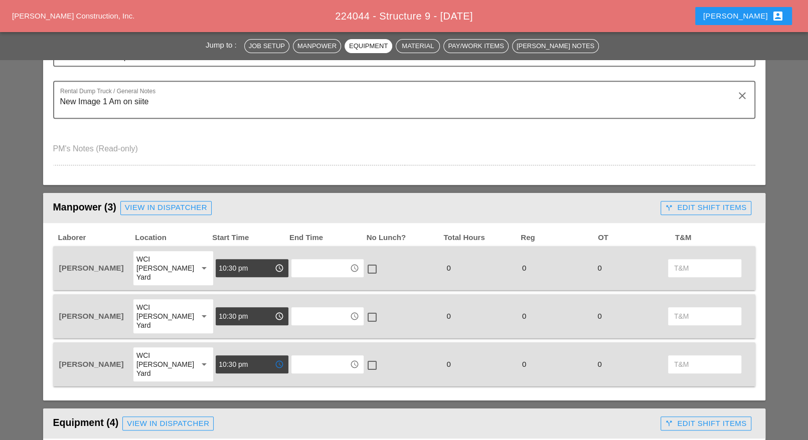
scroll to position [188, 0]
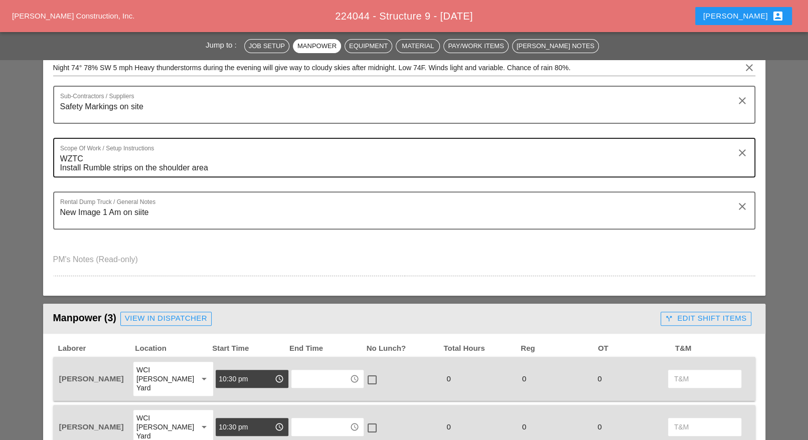
type input "10:30 pm"
click at [93, 162] on textarea "WZTC Install Rumble strips on the shoulder area" at bounding box center [400, 164] width 680 height 26
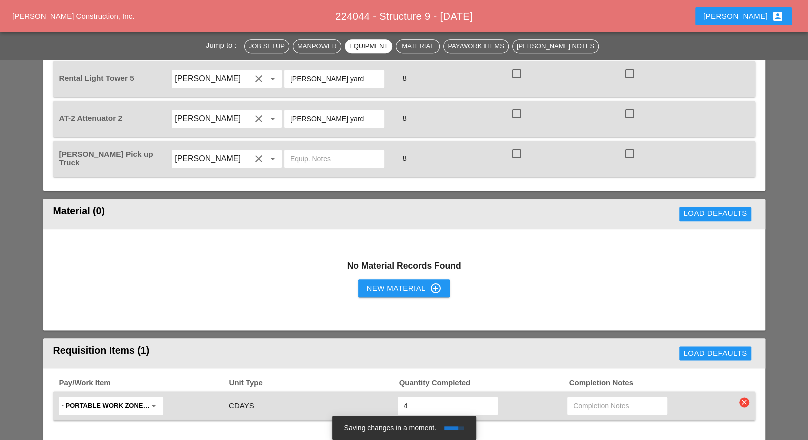
scroll to position [752, 0]
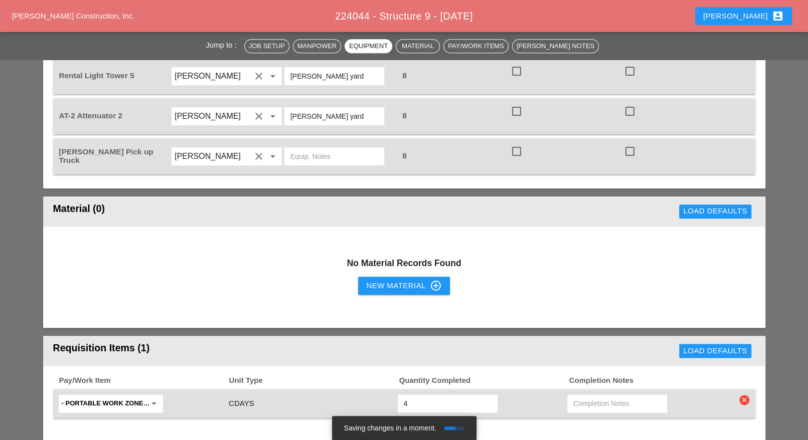
click at [383, 280] on div "New Material control_point" at bounding box center [403, 286] width 75 height 12
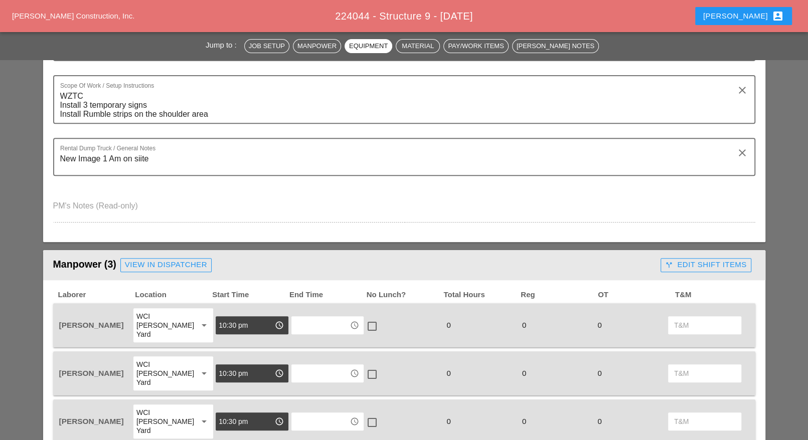
scroll to position [188, 0]
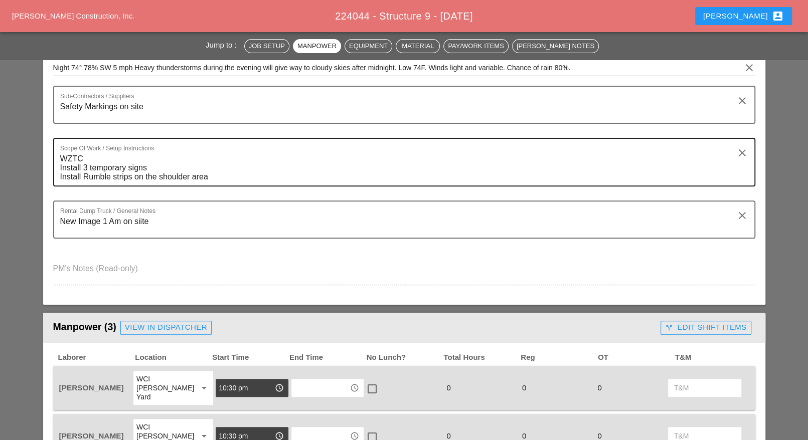
click at [154, 163] on textarea "WZTC Install 3 temporary signs Install Rumble strips on the shoulder area" at bounding box center [400, 168] width 680 height 35
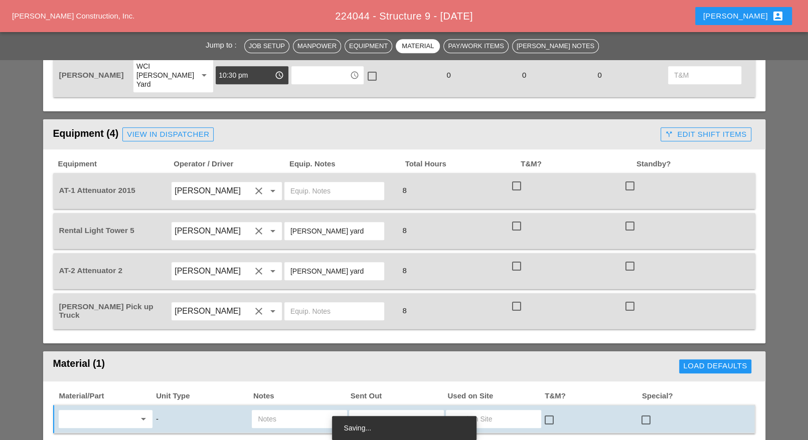
scroll to position [564, 0]
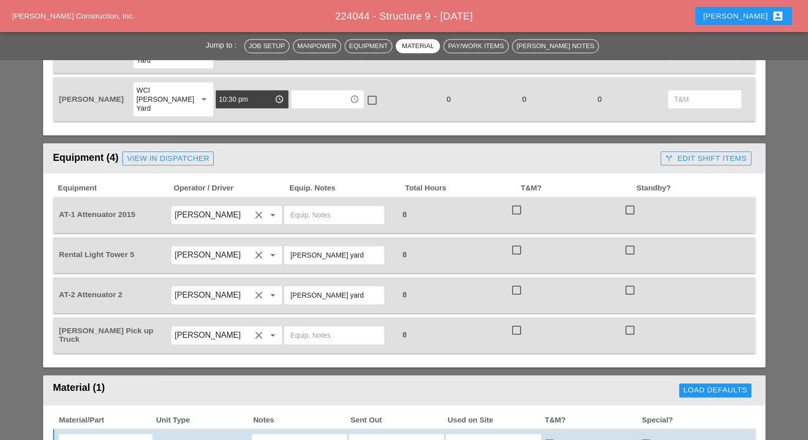
type textarea "WZTC Install Rumble strips on the shoulder area"
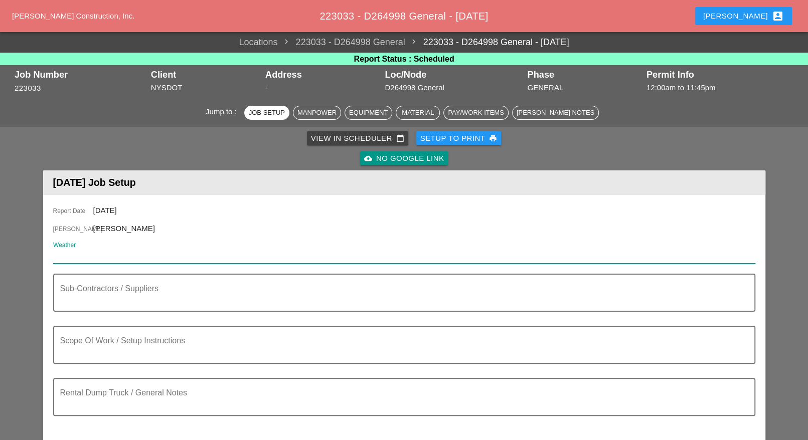
paste input "Thu 14 Day 89° 24% N 6 mph Mostly cloudy skies. A stray shower or thunderstorm …"
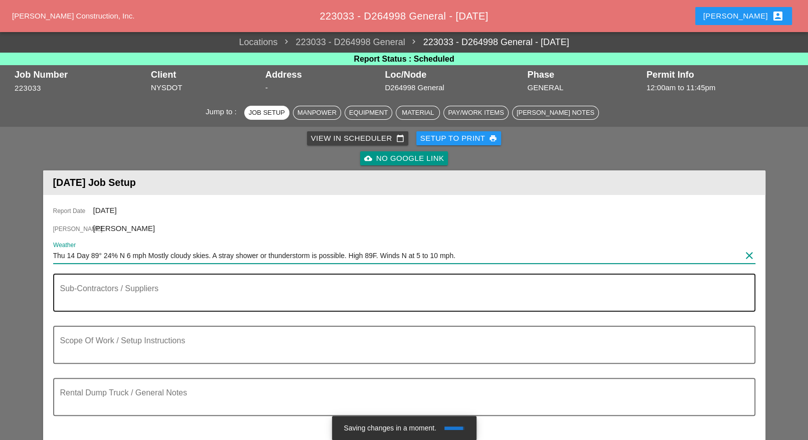
type input "Thu 14 Day 89° 24% N 6 mph Mostly cloudy skies. A stray shower or thunderstorm …"
click at [80, 299] on textarea "Sub-Contractors / Suppliers" at bounding box center [400, 299] width 680 height 24
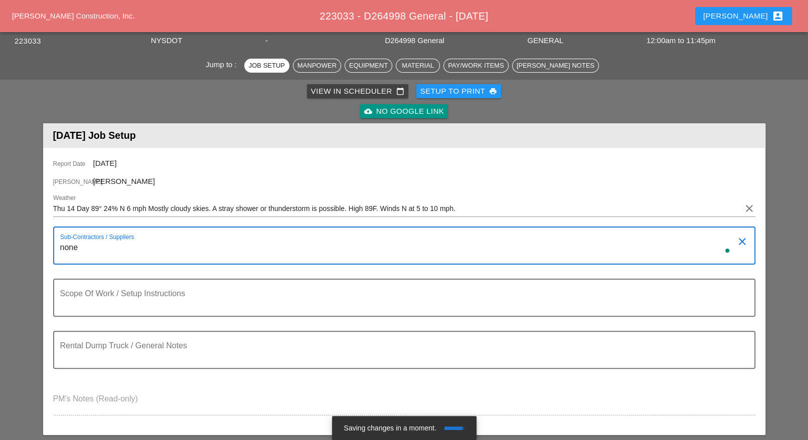
scroll to position [95, 0]
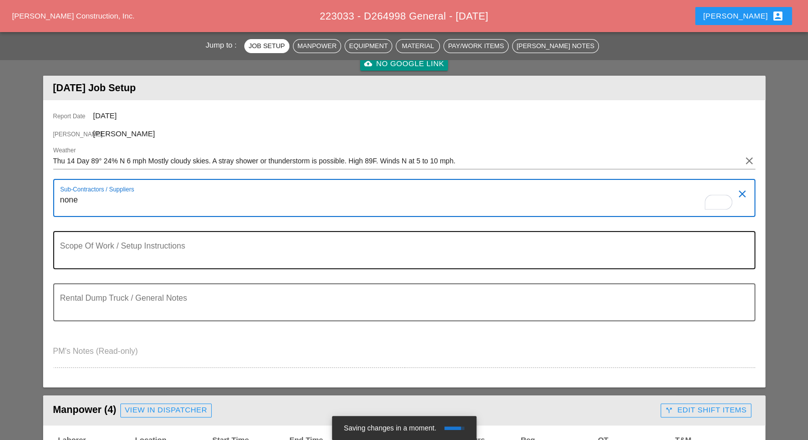
type textarea "none"
click at [232, 248] on textarea "Scope Of Work / Setup Instructions" at bounding box center [400, 256] width 680 height 24
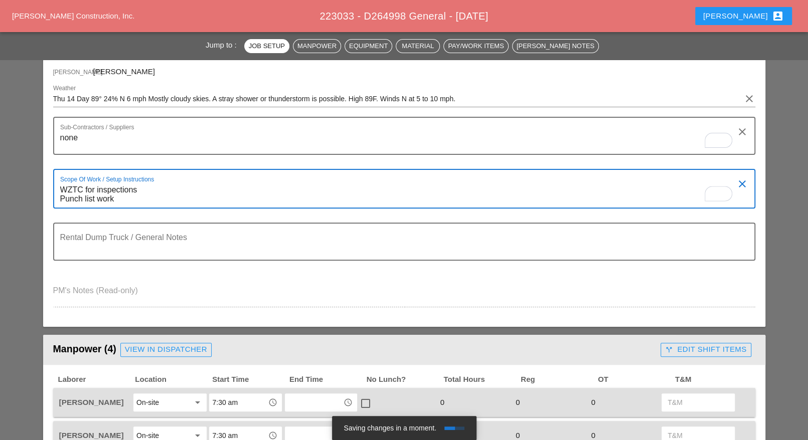
scroll to position [157, 0]
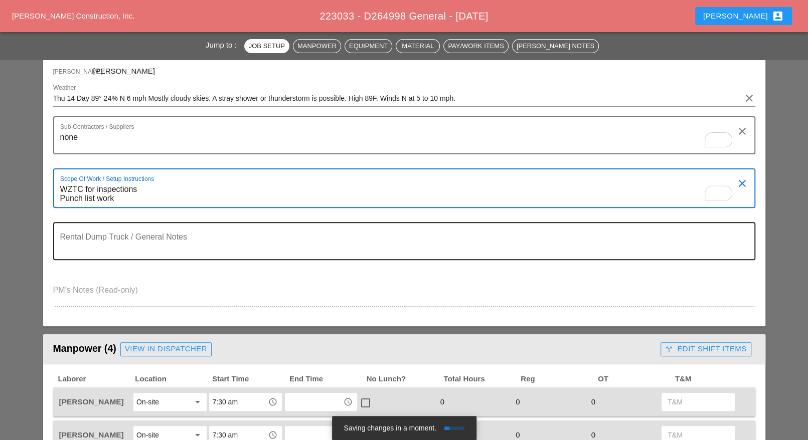
type textarea "WZTC for inspections Punch list work"
click at [97, 245] on textarea "Rental Dump Truck / General Notes" at bounding box center [400, 247] width 680 height 24
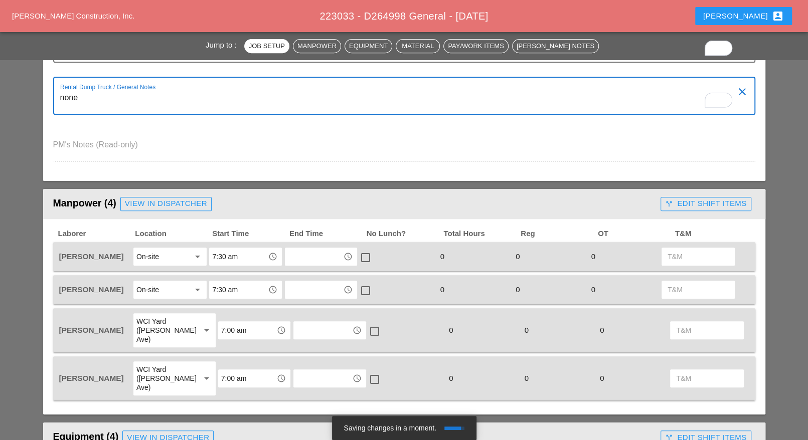
scroll to position [346, 0]
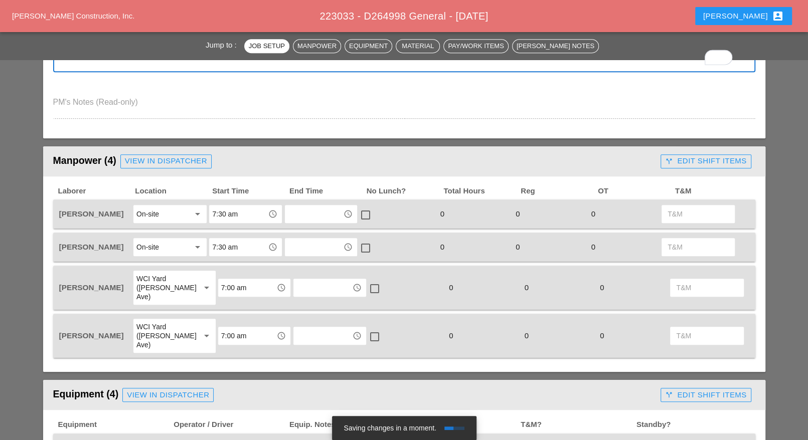
type textarea "none"
click at [158, 212] on div "On-site" at bounding box center [147, 214] width 23 height 9
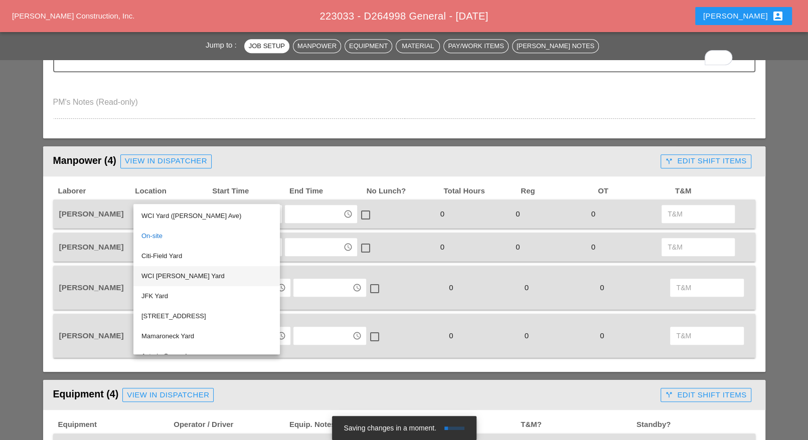
click at [167, 274] on div "WCI [PERSON_NAME] Yard" at bounding box center [206, 276] width 130 height 12
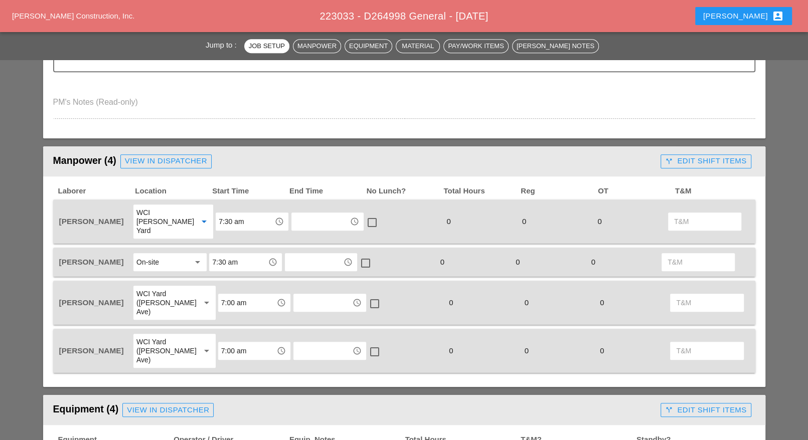
click at [222, 343] on input "7:00 am" at bounding box center [247, 351] width 52 height 16
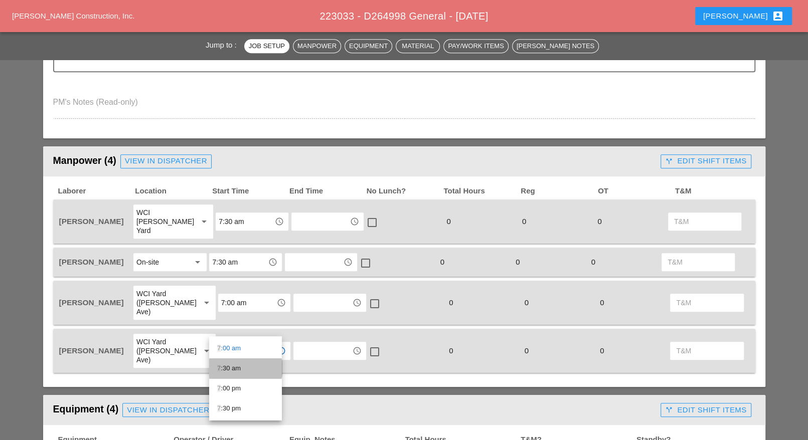
click at [227, 365] on div "7 :30 am" at bounding box center [245, 369] width 57 height 12
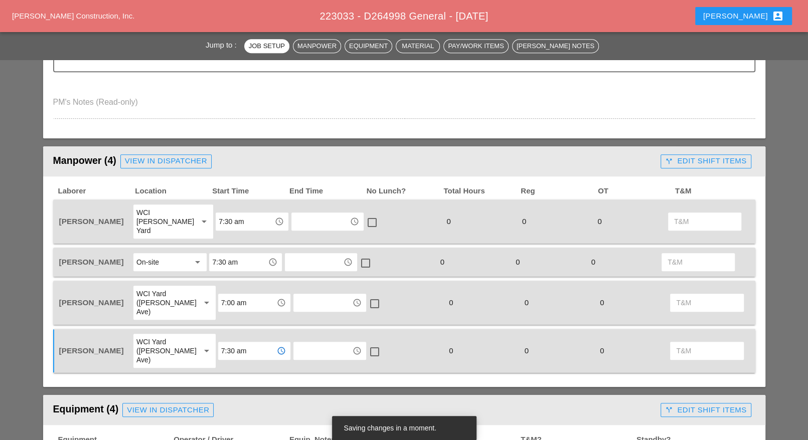
type input "7:30 am"
click at [227, 295] on input "7:00 am" at bounding box center [247, 303] width 52 height 16
click at [226, 327] on div "7 :30 am" at bounding box center [245, 330] width 57 height 12
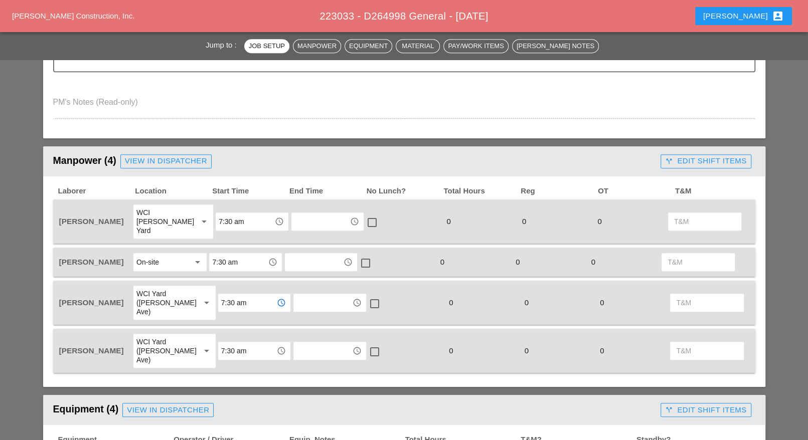
type input "7:30 am"
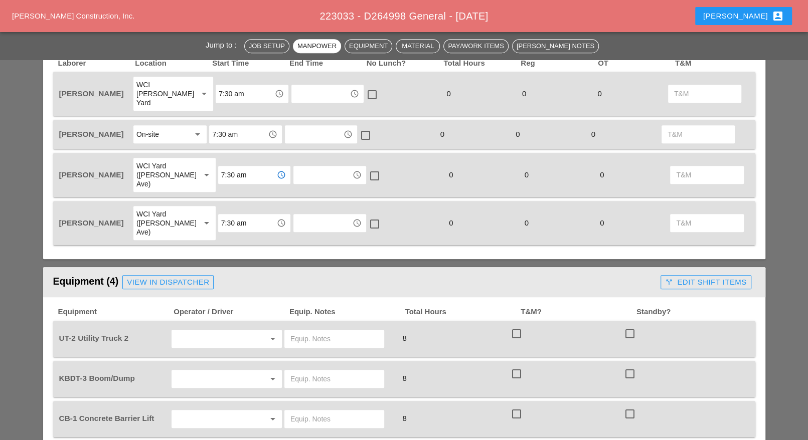
scroll to position [534, 0]
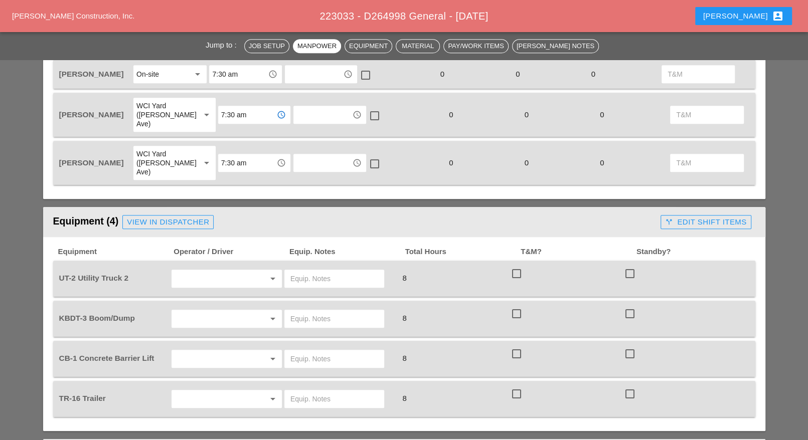
click at [196, 271] on input "text" at bounding box center [213, 279] width 76 height 16
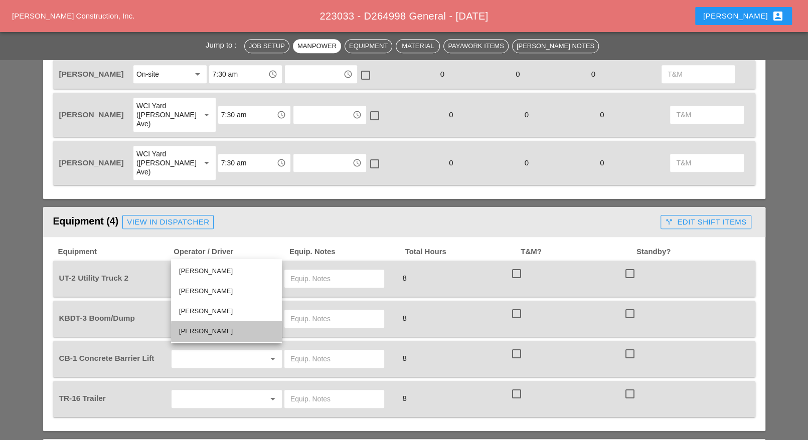
click at [194, 326] on div "[PERSON_NAME]" at bounding box center [226, 332] width 95 height 12
type input "[PERSON_NAME]"
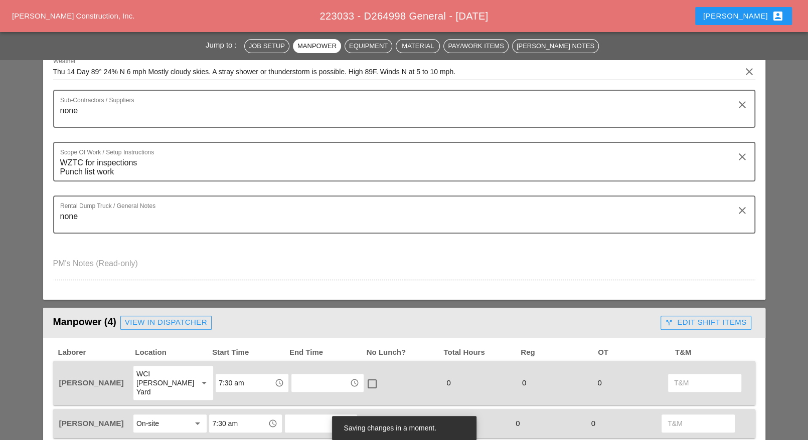
scroll to position [95, 0]
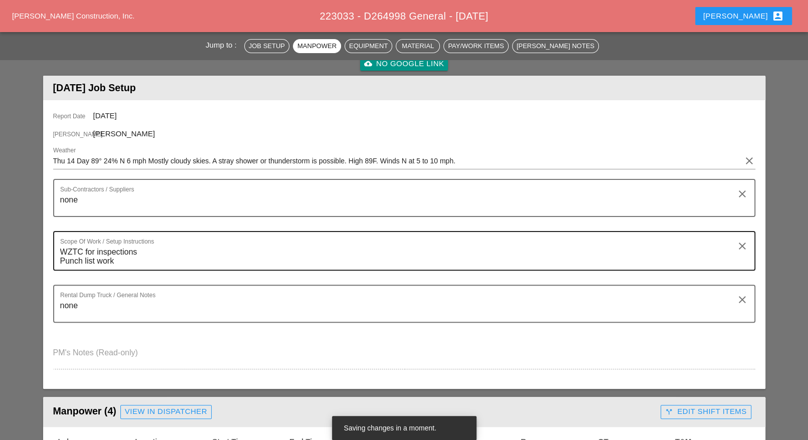
click at [155, 253] on textarea "WZTC for inspections Punch list work" at bounding box center [400, 257] width 680 height 26
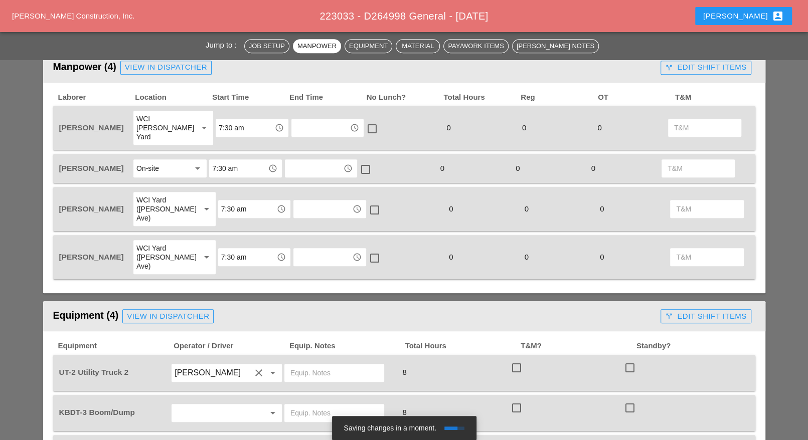
scroll to position [534, 0]
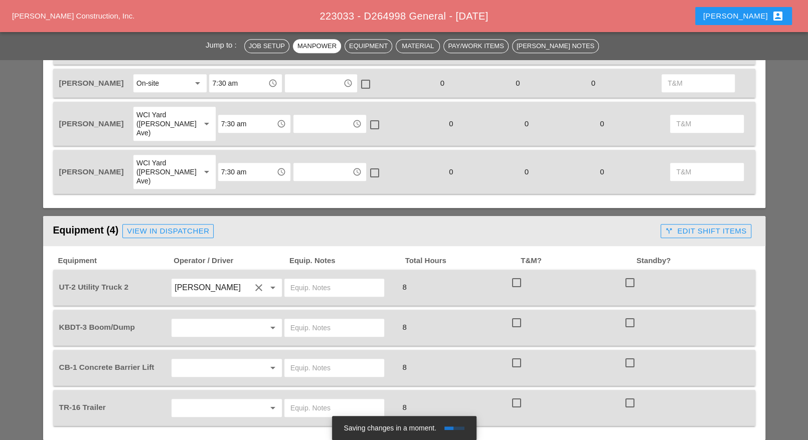
type textarea "WZTC for inspections Misc. clean up at the [PERSON_NAME] yard Punch list work"
click at [204, 320] on input "text" at bounding box center [213, 328] width 76 height 16
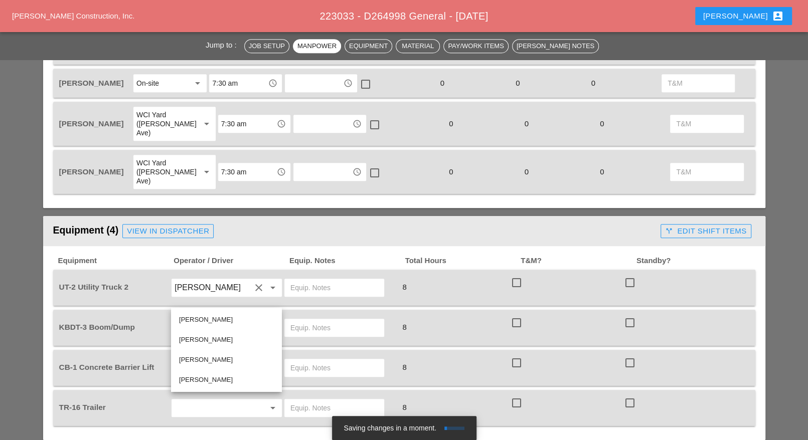
click at [204, 361] on div "[PERSON_NAME]" at bounding box center [226, 360] width 95 height 12
type input "[PERSON_NAME]"
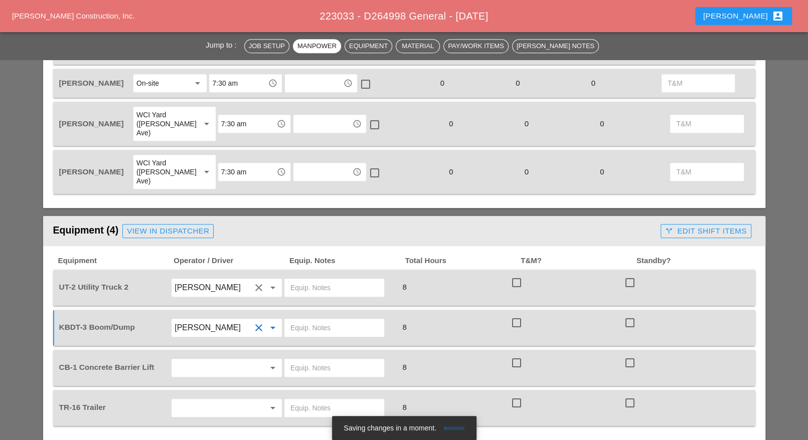
click at [198, 360] on input "text" at bounding box center [213, 368] width 76 height 16
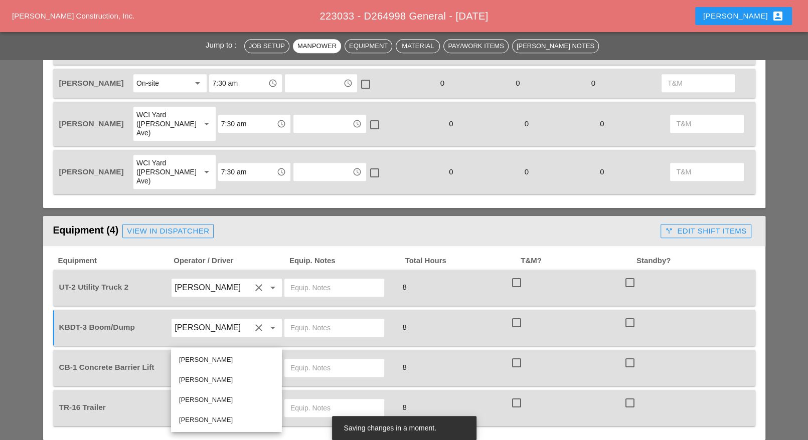
click at [449, 361] on div "8" at bounding box center [452, 368] width 111 height 14
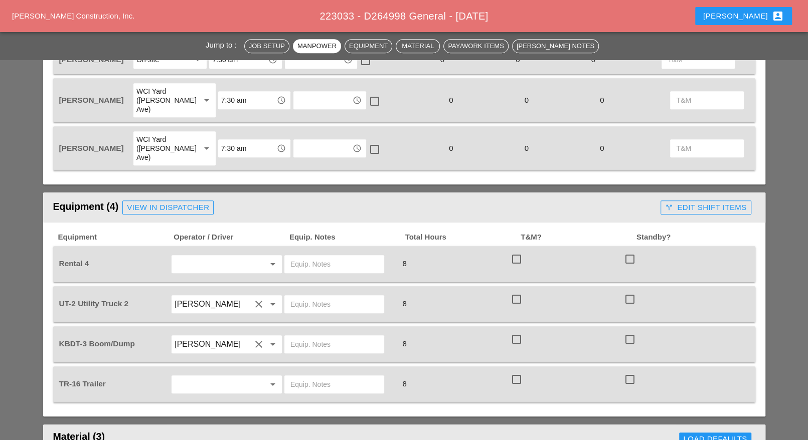
scroll to position [564, 0]
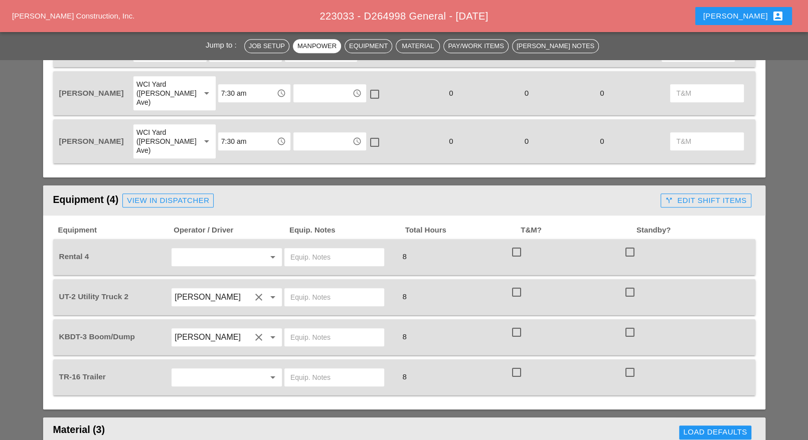
click at [298, 249] on input "text" at bounding box center [334, 257] width 88 height 16
click at [325, 249] on input "45 lift" at bounding box center [334, 257] width 88 height 16
paste input "[PERSON_NAME] yard"
type input "45 lift [PERSON_NAME] yard"
click at [302, 289] on input "text" at bounding box center [334, 297] width 88 height 16
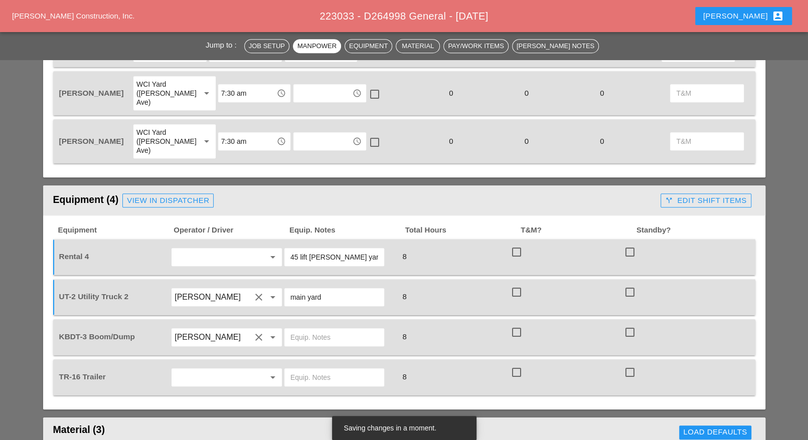
type input "main yard"
click at [326, 330] on input "text" at bounding box center [334, 338] width 88 height 16
type input "main yard"
click at [215, 370] on input "text" at bounding box center [213, 378] width 76 height 16
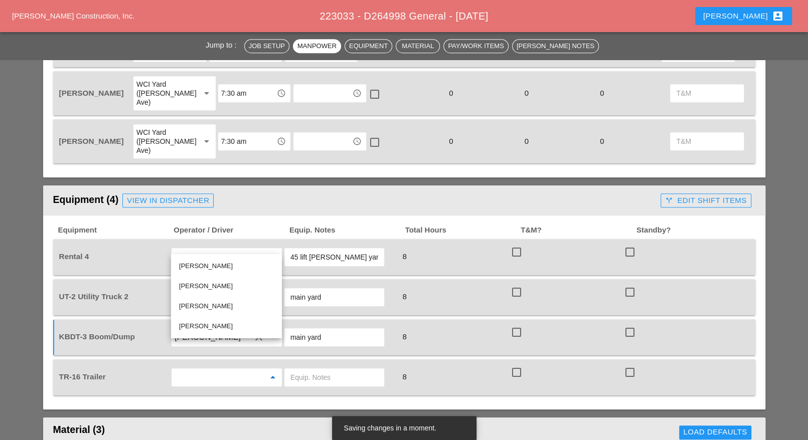
click at [204, 304] on div "[PERSON_NAME]" at bounding box center [226, 306] width 95 height 12
type input "[PERSON_NAME]"
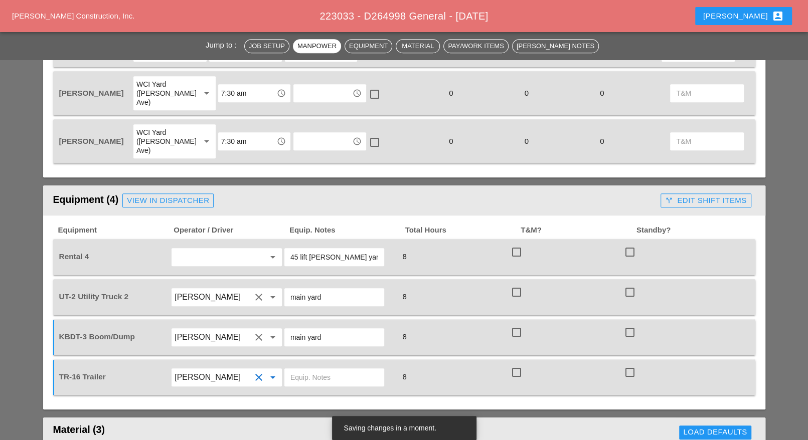
click at [305, 370] on input "text" at bounding box center [334, 378] width 88 height 16
paste input "[PERSON_NAME] yard"
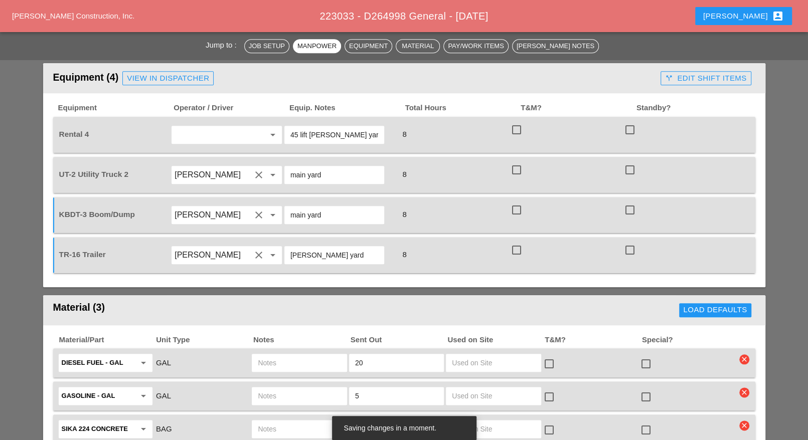
scroll to position [752, 0]
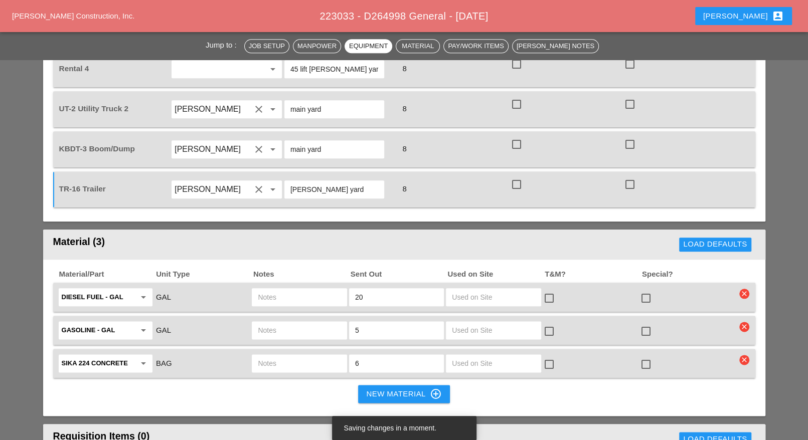
type input "[PERSON_NAME] yard"
click at [269, 289] on input "text" at bounding box center [299, 297] width 83 height 16
type input "yt2"
click at [280, 323] on input "text" at bounding box center [299, 331] width 83 height 16
type input "yt"
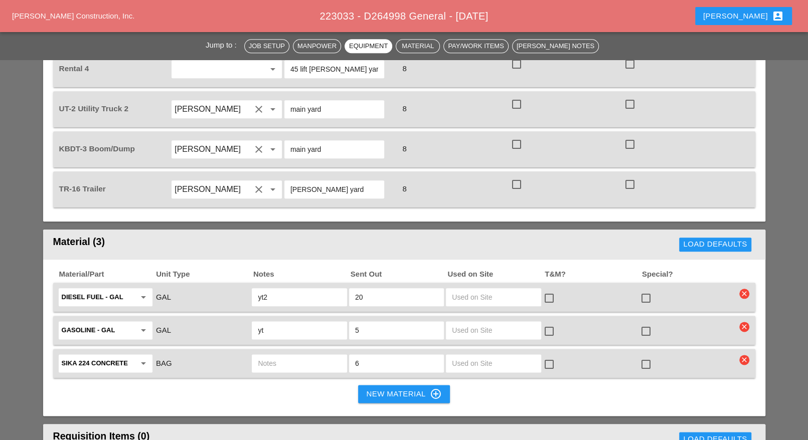
click at [258, 289] on input "yt2" at bounding box center [299, 297] width 83 height 16
type input "ut2"
drag, startPoint x: 267, startPoint y: 300, endPoint x: 256, endPoint y: 300, distance: 10.5
click at [256, 322] on div "yt" at bounding box center [299, 331] width 95 height 18
type input "ut2"
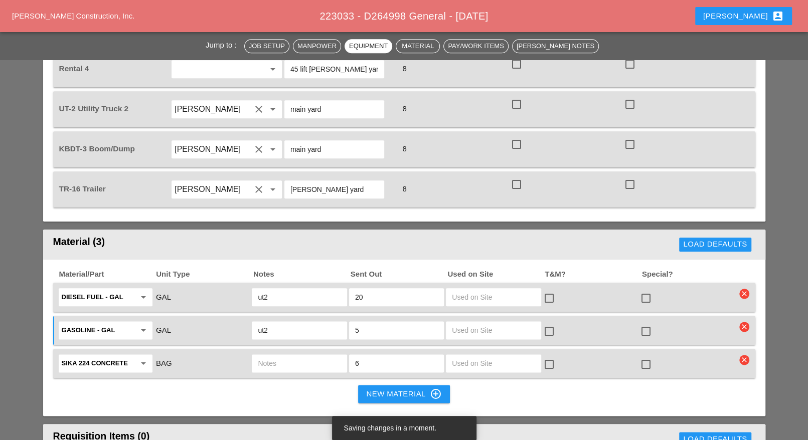
click at [390, 388] on div "New Material control_point" at bounding box center [403, 394] width 75 height 12
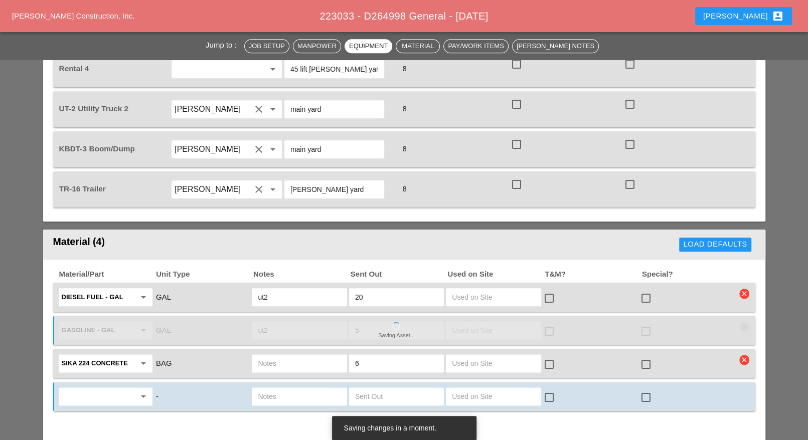
click at [355, 356] on input "6" at bounding box center [396, 364] width 83 height 16
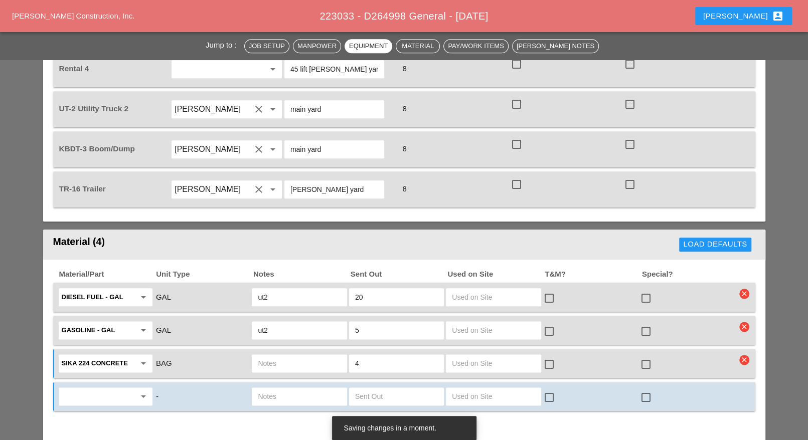
type input "4"
click at [309, 356] on input "text" at bounding box center [299, 364] width 83 height 16
type input "ut2"
click at [107, 389] on input "text" at bounding box center [99, 397] width 74 height 16
drag, startPoint x: 107, startPoint y: 379, endPoint x: 113, endPoint y: 379, distance: 5.5
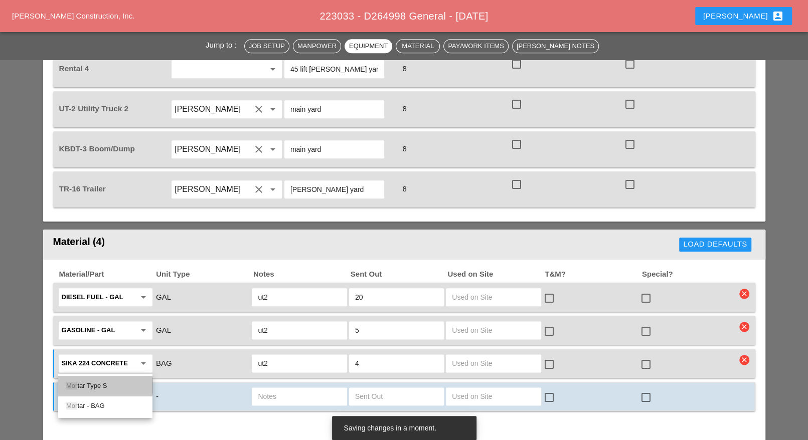
click at [107, 379] on div "Mor tar Type S" at bounding box center [105, 386] width 78 height 20
type input "Mortar Type S"
click at [359, 389] on input "text" at bounding box center [396, 397] width 83 height 16
type input "4"
click at [302, 389] on input "text" at bounding box center [299, 397] width 83 height 16
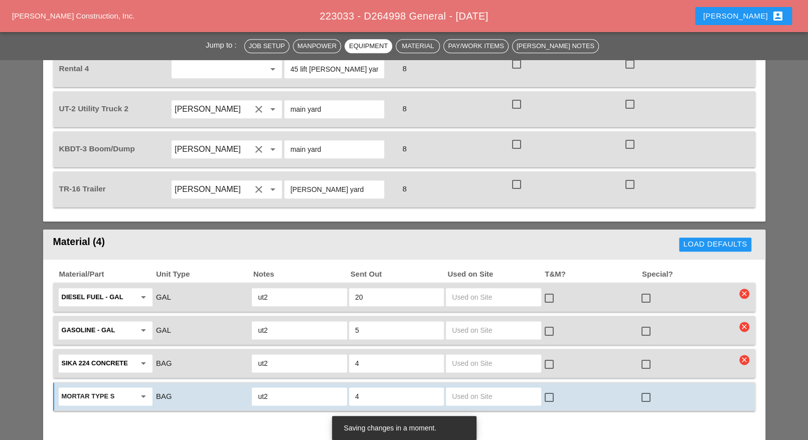
type input "ut2"
click at [382, 418] on button "New Material control_point" at bounding box center [403, 427] width 91 height 18
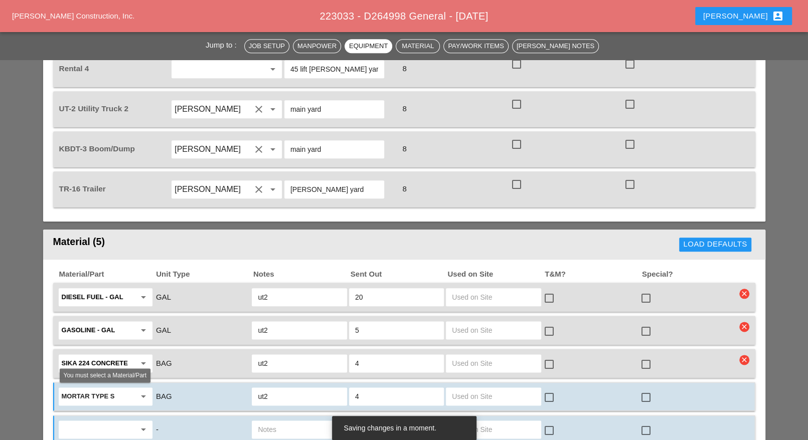
click at [109, 422] on input "text" at bounding box center [99, 430] width 74 height 16
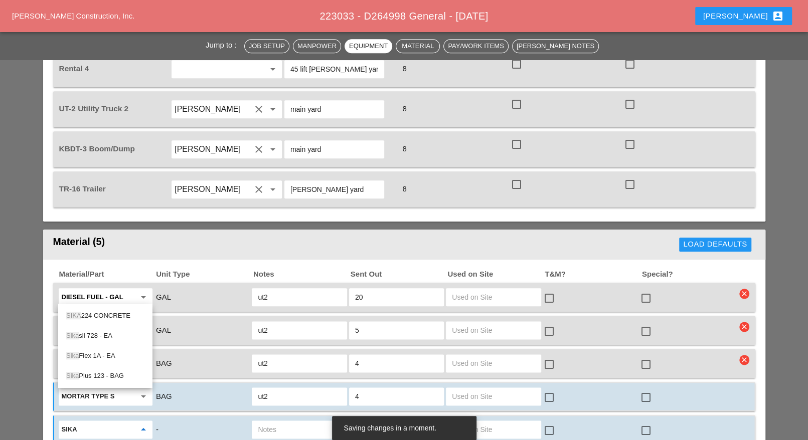
click at [103, 335] on div "Sika sil 728 - EA" at bounding box center [105, 336] width 78 height 12
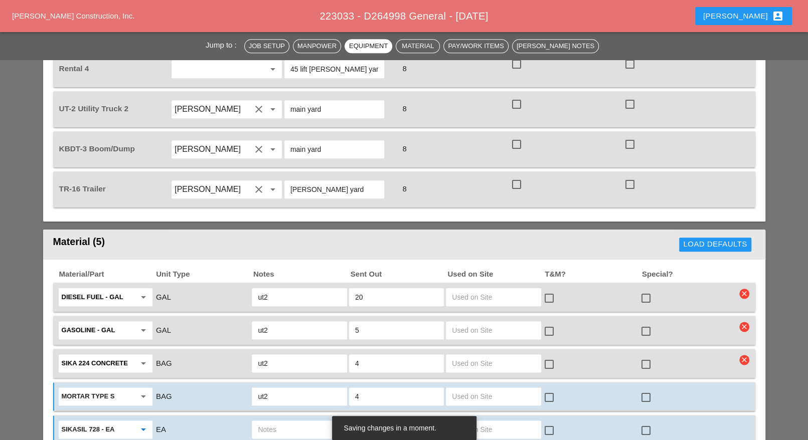
type input "Sikasil 728 - EA"
click at [264, 422] on input "text" at bounding box center [299, 430] width 83 height 16
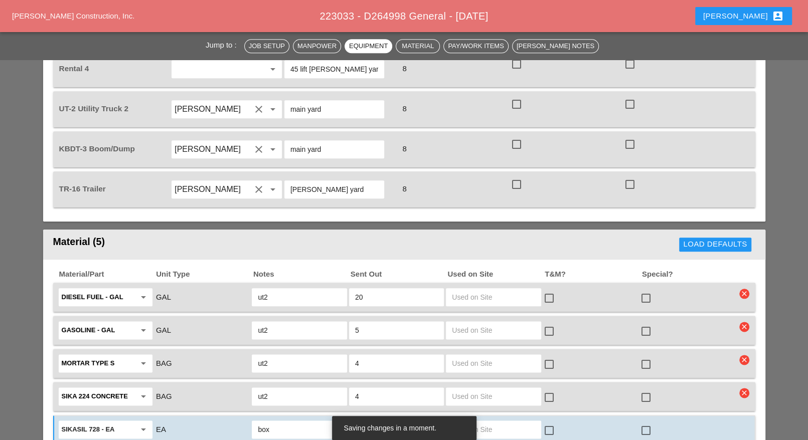
type input "box"
click at [356, 422] on input "text" at bounding box center [396, 430] width 83 height 16
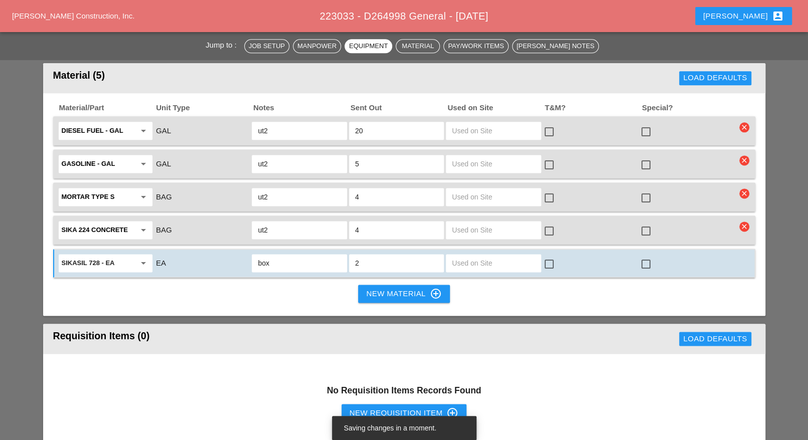
scroll to position [940, 0]
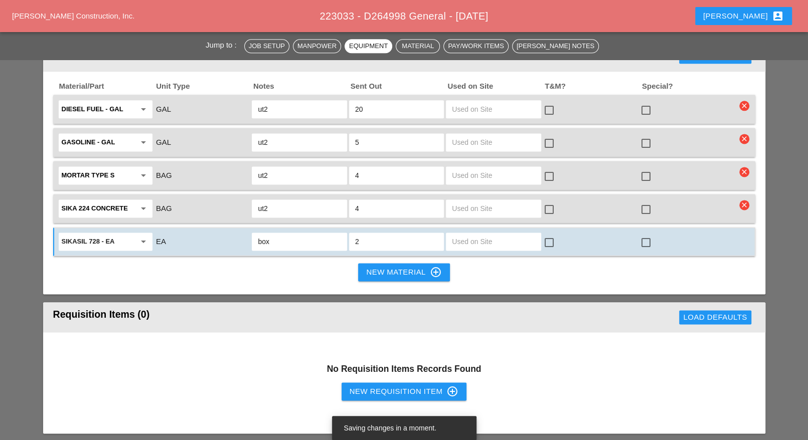
type input "2"
click at [384, 266] on div "New Material control_point" at bounding box center [403, 272] width 75 height 12
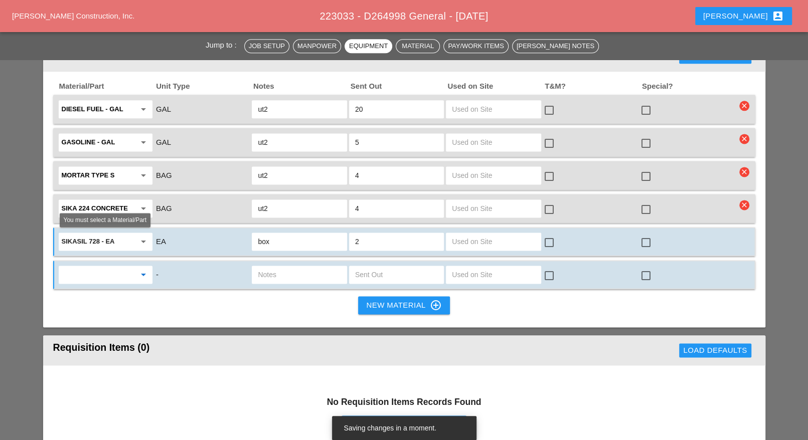
click at [113, 267] on input "text" at bounding box center [99, 275] width 74 height 16
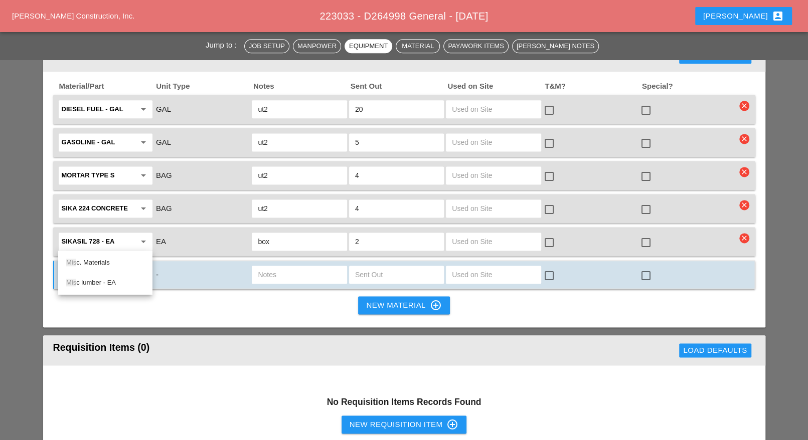
drag, startPoint x: 104, startPoint y: 262, endPoint x: 115, endPoint y: 261, distance: 10.5
click at [104, 262] on div "Mis c. Materials" at bounding box center [105, 263] width 78 height 12
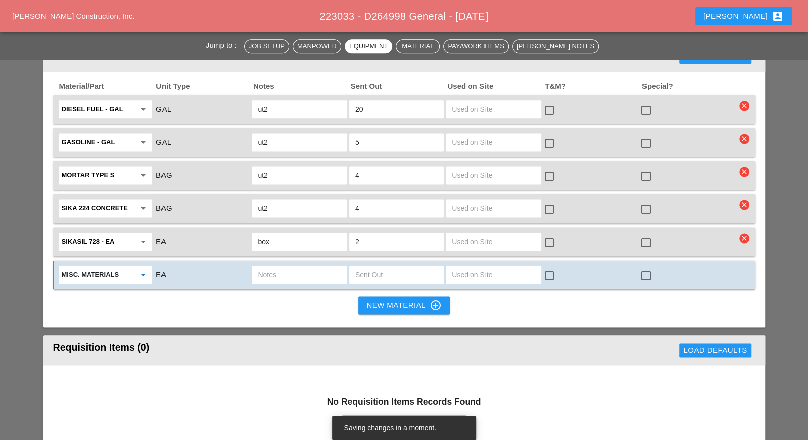
type input "Misc. Materials"
click at [275, 267] on input "text" at bounding box center [299, 275] width 83 height 16
type input "win # plate"
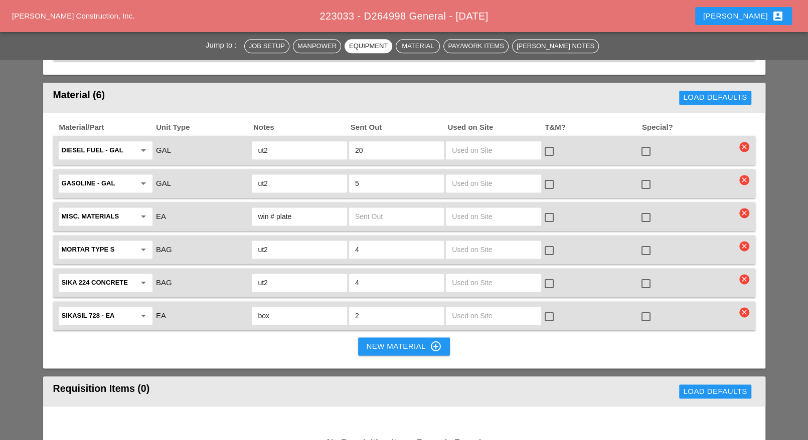
scroll to position [900, 0]
click at [318, 208] on input "win # plate" at bounding box center [299, 216] width 83 height 16
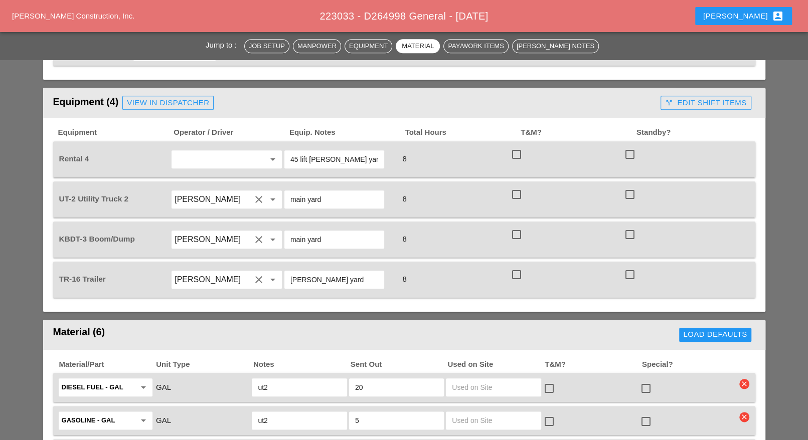
scroll to position [649, 0]
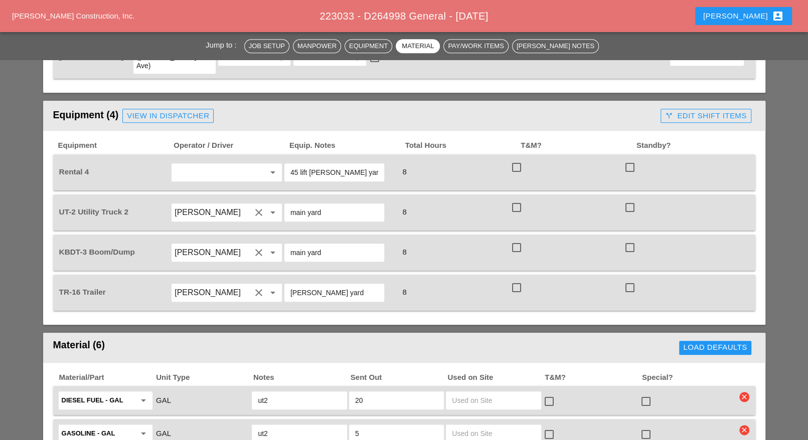
type input "win # plate + HDWR"
drag, startPoint x: 191, startPoint y: 140, endPoint x: 192, endPoint y: 148, distance: 8.1
click at [191, 165] on input "text" at bounding box center [213, 173] width 76 height 16
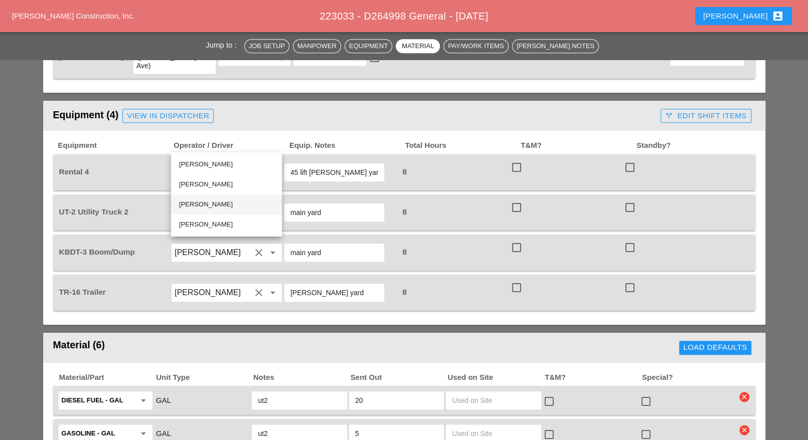
click at [201, 204] on div "Luis Ceja Rodriguez" at bounding box center [226, 205] width 95 height 12
type input "Luis Ceja Rodriguez"
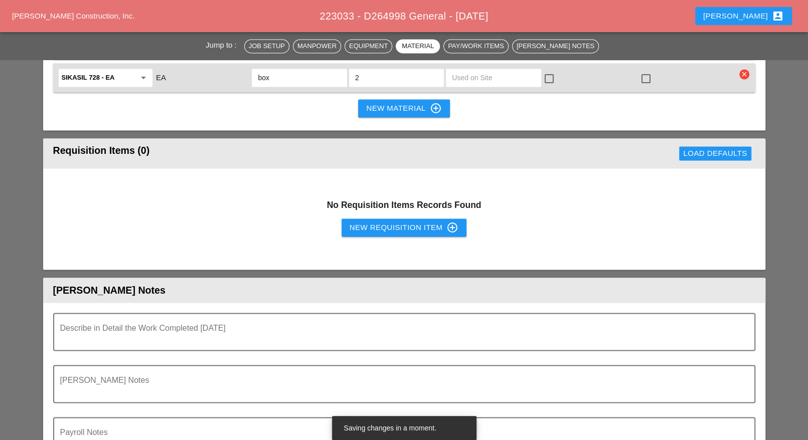
scroll to position [1151, 0]
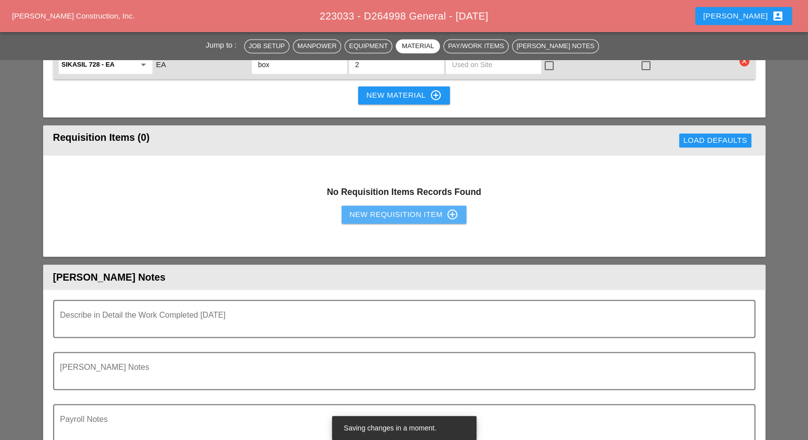
click at [375, 209] on div "New Requisition Item control_point" at bounding box center [404, 215] width 109 height 12
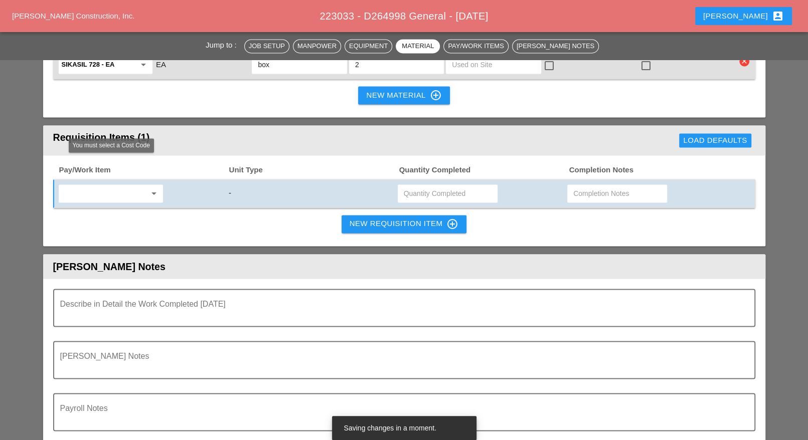
click at [113, 186] on input "text" at bounding box center [104, 194] width 84 height 16
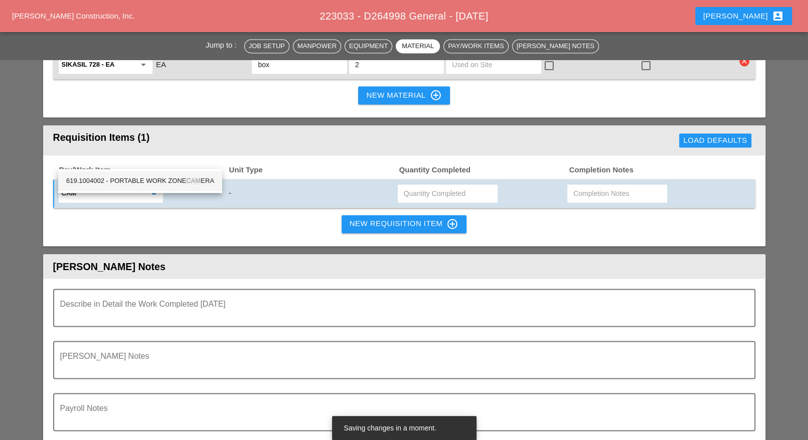
drag, startPoint x: 157, startPoint y: 180, endPoint x: 365, endPoint y: 154, distance: 209.2
click at [161, 180] on div "619.1004002 - PORTABLE WORK ZONE CAM ERA" at bounding box center [140, 181] width 148 height 12
type input "619.1004002 - PORTABLE WORK ZONE CAMERA"
click at [423, 186] on input "text" at bounding box center [448, 194] width 88 height 16
type input "4"
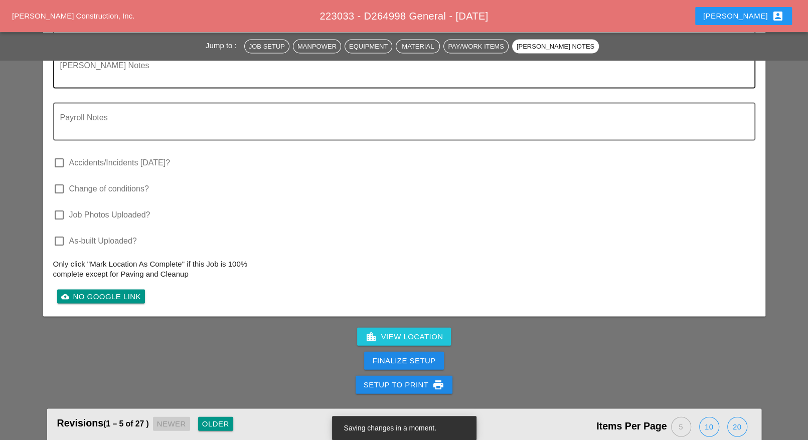
scroll to position [1464, 0]
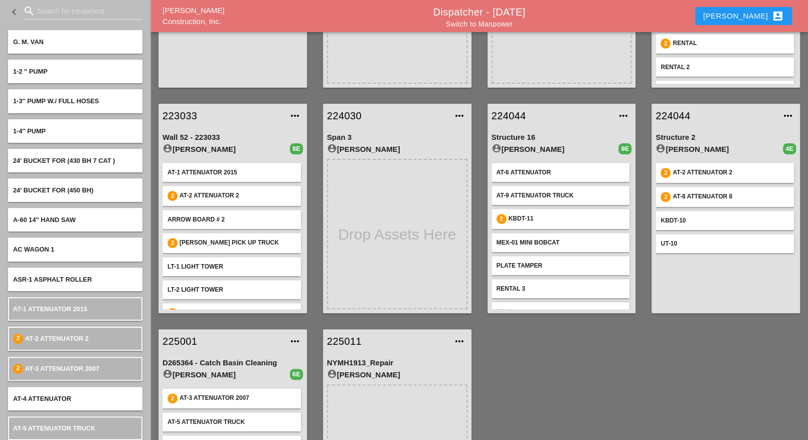
scroll to position [125, 0]
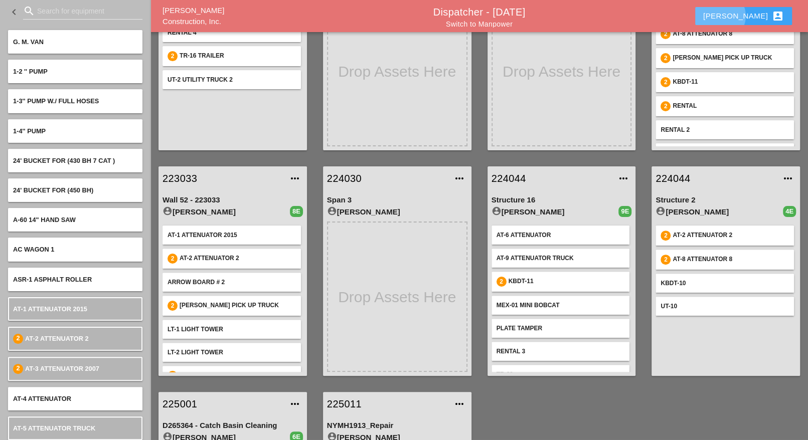
drag, startPoint x: 756, startPoint y: 15, endPoint x: 754, endPoint y: 38, distance: 23.6
click at [757, 14] on div "Luca account_box" at bounding box center [743, 16] width 81 height 12
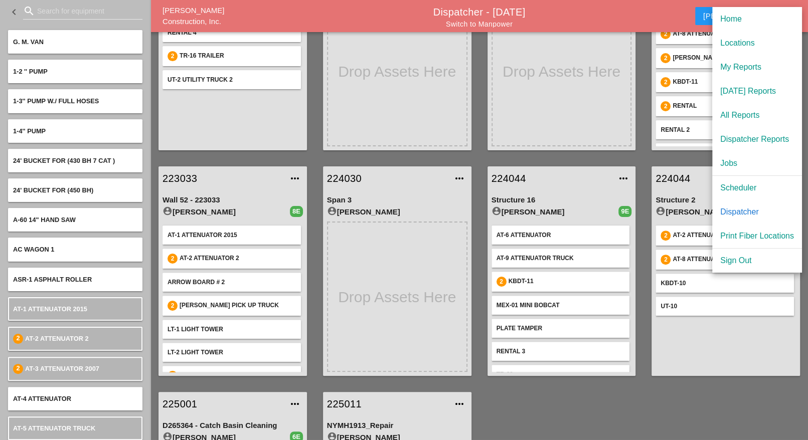
click at [738, 185] on div "Scheduler" at bounding box center [757, 188] width 74 height 12
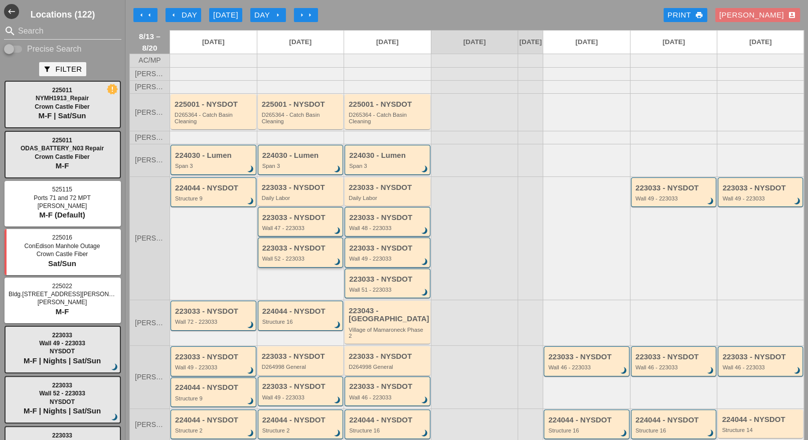
click at [298, 258] on div "223033 - NYSDOT Wall 52 - 223033 brightness_3" at bounding box center [301, 253] width 78 height 18
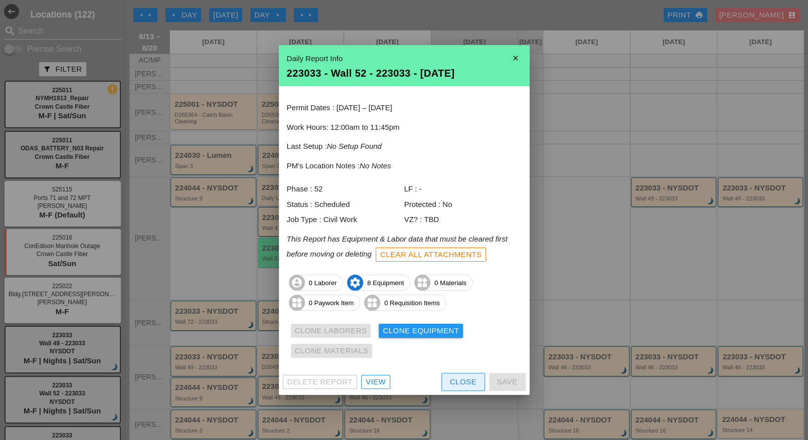
click at [454, 378] on div "Close" at bounding box center [463, 383] width 27 height 12
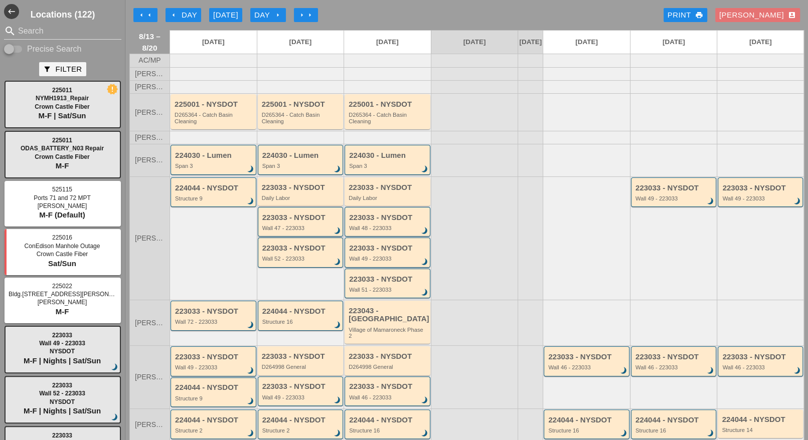
click at [313, 226] on div "223033 - NYSDOT Wall 47 - 223033 brightness_3" at bounding box center [301, 223] width 78 height 18
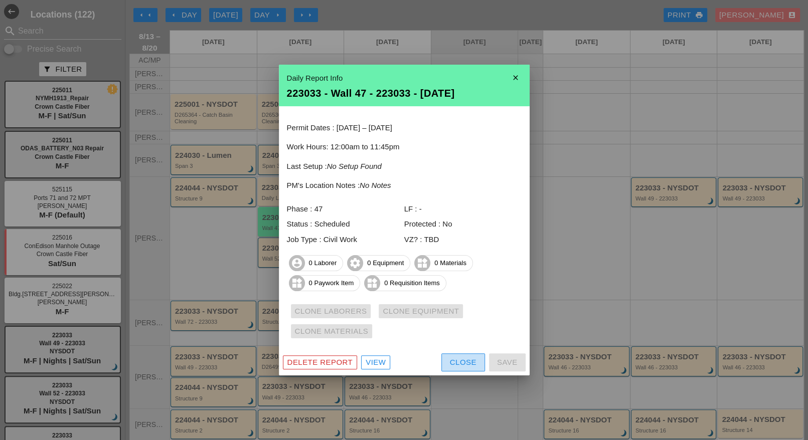
click at [450, 359] on div "Close" at bounding box center [463, 363] width 27 height 12
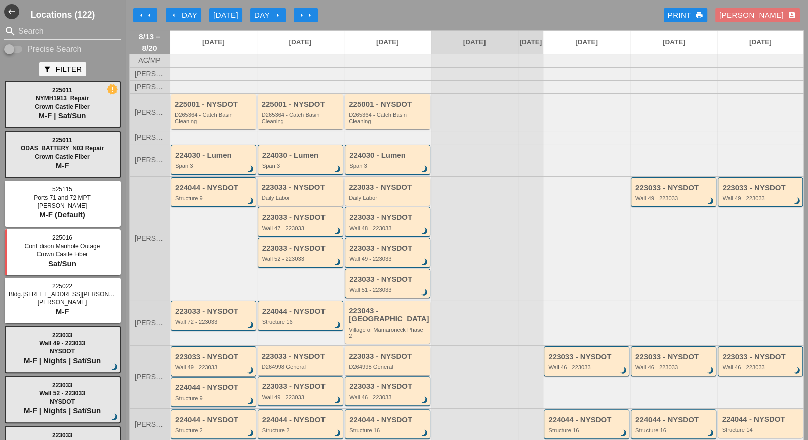
click at [294, 198] on div "223033 - NYSDOT Daily Labor" at bounding box center [301, 193] width 79 height 18
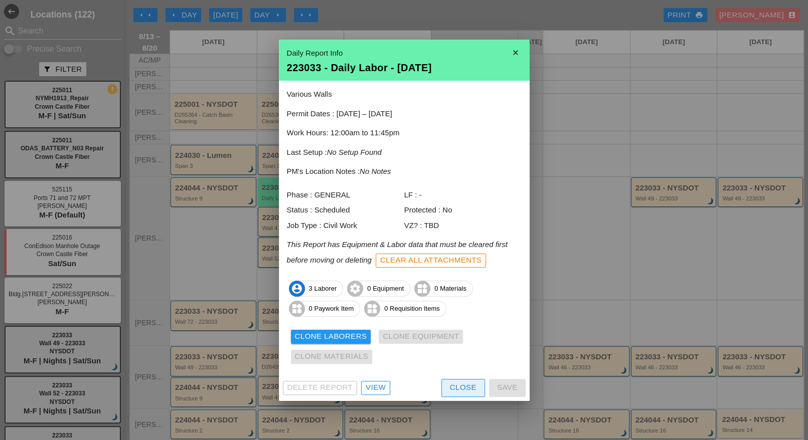
click at [463, 385] on div "Close" at bounding box center [463, 388] width 27 height 12
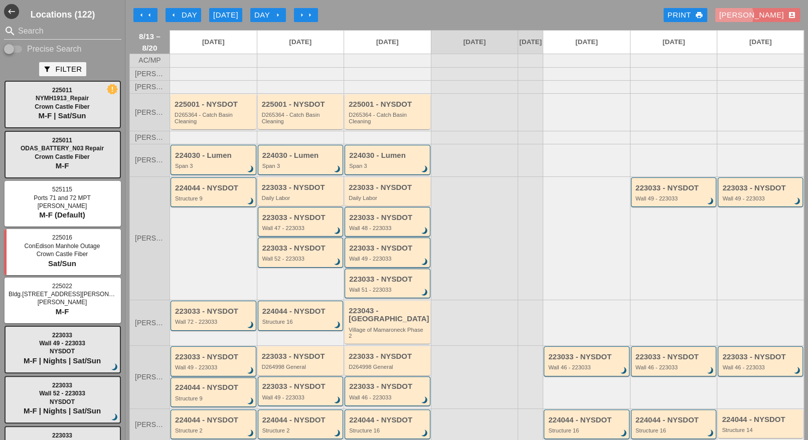
click at [777, 12] on div "Luca account_box" at bounding box center [757, 16] width 77 height 12
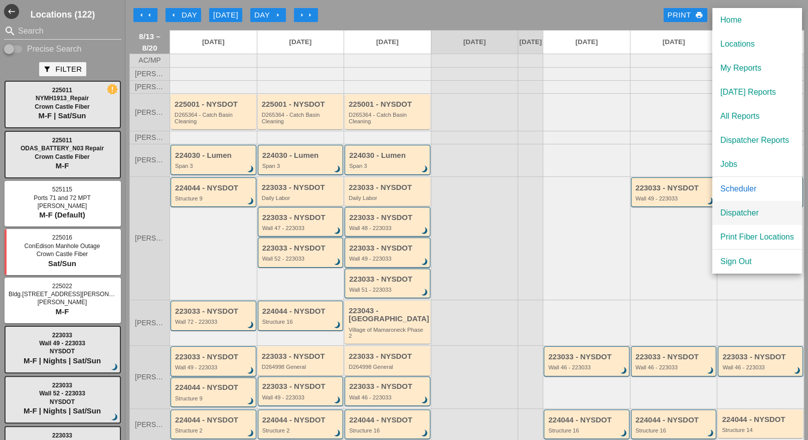
click at [747, 211] on div "Dispatcher" at bounding box center [757, 213] width 74 height 12
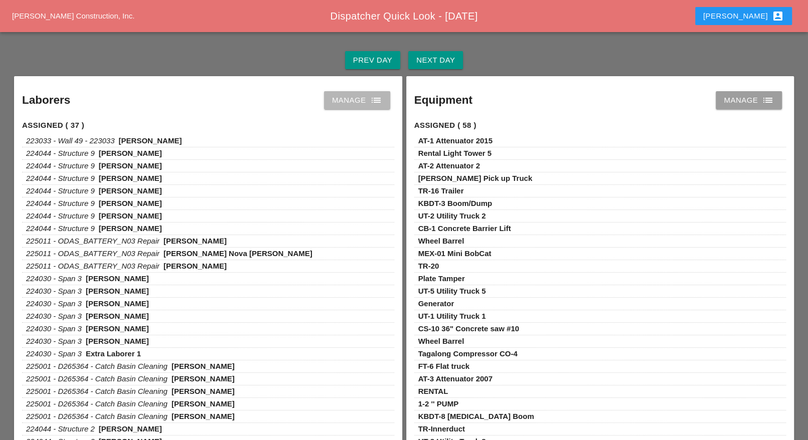
click at [351, 97] on div "Manage list" at bounding box center [357, 100] width 50 height 12
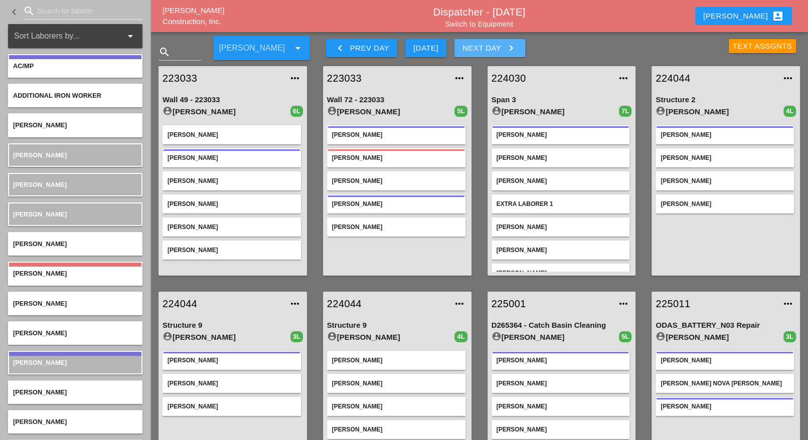
click at [474, 51] on div "Next Day keyboard_arrow_right" at bounding box center [489, 48] width 55 height 12
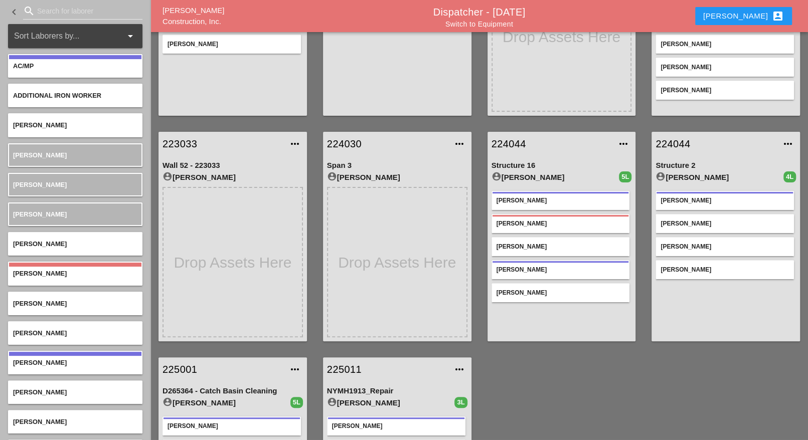
scroll to position [188, 0]
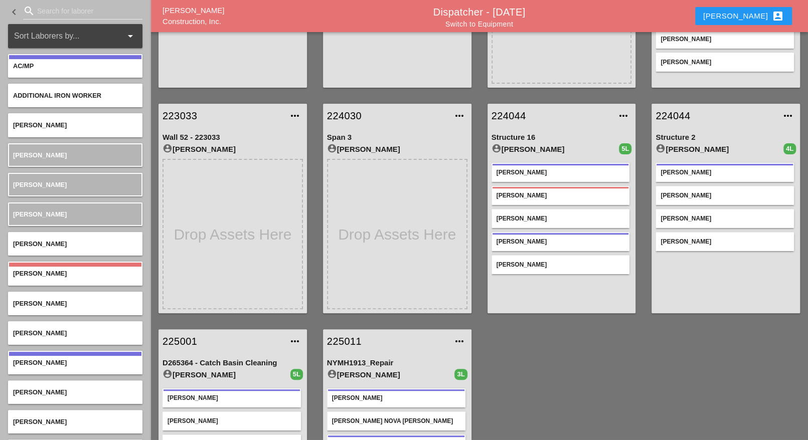
drag, startPoint x: 515, startPoint y: 114, endPoint x: 545, endPoint y: 333, distance: 221.2
click at [546, 343] on div "223033 more_horiz D264998 General account_circle Luca Gambardella 4L Daniel Kav…" at bounding box center [479, 208] width 658 height 677
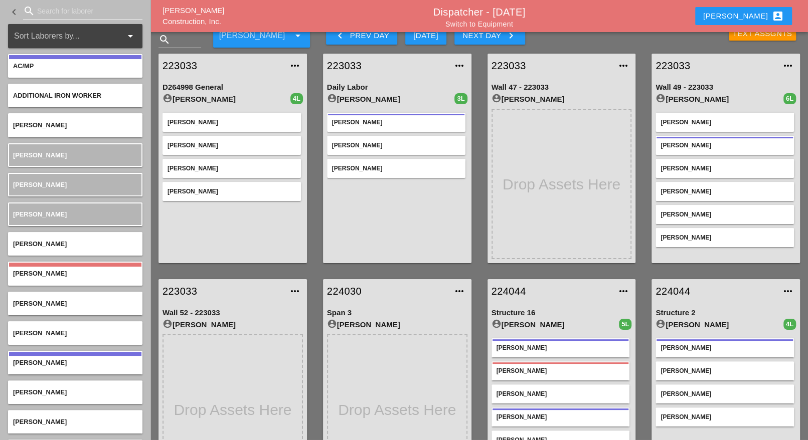
scroll to position [0, 0]
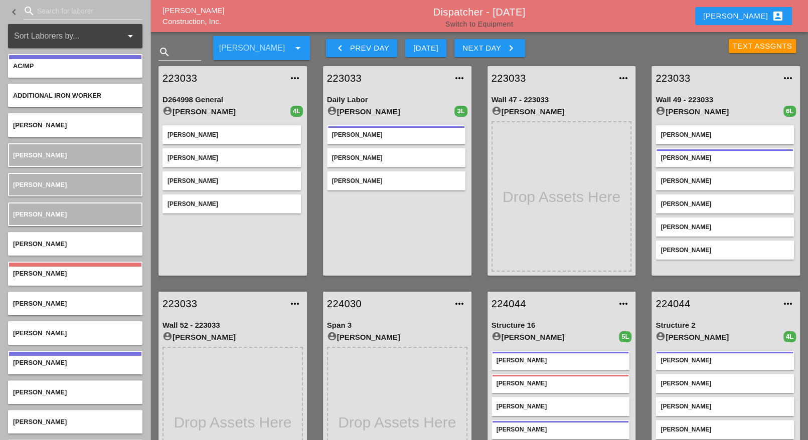
click at [487, 23] on link "Switch to Equipment" at bounding box center [479, 24] width 68 height 8
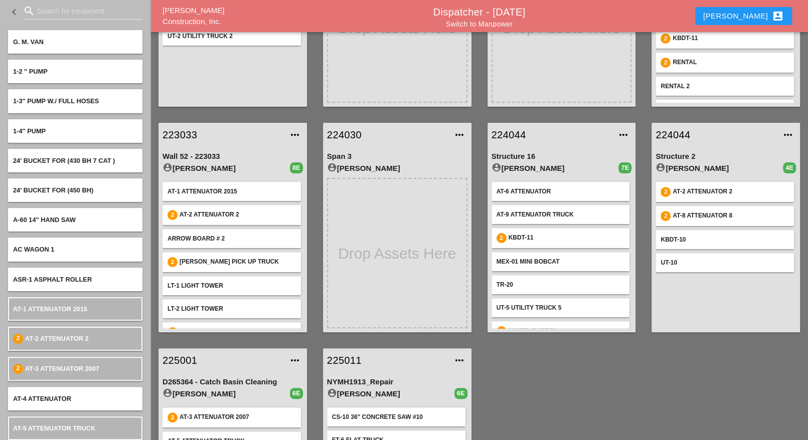
scroll to position [15, 0]
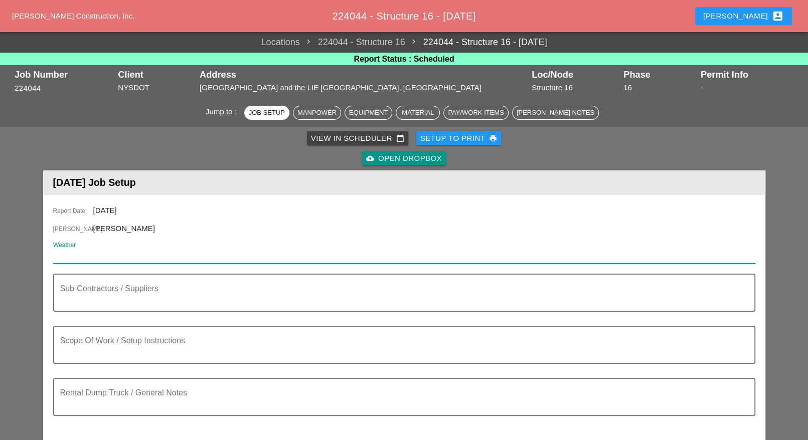
paste input "Thu 14 Day 89° 24% N 6 mph Mostly cloudy skies. A stray shower or thunderstorm …"
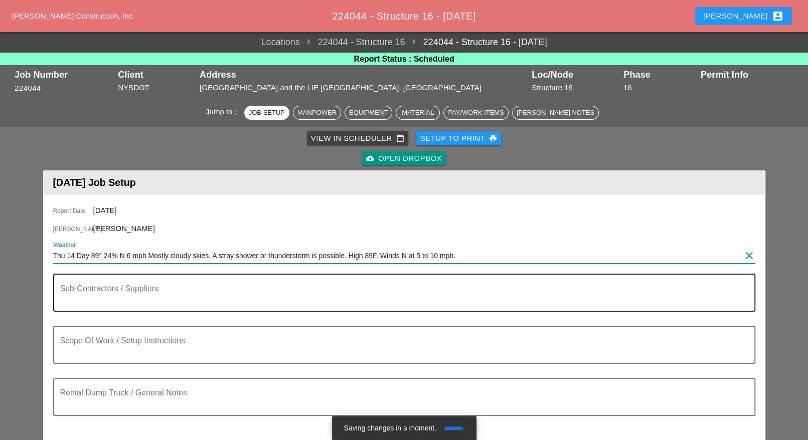
type input "Thu 14 Day 89° 24% N 6 mph Mostly cloudy skies. A stray shower or thunderstorm …"
click at [91, 297] on textarea "Sub-Contractors / Suppliers" at bounding box center [400, 299] width 680 height 24
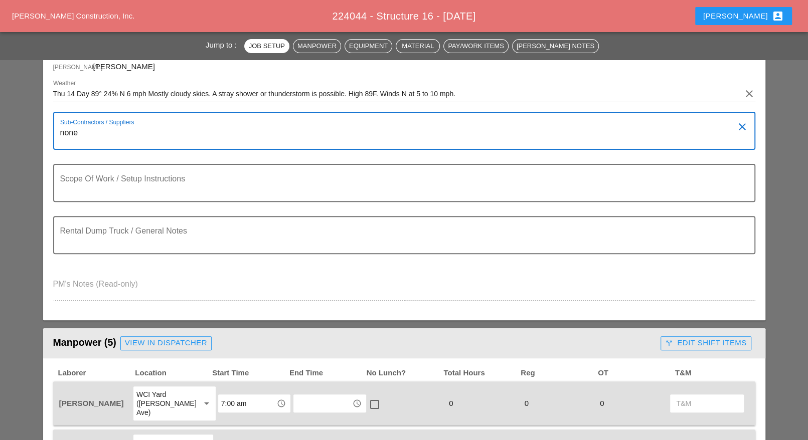
scroll to position [63, 0]
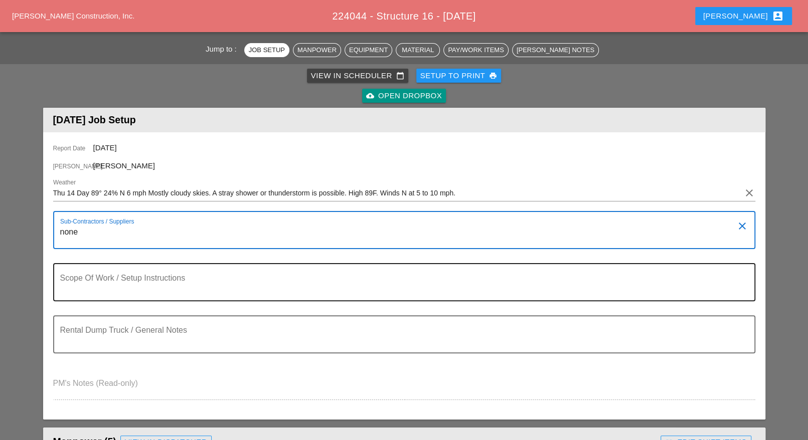
type textarea "none"
click at [104, 286] on textarea "Scope Of Work / Setup Instructions" at bounding box center [400, 288] width 680 height 24
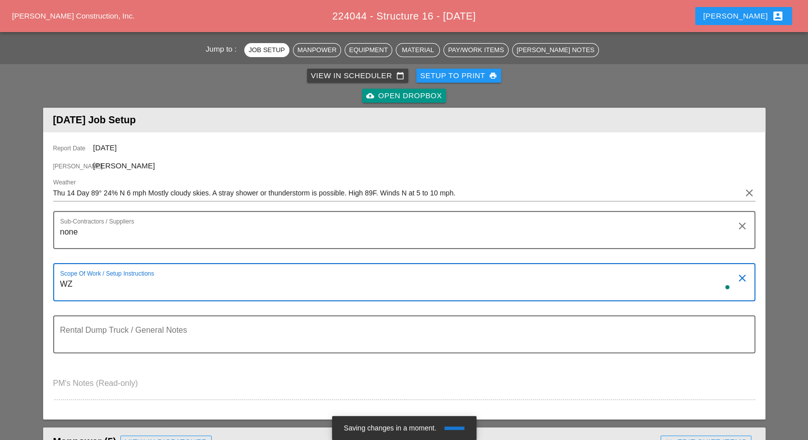
type textarea "W"
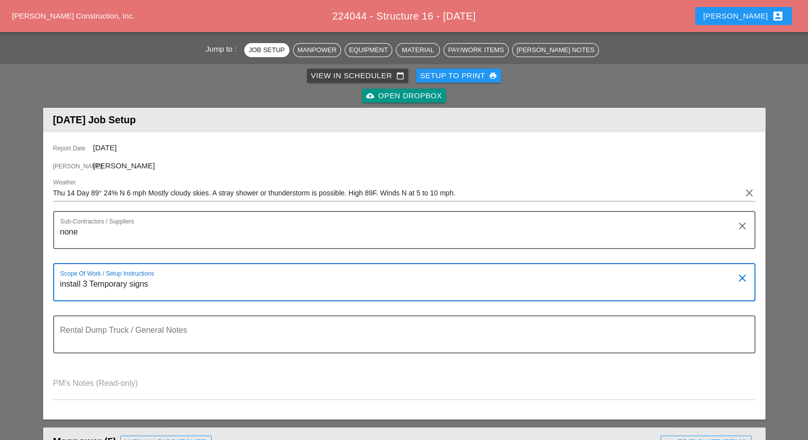
click at [58, 281] on div "Scope Of Work / Setup Instructions install 3 Temporary signs clear" at bounding box center [404, 282] width 702 height 38
click at [216, 287] on textarea "Install 3 Temporary signs" at bounding box center [400, 288] width 680 height 24
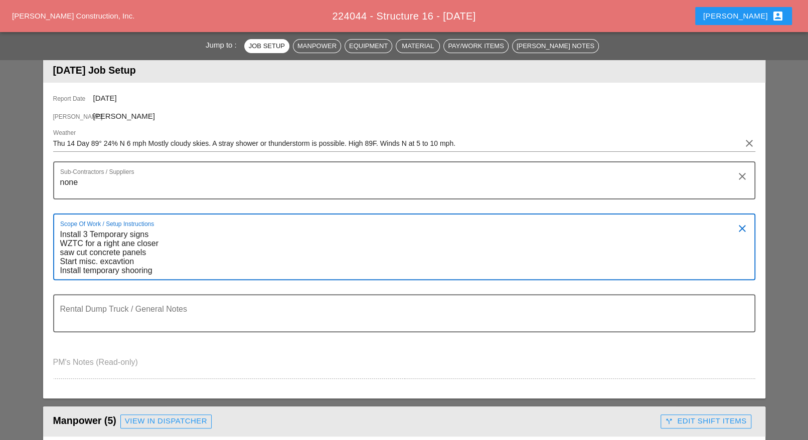
scroll to position [125, 0]
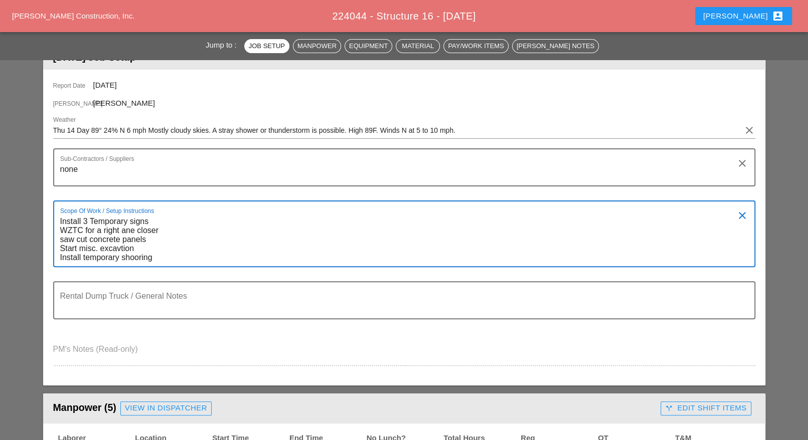
click at [120, 256] on textarea "Install 3 Temporary signs WZTC for a right ane closer saw cut concrete panels S…" at bounding box center [400, 240] width 680 height 53
click at [209, 252] on textarea "Install 3 Temporary signs WZTC for a right ane closer saw cut concrete panels S…" at bounding box center [400, 240] width 680 height 53
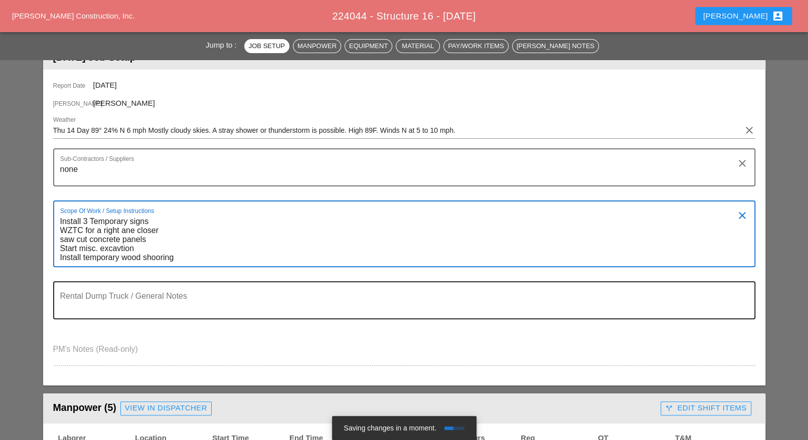
type textarea "Install 3 Temporary signs WZTC for a right ane closer saw cut concrete panels S…"
click at [96, 309] on textarea "Rental Dump Truck / General Notes" at bounding box center [400, 306] width 680 height 24
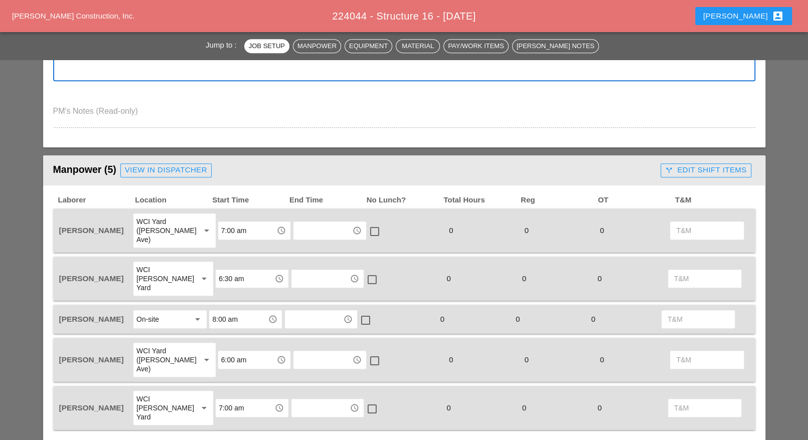
scroll to position [376, 0]
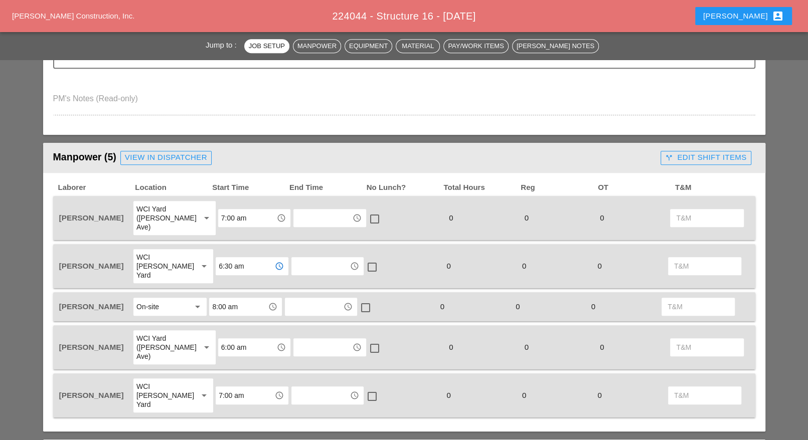
click at [230, 258] on input "6:30 am" at bounding box center [245, 266] width 52 height 16
click at [230, 272] on div "7 :00 am" at bounding box center [245, 273] width 57 height 12
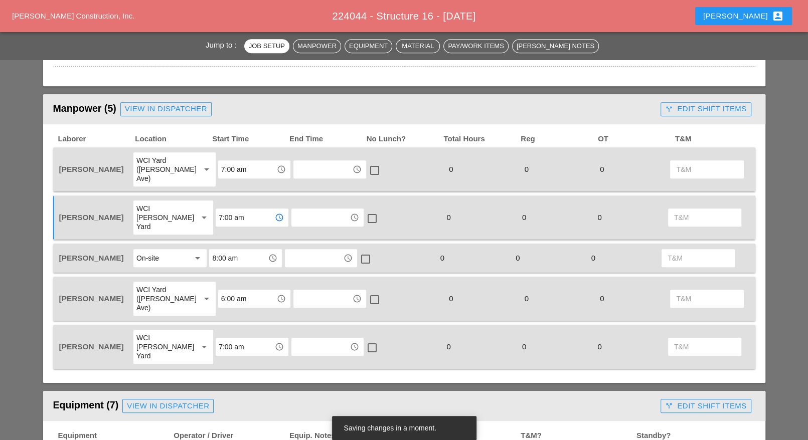
scroll to position [439, 0]
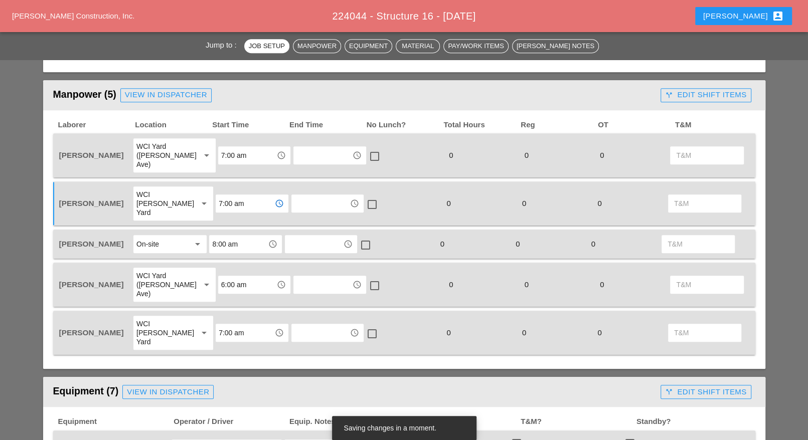
type input "7:00 am"
click at [222, 277] on input "6:00 am" at bounding box center [247, 285] width 52 height 16
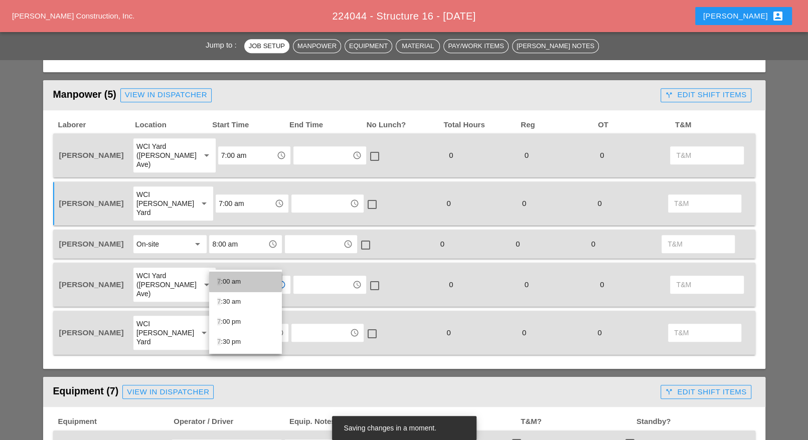
drag, startPoint x: 234, startPoint y: 281, endPoint x: 230, endPoint y: 289, distance: 8.5
click at [234, 282] on div "7 :00 am" at bounding box center [245, 282] width 57 height 12
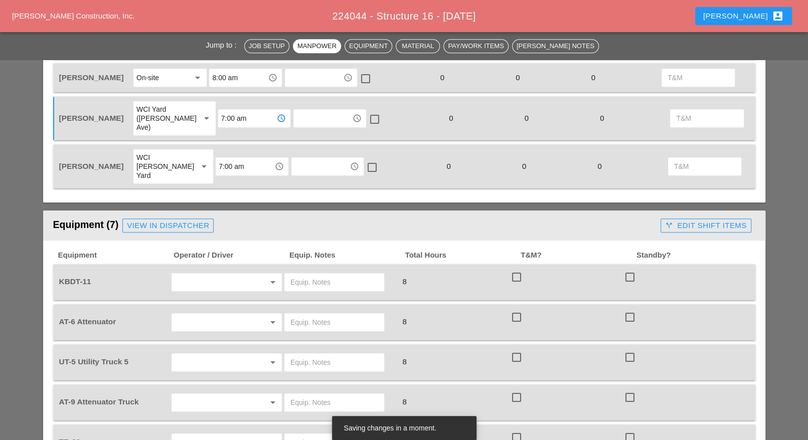
scroll to position [627, 0]
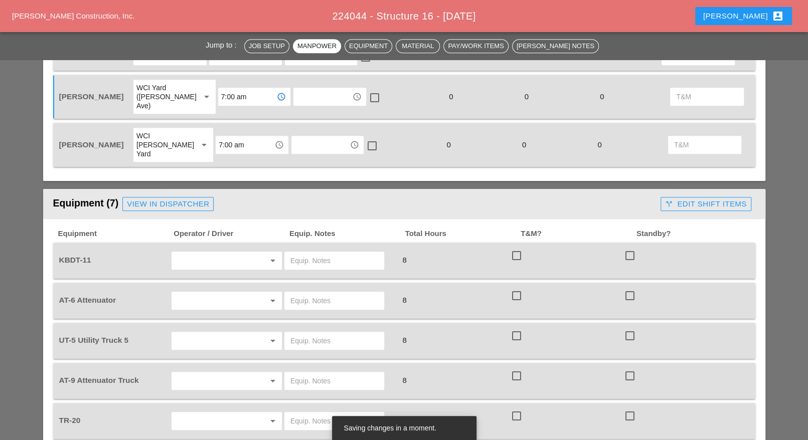
type input "7:00 am"
click at [209, 253] on input "text" at bounding box center [213, 261] width 76 height 16
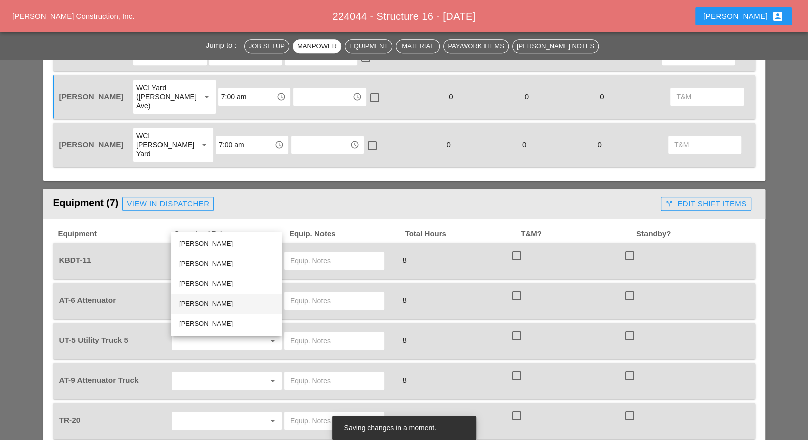
click at [202, 300] on div "[PERSON_NAME]" at bounding box center [226, 304] width 95 height 12
type input "[PERSON_NAME]"
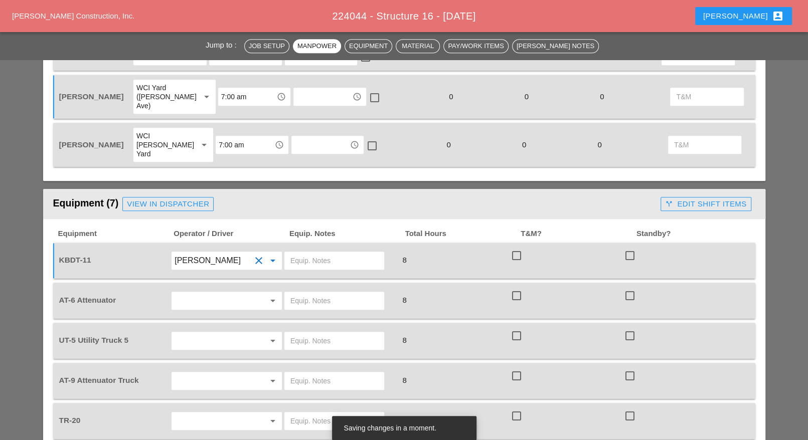
click at [299, 253] on input "text" at bounding box center [334, 261] width 88 height 16
type input "main yard"
click at [220, 293] on input "text" at bounding box center [213, 301] width 76 height 16
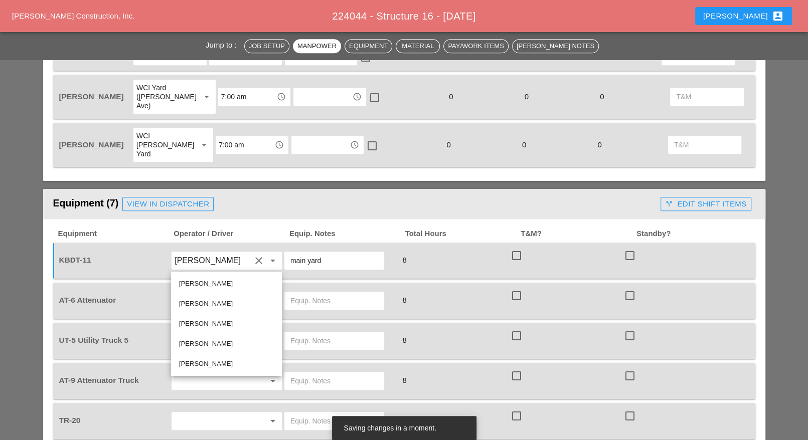
click at [204, 321] on div "[PERSON_NAME]" at bounding box center [226, 324] width 95 height 12
type input "[PERSON_NAME]"
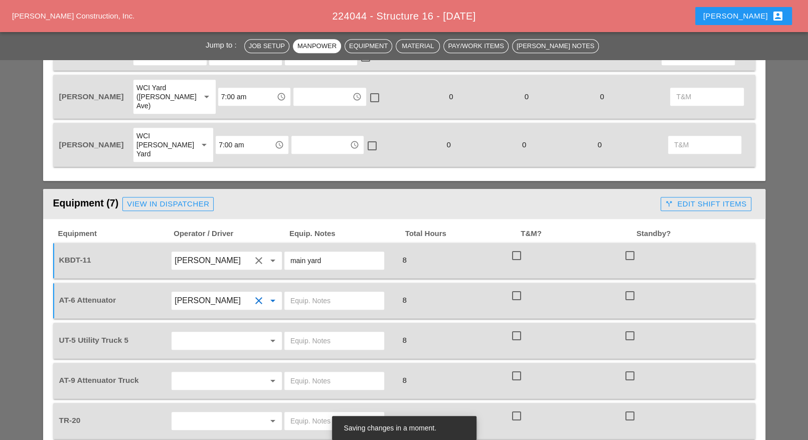
click at [314, 293] on input "text" at bounding box center [334, 301] width 88 height 16
drag, startPoint x: 341, startPoint y: 259, endPoint x: 285, endPoint y: 261, distance: 55.2
click at [280, 287] on div "AT-6 Attenuator [PERSON_NAME] clear arrow_drop_down [PERSON_NAME] Yard 8 check_…" at bounding box center [396, 301] width 679 height 28
type input "[PERSON_NAME] Yard"
click at [211, 333] on input "text" at bounding box center [213, 341] width 76 height 16
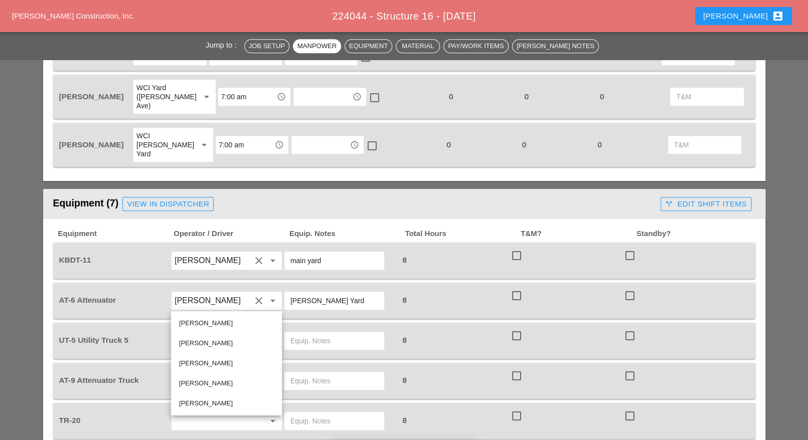
drag, startPoint x: 208, startPoint y: 322, endPoint x: 256, endPoint y: 320, distance: 48.2
click at [212, 322] on div "[PERSON_NAME]" at bounding box center [226, 323] width 95 height 12
type input "[PERSON_NAME]"
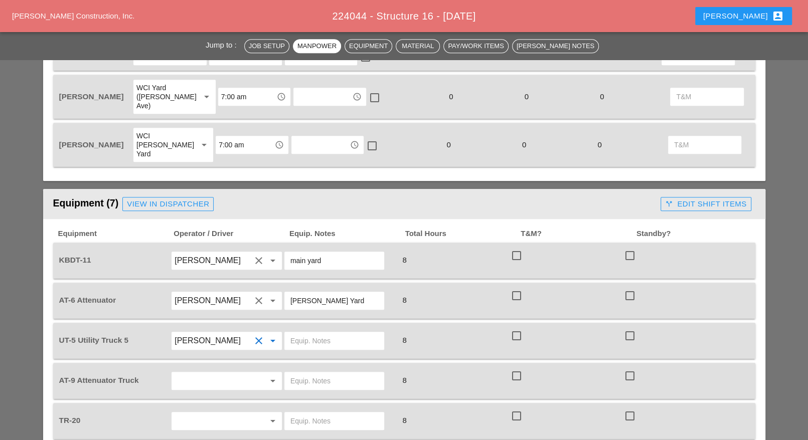
click at [301, 333] on input "text" at bounding box center [334, 341] width 88 height 16
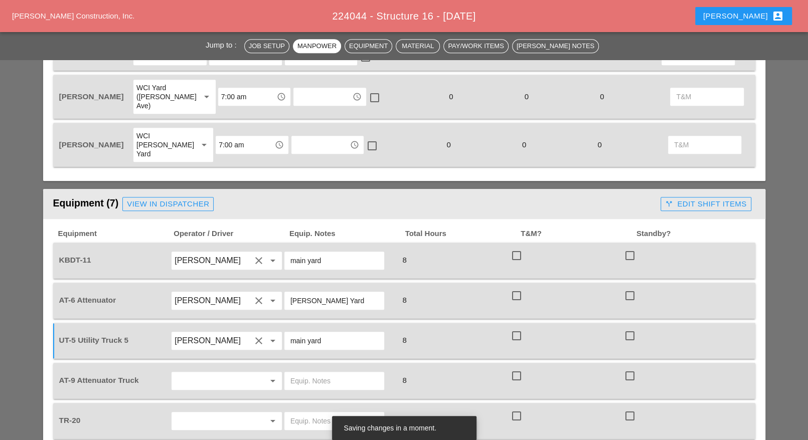
type input "main yard"
click at [227, 373] on input "text" at bounding box center [213, 381] width 76 height 16
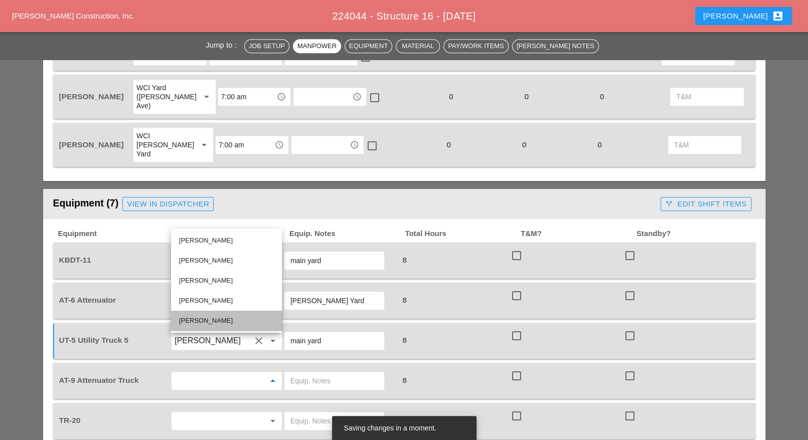
click at [233, 323] on div "[PERSON_NAME]" at bounding box center [226, 321] width 95 height 12
type input "[PERSON_NAME]"
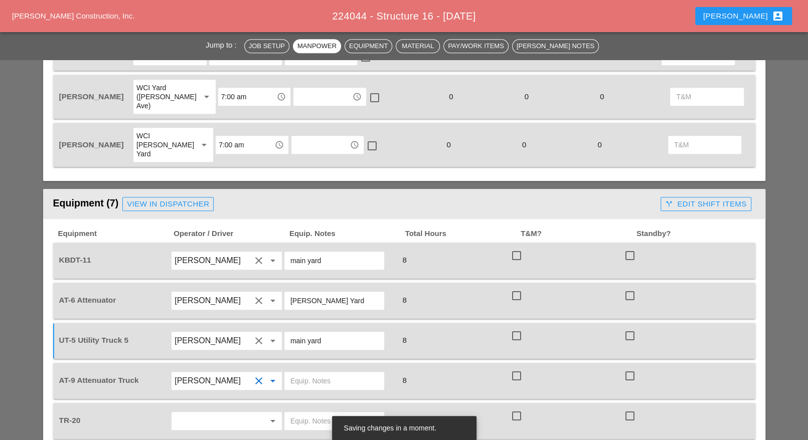
click at [311, 373] on input "text" at bounding box center [334, 381] width 88 height 16
paste input "[PERSON_NAME] Yard"
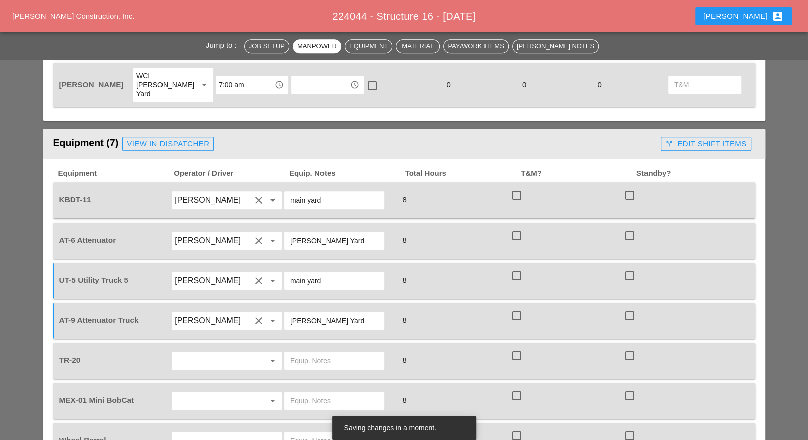
scroll to position [732, 0]
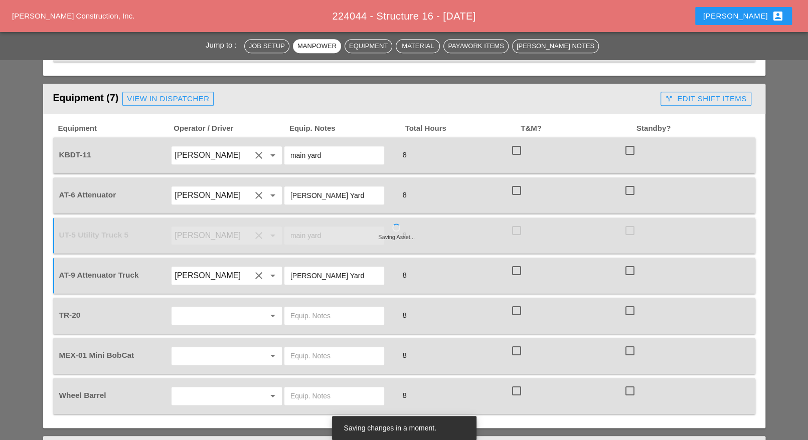
type input "[PERSON_NAME] Yard"
click at [234, 308] on input "text" at bounding box center [213, 316] width 76 height 16
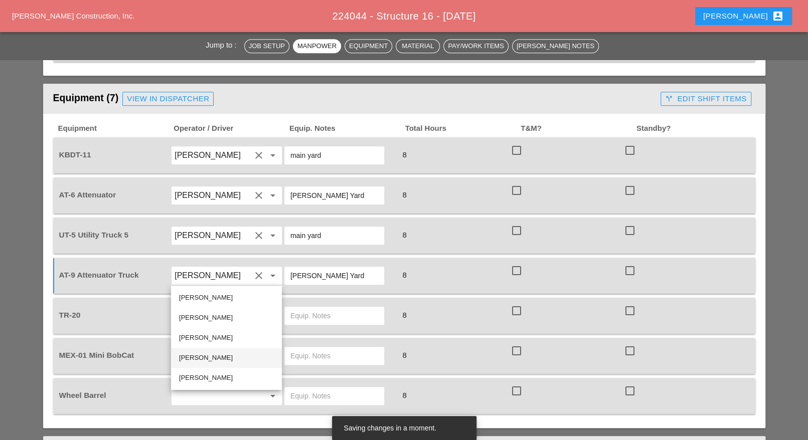
click at [218, 359] on div "[PERSON_NAME]" at bounding box center [226, 358] width 95 height 12
type input "[PERSON_NAME]"
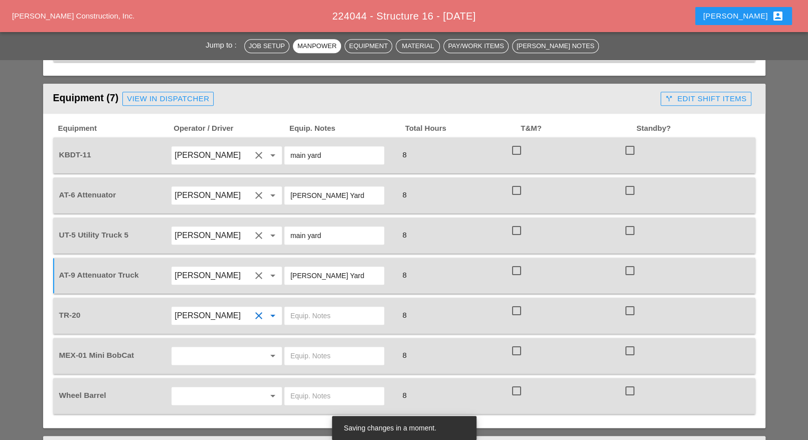
click at [324, 308] on input "text" at bounding box center [334, 316] width 88 height 16
type input "main yard"
click at [213, 348] on input "text" at bounding box center [213, 356] width 76 height 16
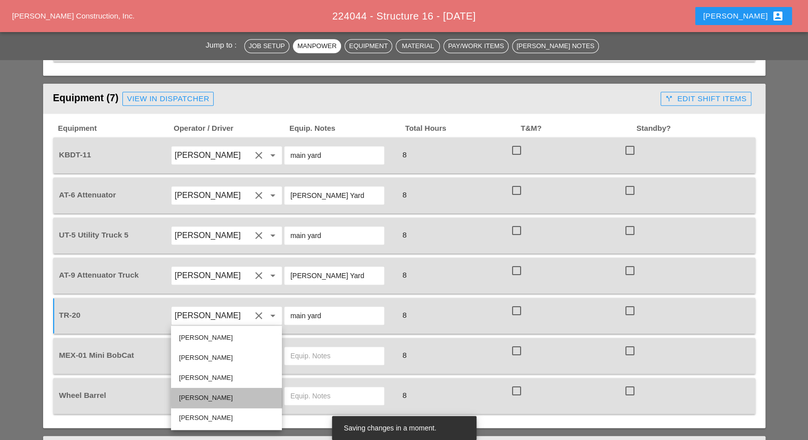
click at [214, 402] on div "[PERSON_NAME]" at bounding box center [226, 398] width 95 height 12
type input "[PERSON_NAME]"
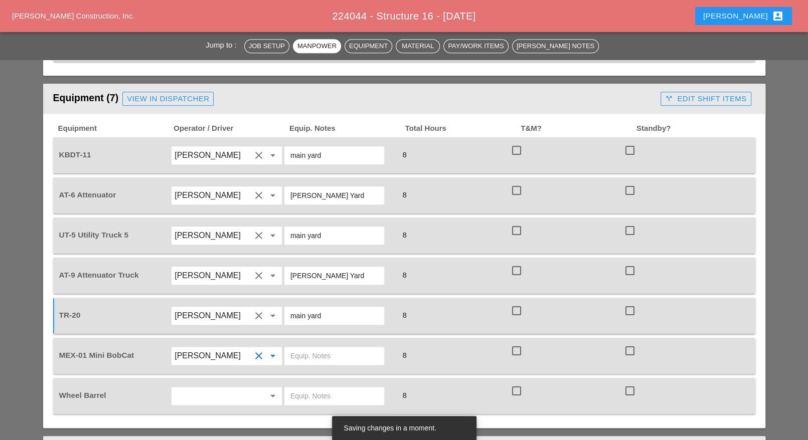
click at [328, 348] on input "text" at bounding box center [334, 356] width 88 height 16
type input "main yard"
click at [222, 388] on input "text" at bounding box center [213, 396] width 76 height 16
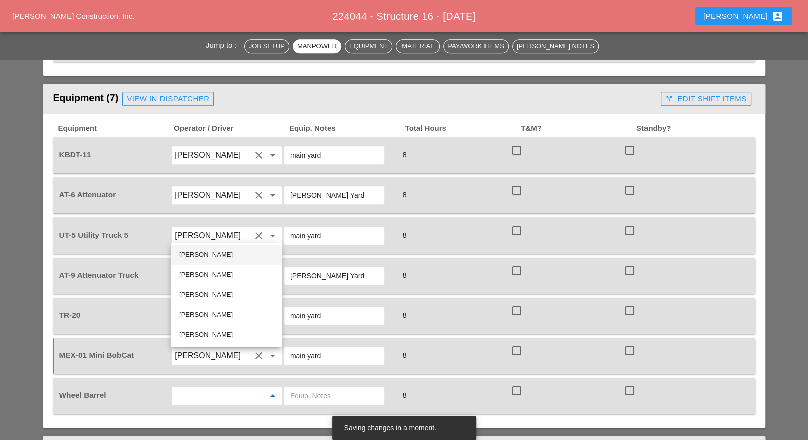
click at [225, 260] on div "[PERSON_NAME]" at bounding box center [226, 255] width 95 height 12
type input "[PERSON_NAME]"
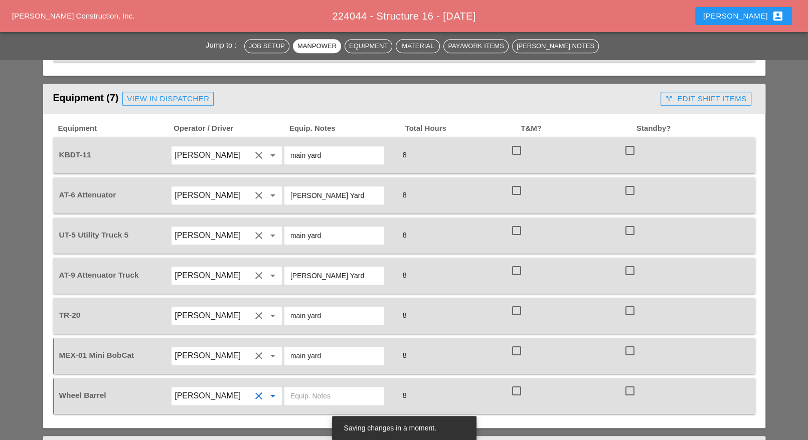
click at [336, 388] on input "text" at bounding box center [334, 396] width 88 height 16
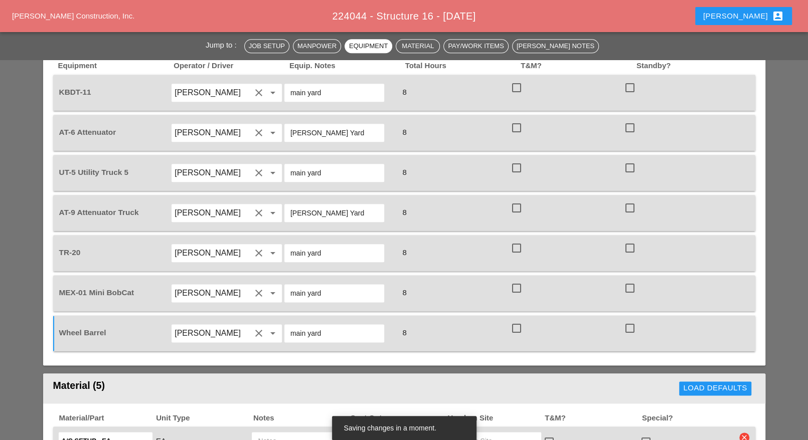
scroll to position [858, 0]
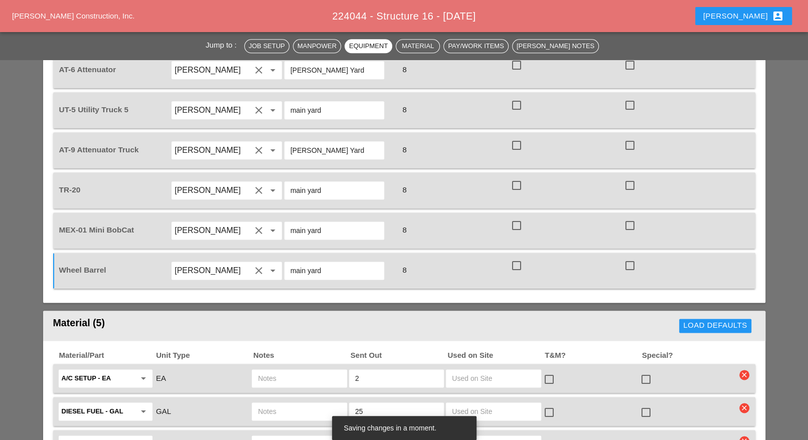
type input "main yard"
click at [742, 370] on icon "clear" at bounding box center [744, 375] width 10 height 10
drag, startPoint x: 744, startPoint y: 317, endPoint x: 733, endPoint y: 321, distance: 11.0
click at [744, 317] on div "Are you Sure?" at bounding box center [745, 313] width 64 height 12
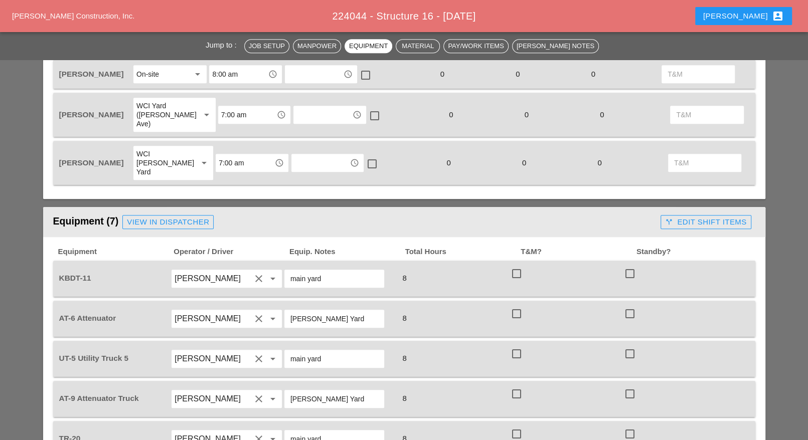
scroll to position [607, 0]
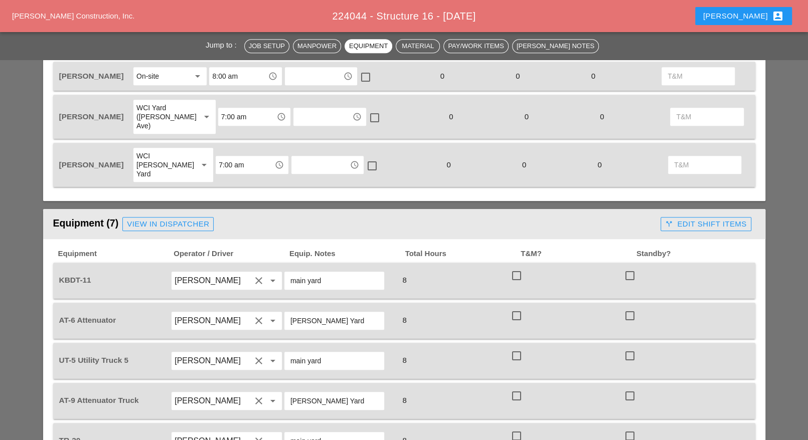
drag, startPoint x: 199, startPoint y: 177, endPoint x: 199, endPoint y: 184, distance: 6.5
click at [200, 214] on div "Equipment (7) View in Dispatcher" at bounding box center [355, 224] width 604 height 20
click at [198, 219] on div "View in Dispatcher" at bounding box center [168, 225] width 82 height 12
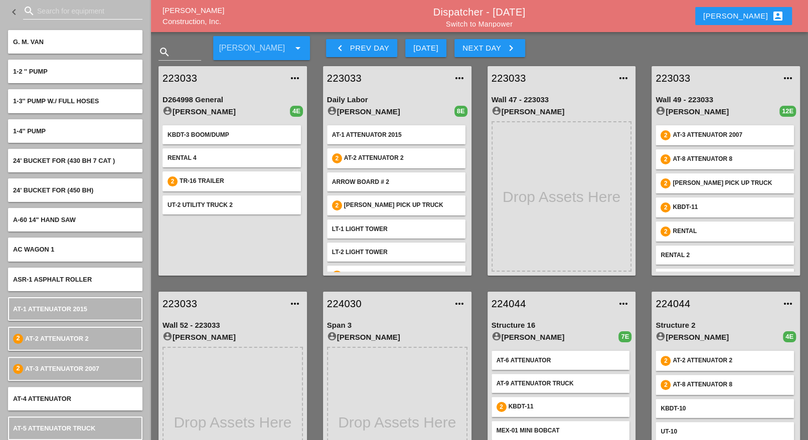
click at [53, 13] on input "Search for equipment" at bounding box center [82, 11] width 91 height 16
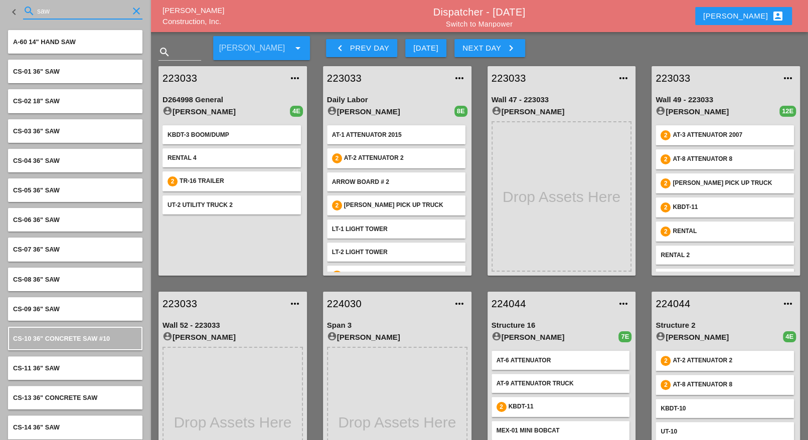
type input "saw"
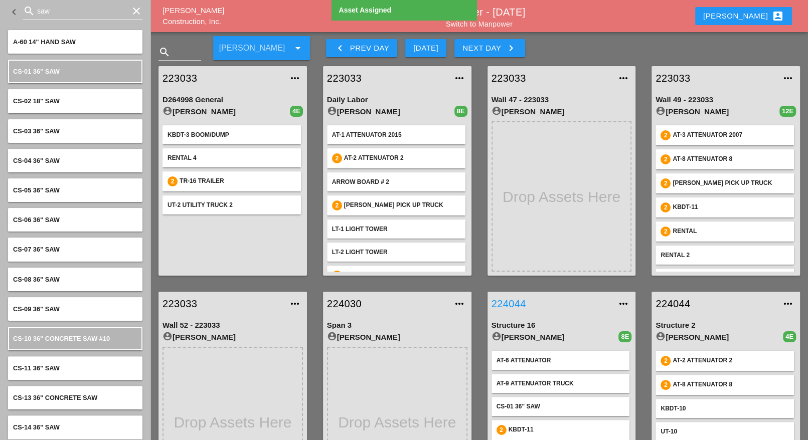
click at [517, 302] on link "224044" at bounding box center [552, 303] width 120 height 15
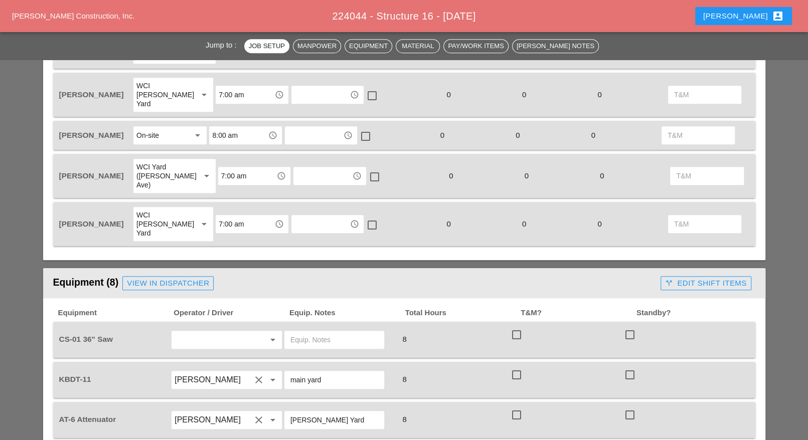
scroll to position [627, 0]
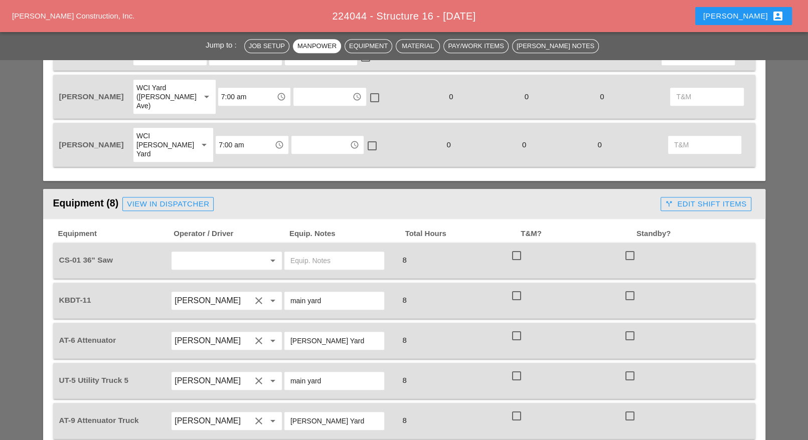
click at [203, 253] on input "text" at bounding box center [213, 261] width 76 height 16
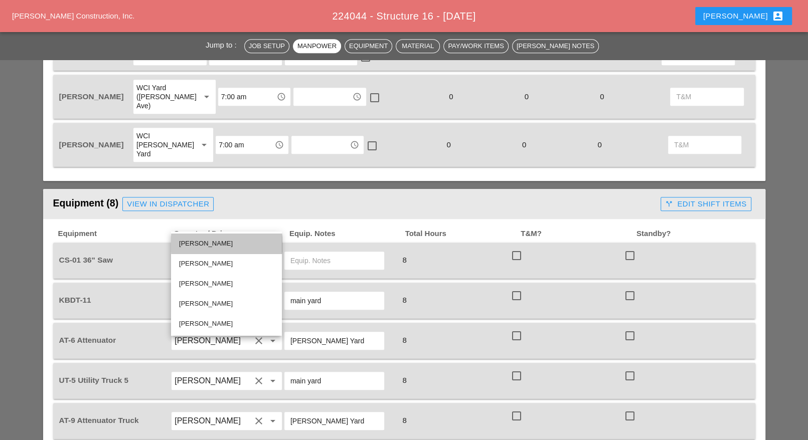
drag, startPoint x: 201, startPoint y: 243, endPoint x: 239, endPoint y: 239, distance: 38.3
click at [205, 243] on div "[PERSON_NAME]" at bounding box center [226, 244] width 95 height 12
type input "[PERSON_NAME]"
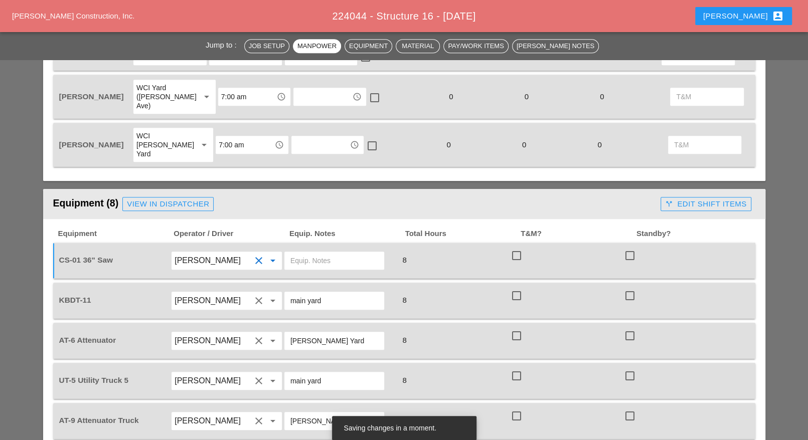
click at [296, 253] on input "text" at bounding box center [334, 261] width 88 height 16
type input "m"
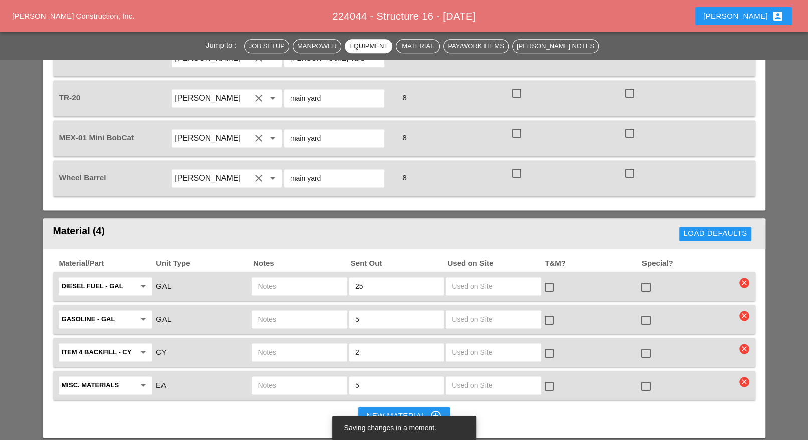
scroll to position [1003, 0]
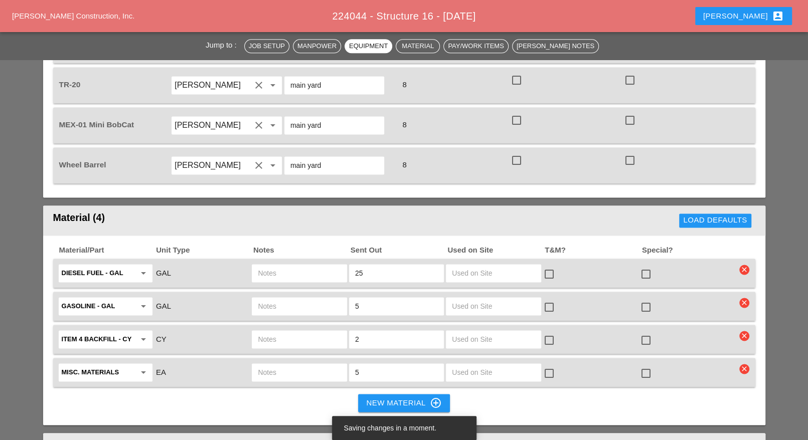
type input "ut5"
click at [283, 265] on input "text" at bounding box center [299, 273] width 83 height 16
type input "ut5"
click at [275, 298] on input "text" at bounding box center [299, 306] width 83 height 16
type input "ut5"
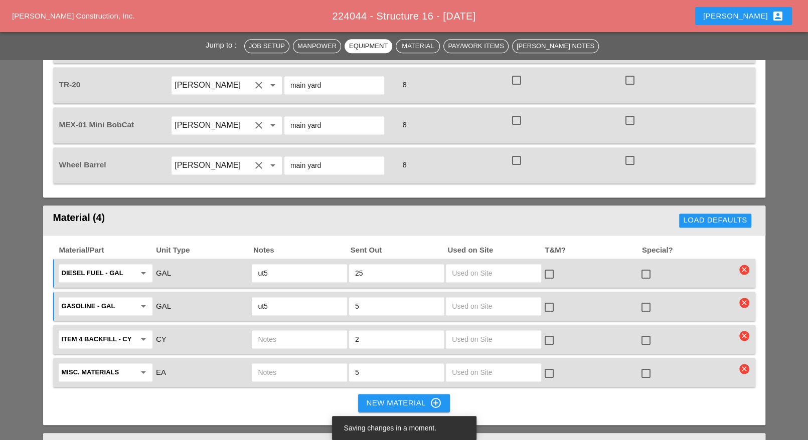
click at [745, 331] on icon "clear" at bounding box center [744, 336] width 10 height 10
click at [745, 276] on div "Are you Sure?" at bounding box center [745, 272] width 64 height 12
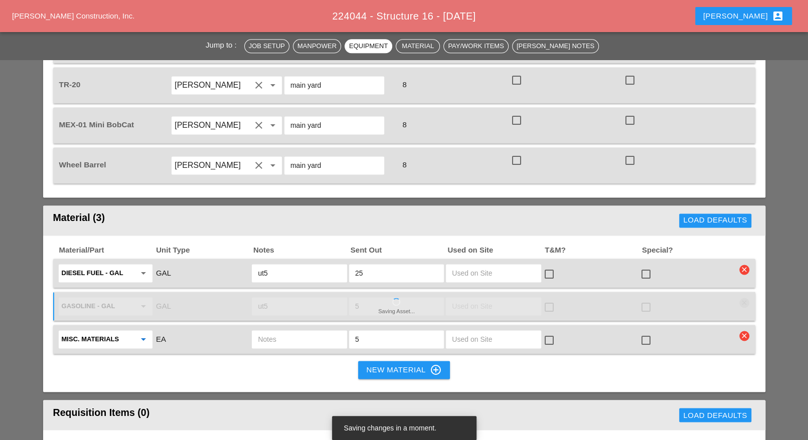
click at [127, 332] on input "Misc. Materials" at bounding box center [99, 340] width 74 height 16
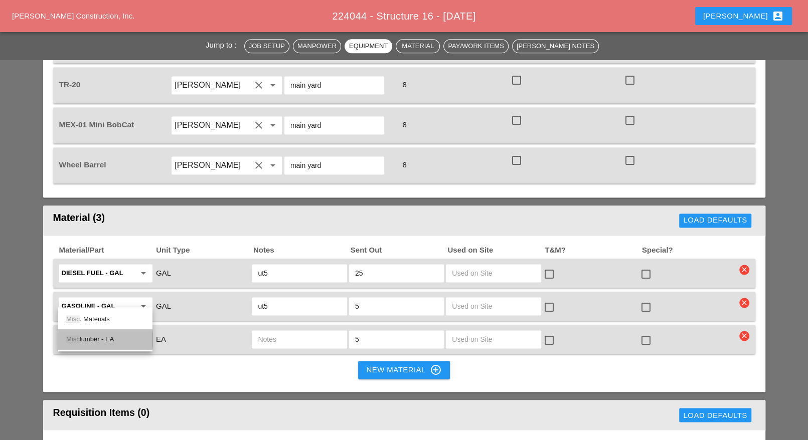
click at [99, 335] on div "Misc lumber - EA" at bounding box center [105, 340] width 78 height 12
type input "Misc lumber - EA"
click at [264, 332] on input "text" at bounding box center [299, 340] width 83 height 16
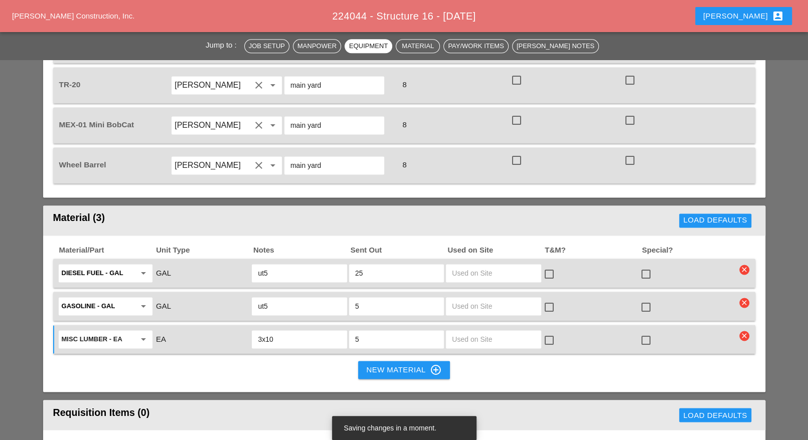
type input "3x10"
drag, startPoint x: 364, startPoint y: 296, endPoint x: 352, endPoint y: 296, distance: 11.5
click at [353, 331] on div "5" at bounding box center [396, 340] width 95 height 18
type input "10"
click at [318, 332] on input "3x10" at bounding box center [299, 340] width 83 height 16
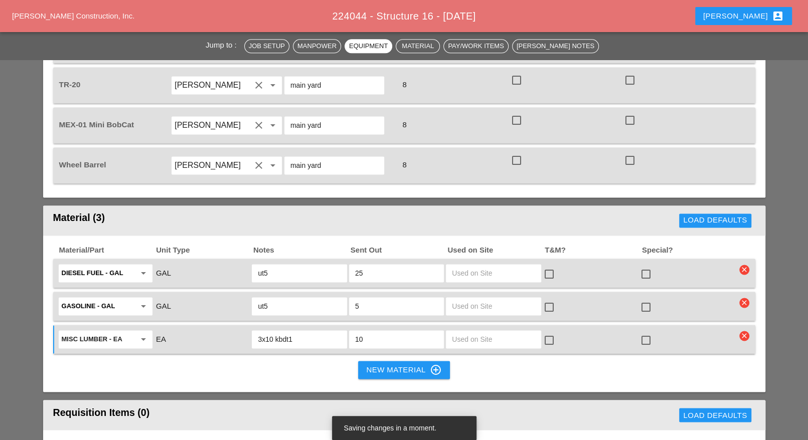
type input "3x10 kbdt1"
click at [372, 364] on div "New Material control_point" at bounding box center [403, 370] width 75 height 12
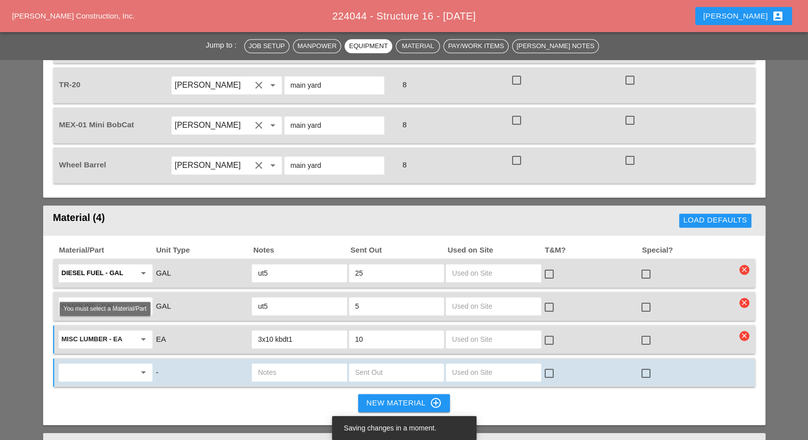
click at [103, 365] on input "text" at bounding box center [99, 373] width 74 height 16
click at [100, 367] on div "Wate r Tank" at bounding box center [105, 372] width 78 height 12
type input "Water Tank"
click at [356, 365] on input "text" at bounding box center [396, 373] width 83 height 16
type input "1"
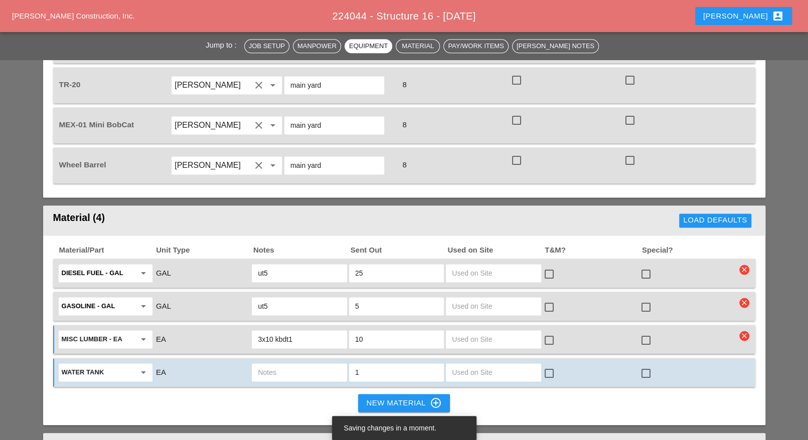
click at [284, 365] on input "text" at bounding box center [299, 373] width 83 height 16
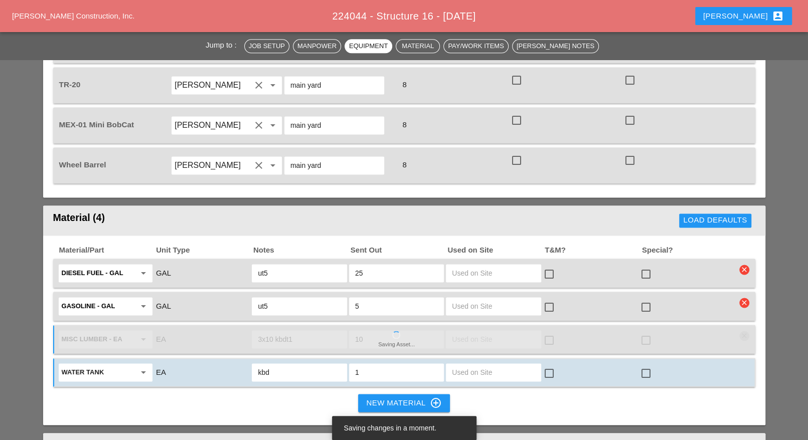
type input "kbdt"
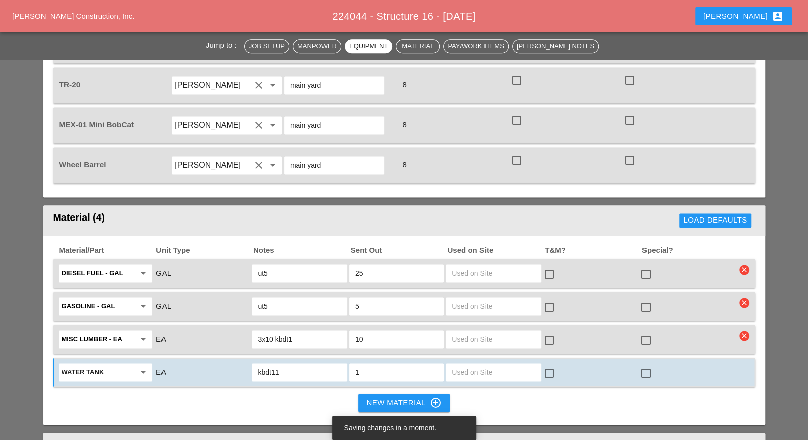
type input "kbdt11"
click at [297, 332] on input "3x10 kbdt1" at bounding box center [299, 340] width 83 height 16
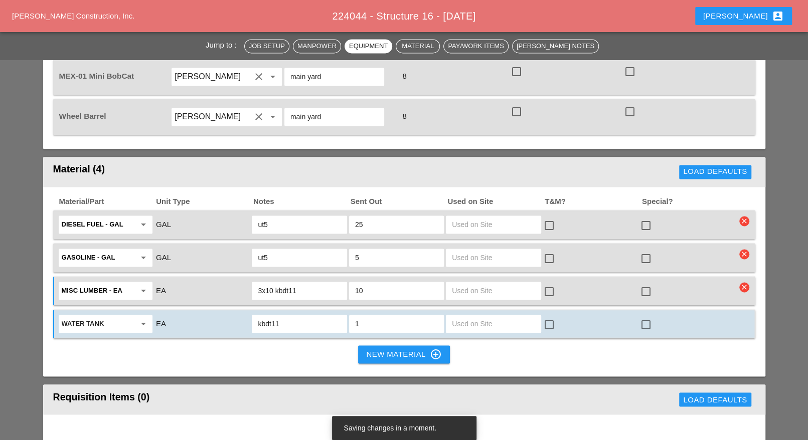
scroll to position [1066, 0]
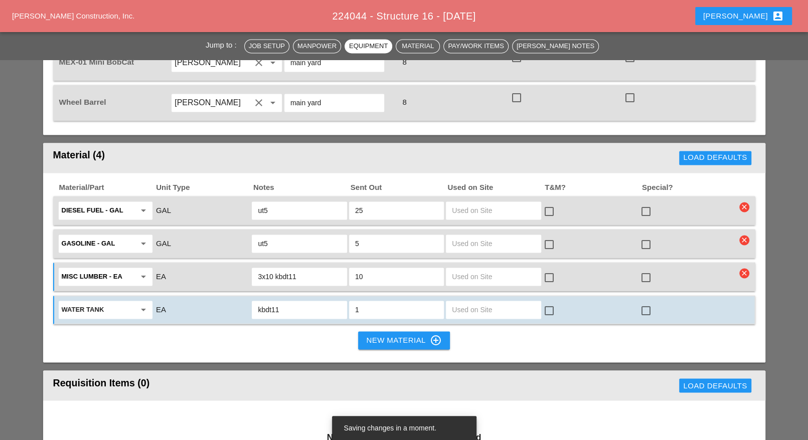
type input "3x10 kbdt11"
click at [369, 335] on div "New Material control_point" at bounding box center [403, 341] width 75 height 12
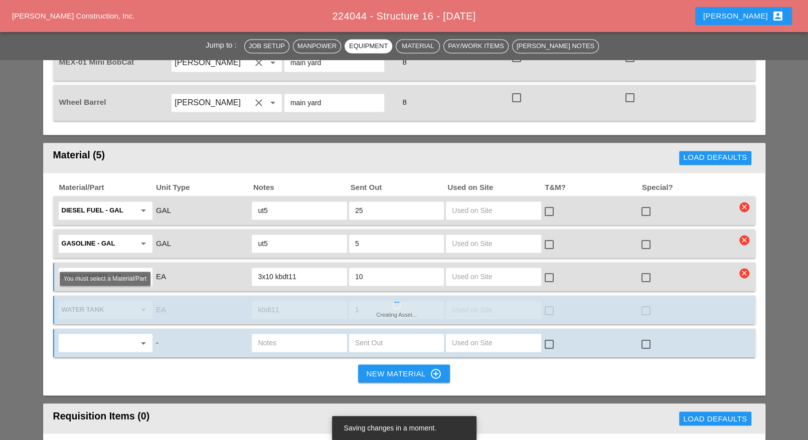
click at [88, 335] on input "text" at bounding box center [99, 343] width 74 height 16
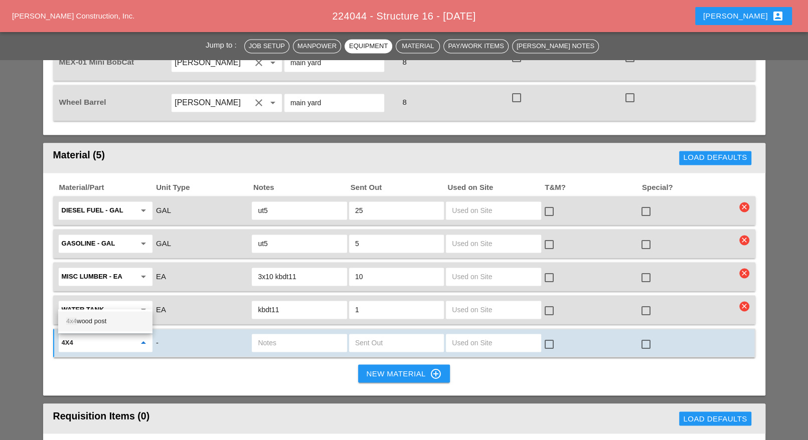
drag, startPoint x: 90, startPoint y: 318, endPoint x: 105, endPoint y: 318, distance: 15.5
click at [91, 318] on div "4x4 wood post" at bounding box center [105, 321] width 78 height 12
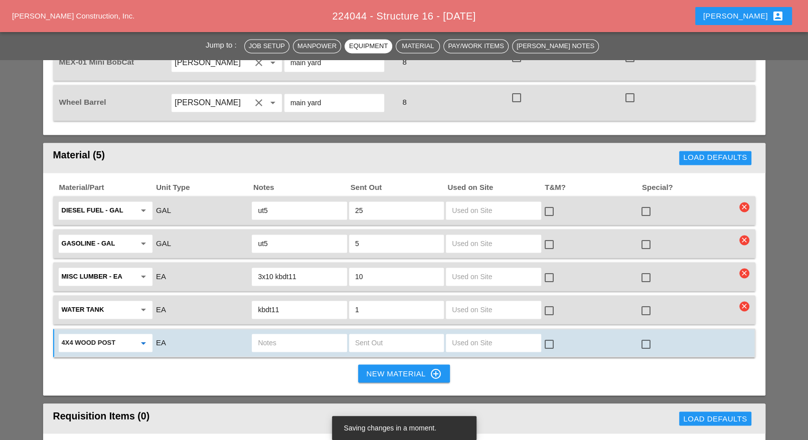
type input "4x4 wood post"
drag, startPoint x: 365, startPoint y: 298, endPoint x: 358, endPoint y: 301, distance: 8.1
click at [365, 335] on input "text" at bounding box center [396, 343] width 83 height 16
type input "2"
click at [289, 335] on input "text" at bounding box center [299, 343] width 83 height 16
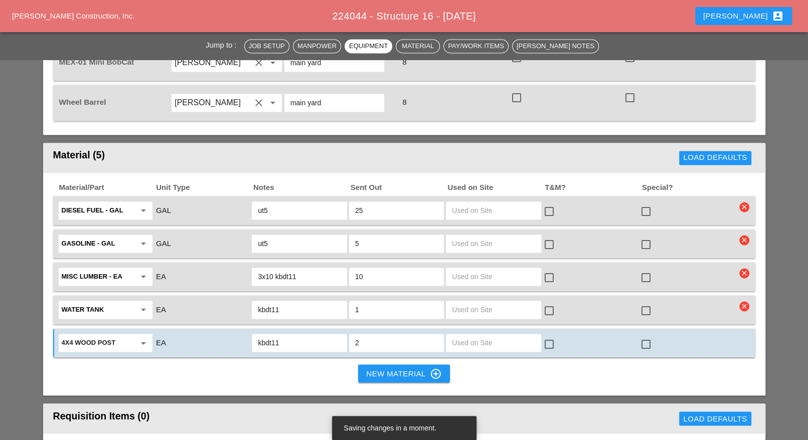
type input "kbdt11"
click at [376, 368] on div "New Material control_point" at bounding box center [403, 374] width 75 height 12
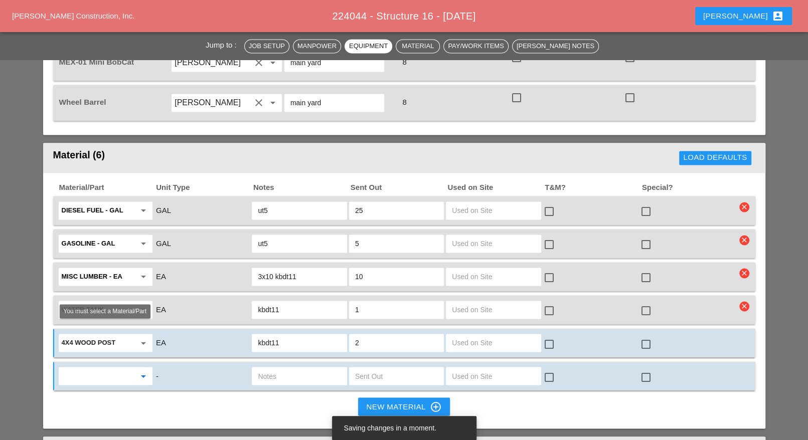
click at [100, 368] on input "text" at bounding box center [99, 376] width 74 height 16
drag, startPoint x: 97, startPoint y: 352, endPoint x: 108, endPoint y: 352, distance: 11.0
click at [99, 352] on div "Misc. Materials" at bounding box center [105, 354] width 78 height 12
type input "Misc. Materials"
click at [266, 368] on input "text" at bounding box center [299, 376] width 83 height 16
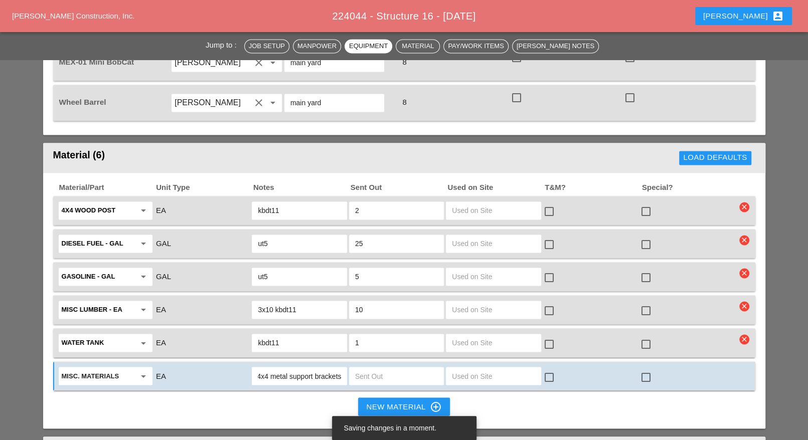
scroll to position [0, 3]
type input "4x4 metal support brackets"
click at [384, 368] on input "text" at bounding box center [396, 376] width 83 height 16
type input "2"
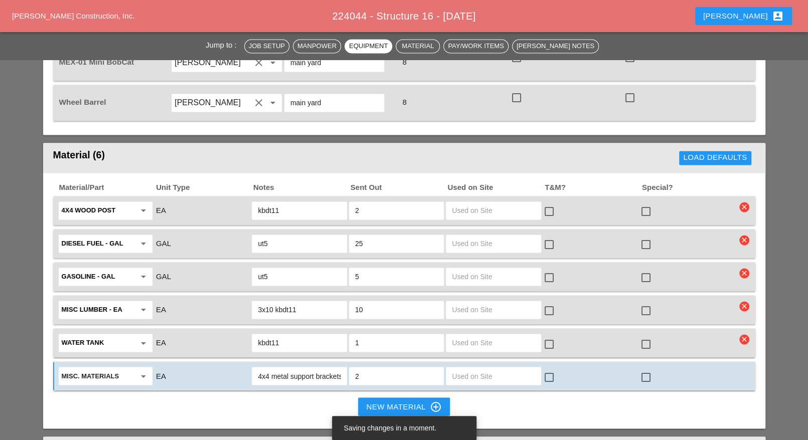
click at [339, 368] on input "4x4 metal support brackets" at bounding box center [299, 376] width 83 height 16
type input "4x4 metal support brackets ut5"
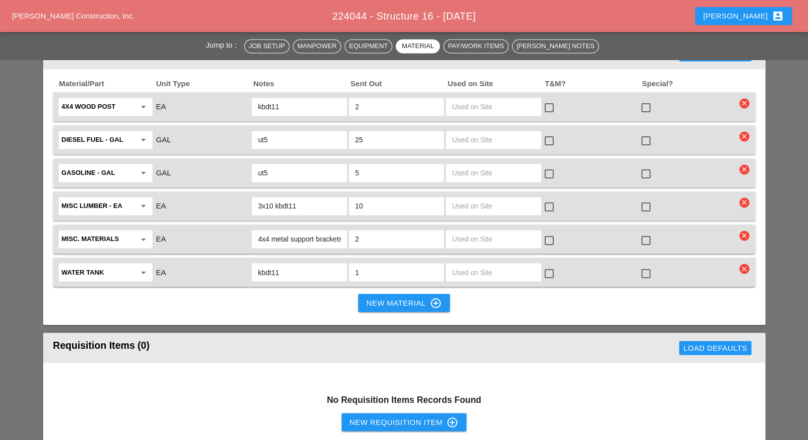
scroll to position [1191, 0]
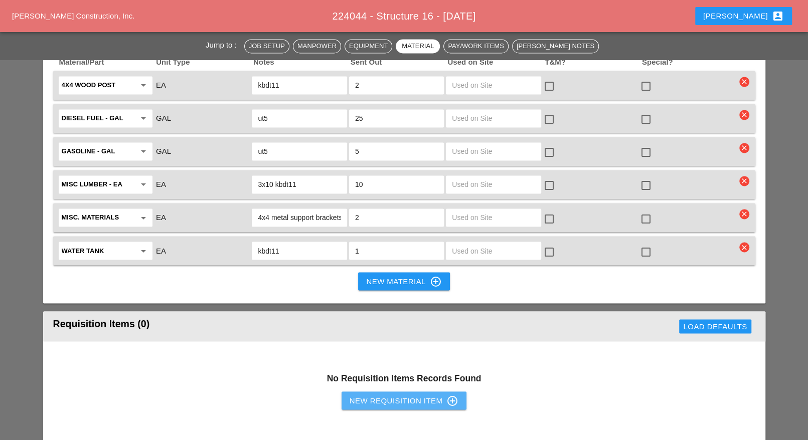
click at [375, 395] on div "New Requisition Item control_point" at bounding box center [404, 401] width 109 height 12
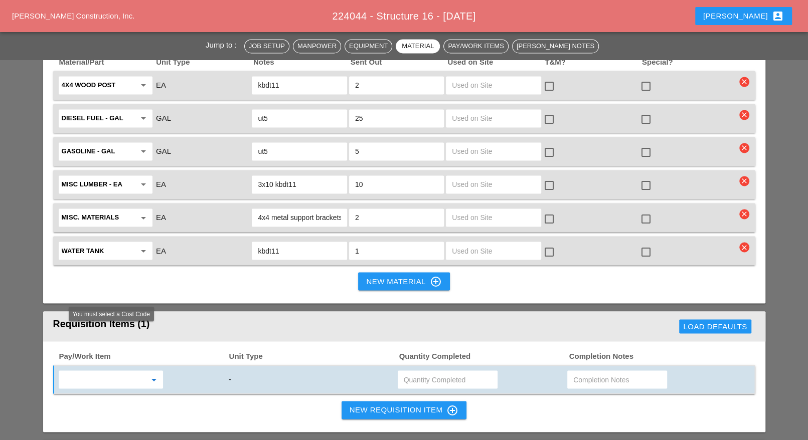
drag, startPoint x: 101, startPoint y: 331, endPoint x: 100, endPoint y: 337, distance: 5.5
click at [100, 372] on input "text" at bounding box center [104, 380] width 84 height 16
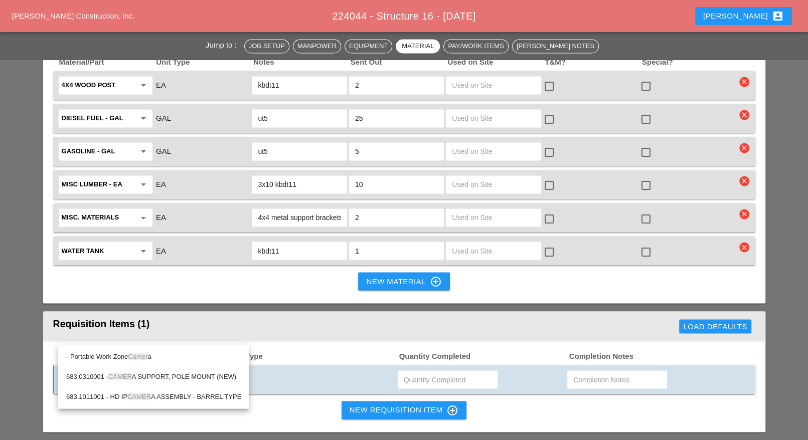
drag, startPoint x: 123, startPoint y: 353, endPoint x: 245, endPoint y: 344, distance: 121.7
click at [127, 353] on div "- Portable Work Zone Camer a" at bounding box center [153, 357] width 175 height 12
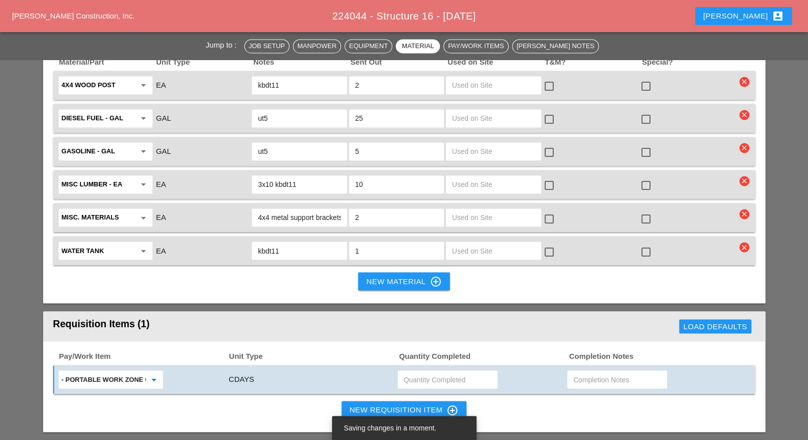
type input "- Portable Work Zone Camera"
click at [415, 372] on input "text" at bounding box center [448, 380] width 88 height 16
type input "4"
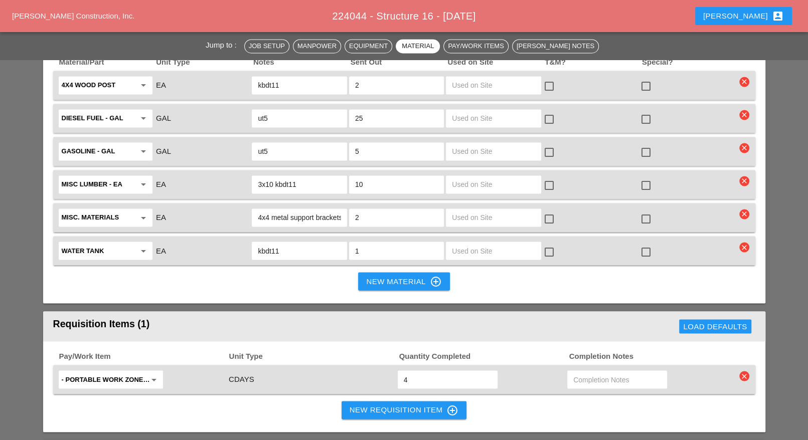
click at [369, 275] on div "New Material control_point" at bounding box center [403, 281] width 75 height 12
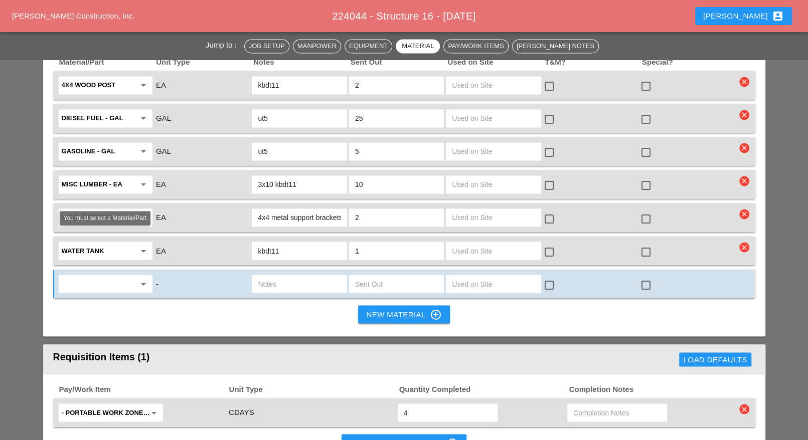
click at [97, 276] on input "text" at bounding box center [99, 284] width 74 height 16
click at [98, 259] on div "4x8 Ply wood - EA" at bounding box center [105, 261] width 78 height 12
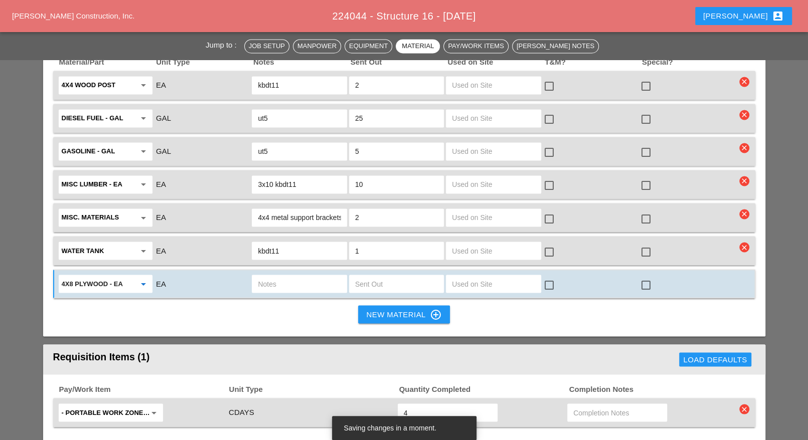
type input "4x8 Plywood - EA"
click at [362, 276] on input "text" at bounding box center [396, 284] width 83 height 16
type input "8"
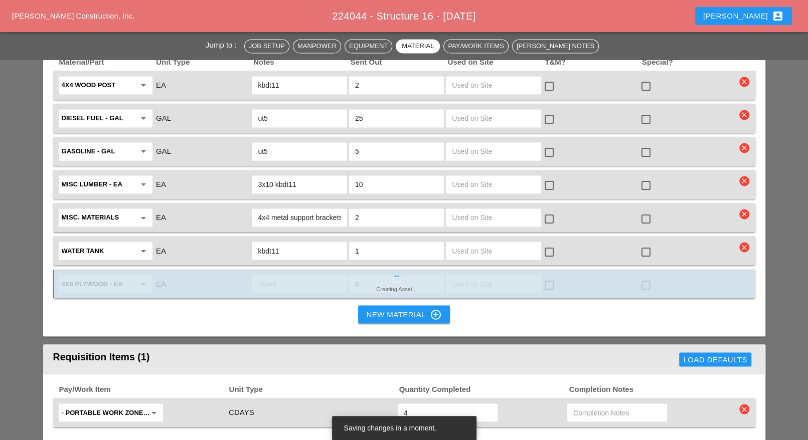
type textarea "SET UP WZTC: Location: Direction: # of lanes: SCOPE OF WORK COMPLETED: SUBS ON …"
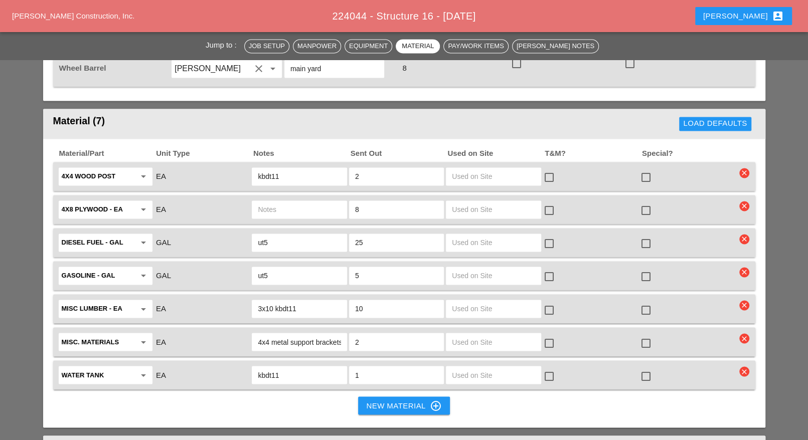
scroll to position [1066, 0]
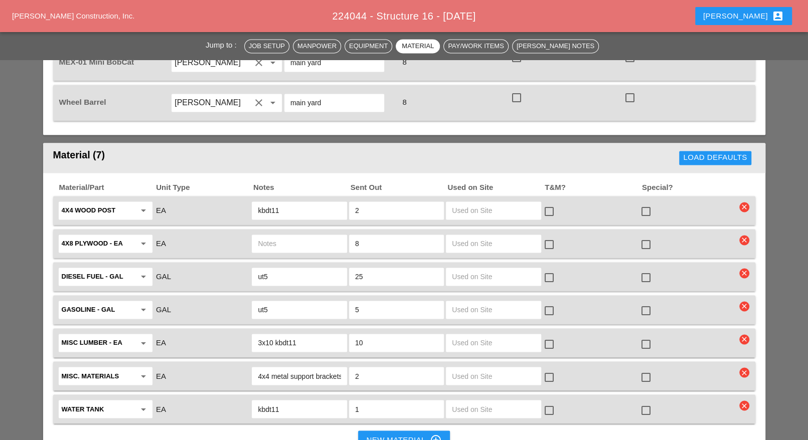
drag, startPoint x: 362, startPoint y: 200, endPoint x: 356, endPoint y: 200, distance: 6.5
click at [356, 236] on input "8" at bounding box center [396, 244] width 83 height 16
type input "14"
click at [288, 236] on input "text" at bounding box center [299, 244] width 83 height 16
type input "kbdt11"
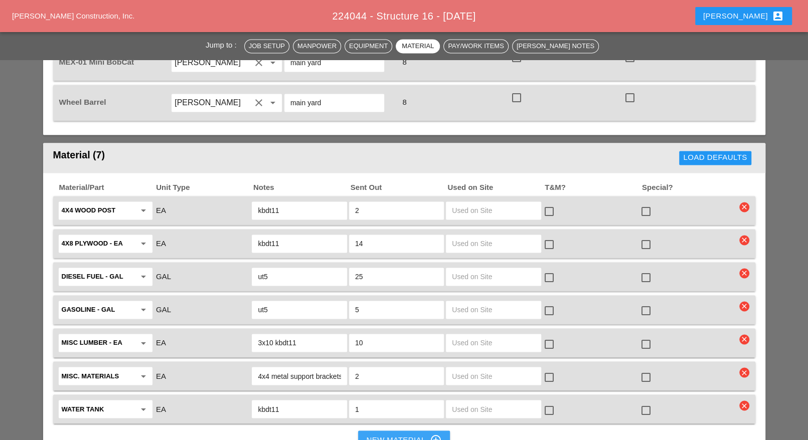
drag, startPoint x: 378, startPoint y: 390, endPoint x: 278, endPoint y: 371, distance: 102.1
click at [380, 434] on div "New Material control_point" at bounding box center [403, 440] width 75 height 12
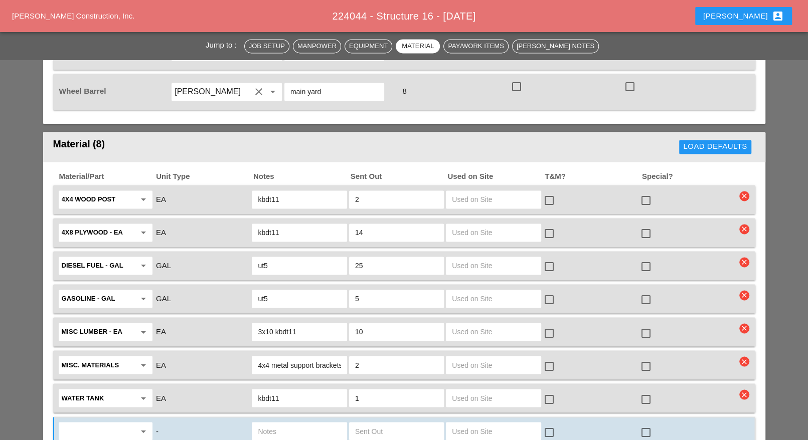
scroll to position [1129, 0]
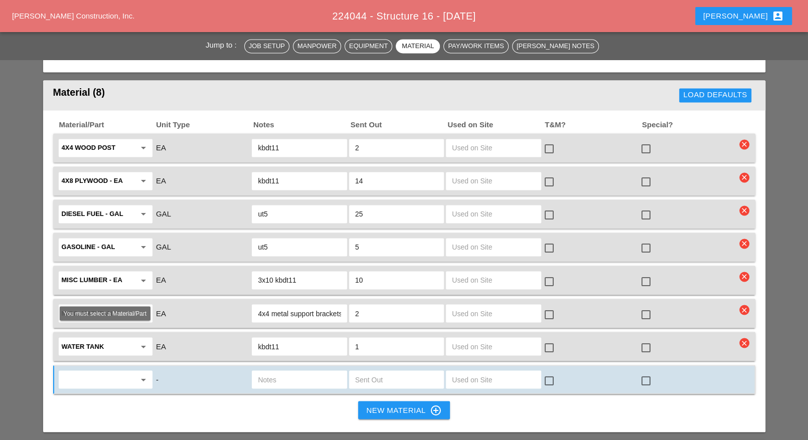
drag, startPoint x: 95, startPoint y: 335, endPoint x: 93, endPoint y: 342, distance: 7.3
click at [96, 372] on input "text" at bounding box center [99, 380] width 74 height 16
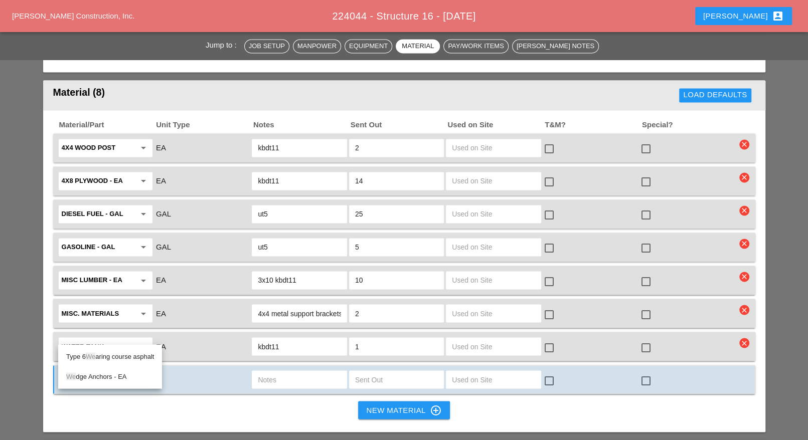
click at [99, 371] on div "We dge Anchors - EA" at bounding box center [110, 377] width 88 height 12
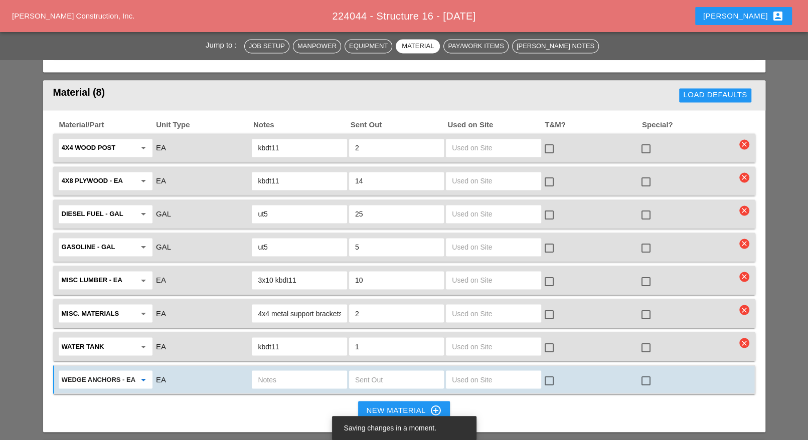
type input "Wedge Anchors - EA"
click at [265, 372] on input "text" at bounding box center [299, 380] width 83 height 16
type input "1/2x5 box"
click at [394, 372] on input "text" at bounding box center [396, 380] width 83 height 16
type input "1"
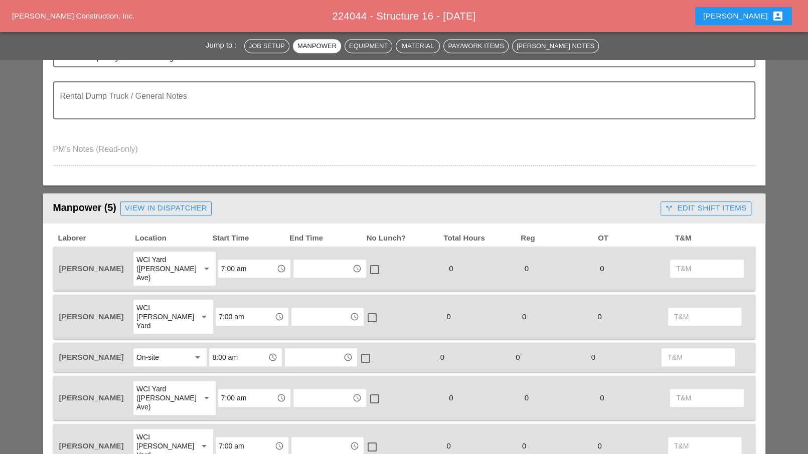
scroll to position [313, 0]
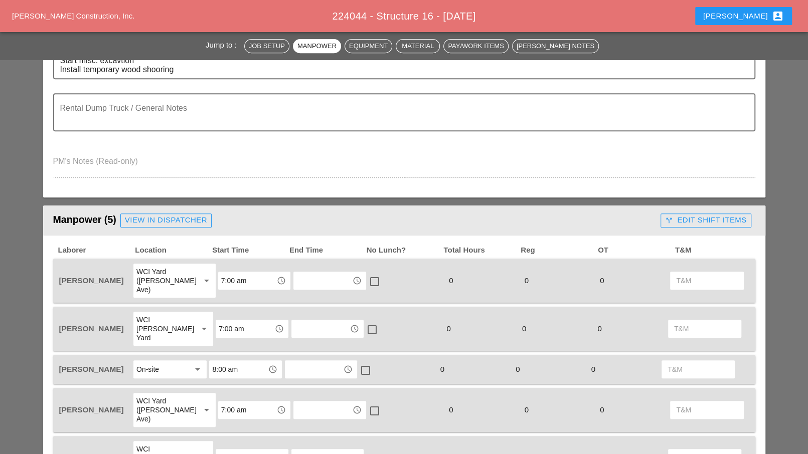
click at [317, 320] on div "access_time" at bounding box center [327, 329] width 72 height 18
